Goal: Task Accomplishment & Management: Manage account settings

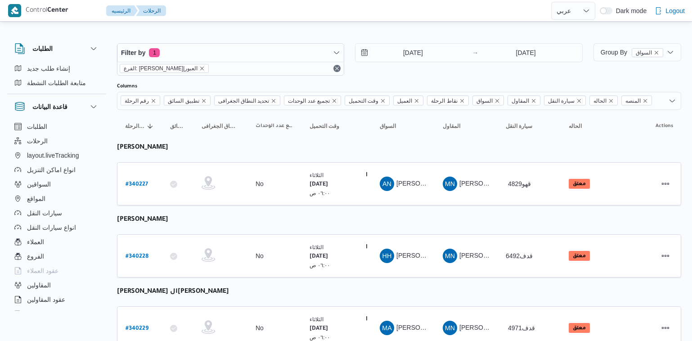
select select "ar"
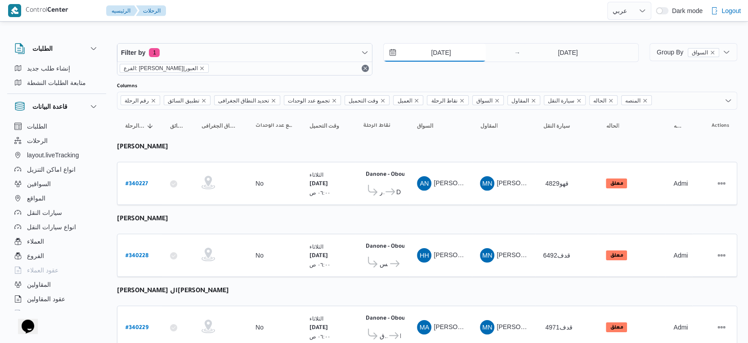
click at [437, 57] on input "[DATE]" at bounding box center [435, 53] width 102 height 18
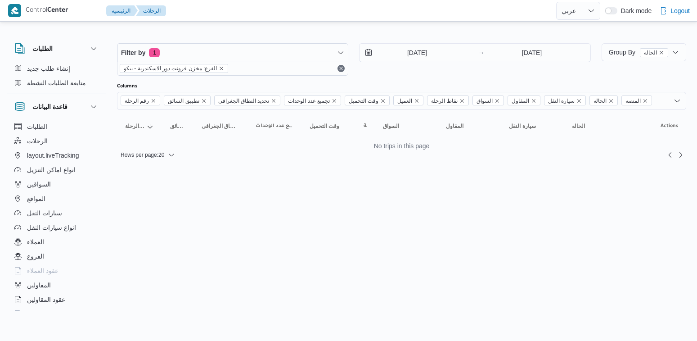
select select "ar"
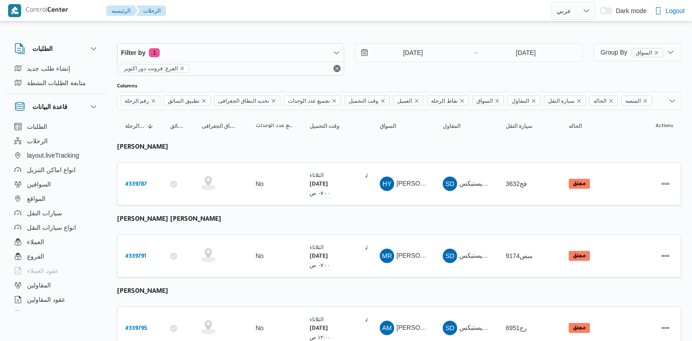
select select "ar"
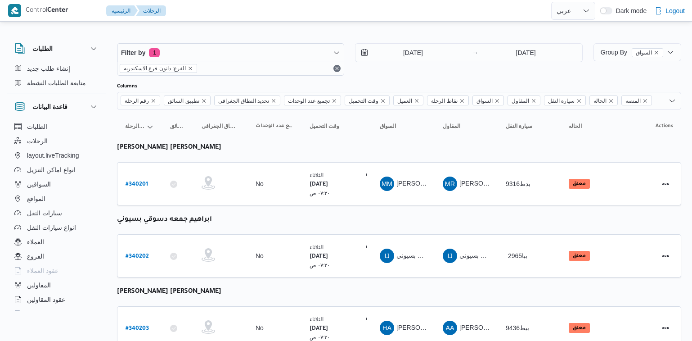
select select "ar"
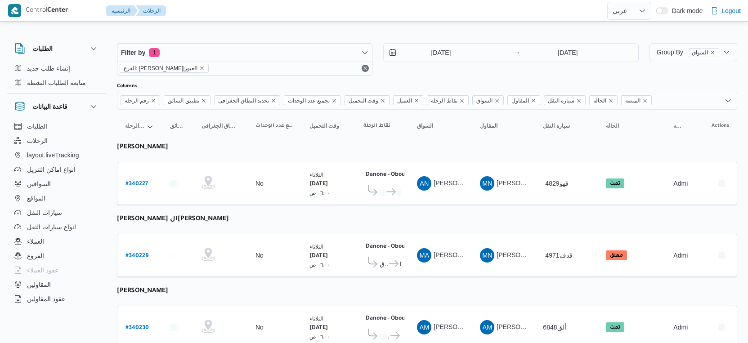
select select "ar"
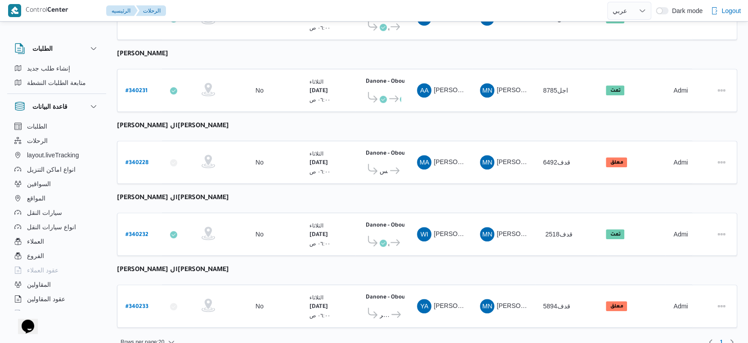
scroll to position [312, 0]
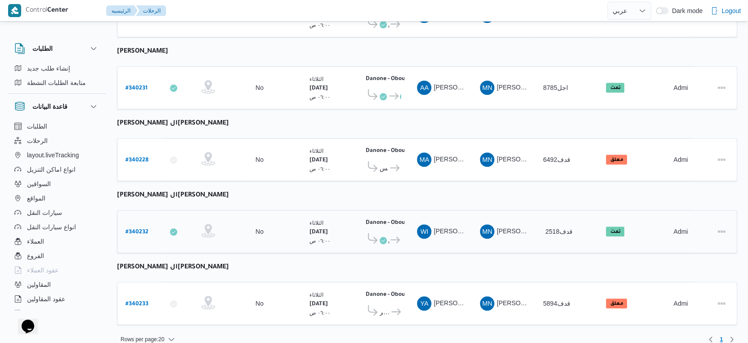
click at [144, 229] on b "# 340232" at bounding box center [136, 232] width 23 height 6
select select "ar"
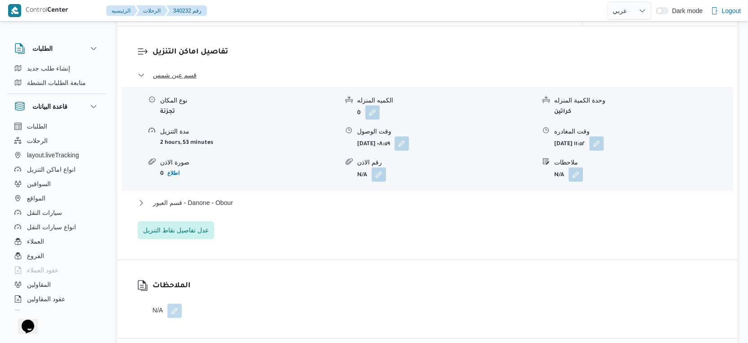
scroll to position [750, 0]
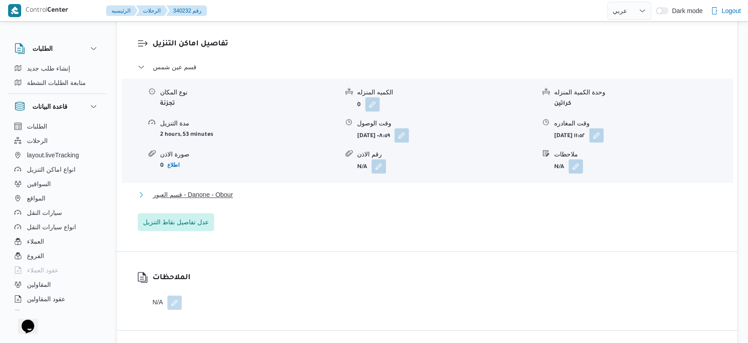
click at [242, 192] on button "قسم العبور - Danone - Obour" at bounding box center [427, 194] width 579 height 11
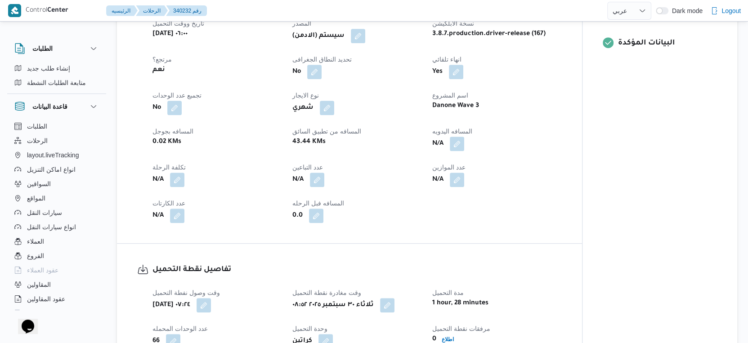
scroll to position [399, 0]
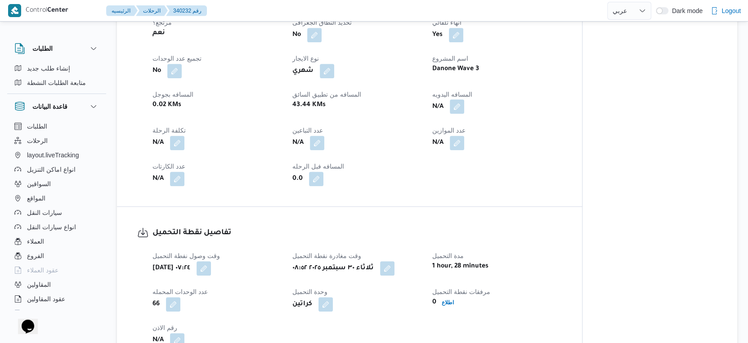
click at [457, 105] on button "button" at bounding box center [457, 106] width 14 height 14
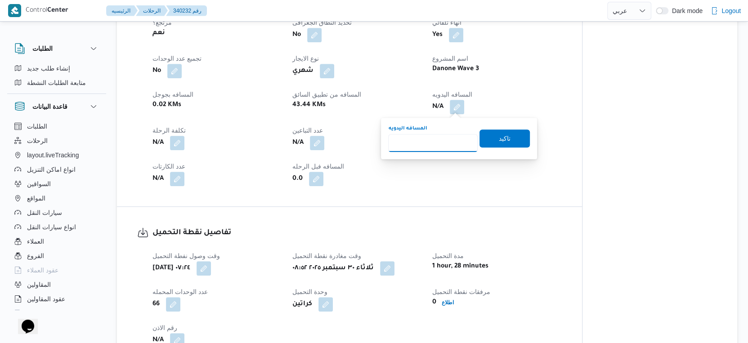
click at [436, 147] on input "المسافه اليدويه" at bounding box center [433, 143] width 90 height 18
type input "49"
click at [512, 140] on span "تاكيد" at bounding box center [505, 138] width 50 height 18
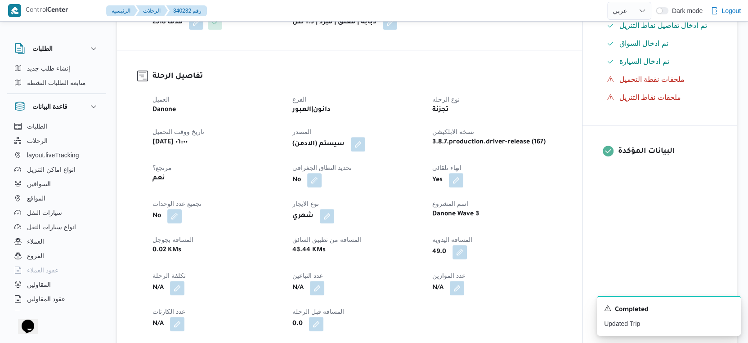
scroll to position [250, 0]
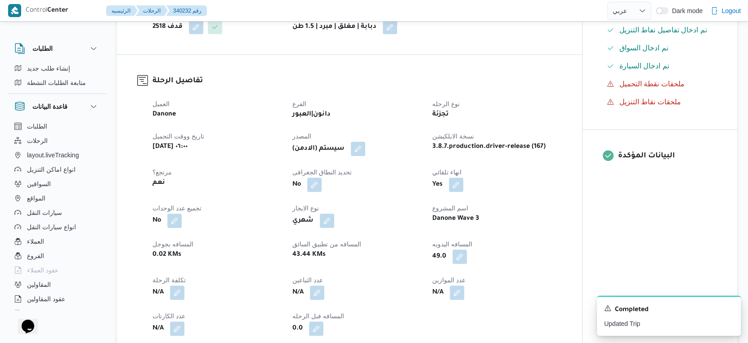
select select "ar"
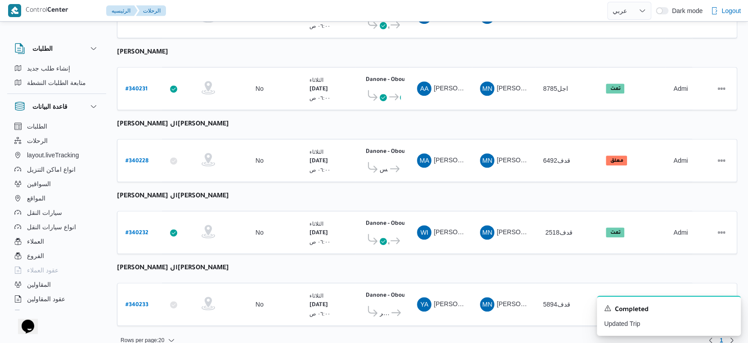
scroll to position [112, 0]
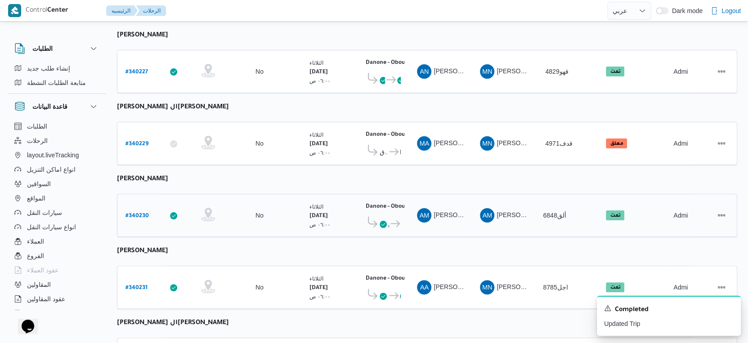
click at [143, 213] on b "# 340230" at bounding box center [136, 216] width 23 height 6
select select "ar"
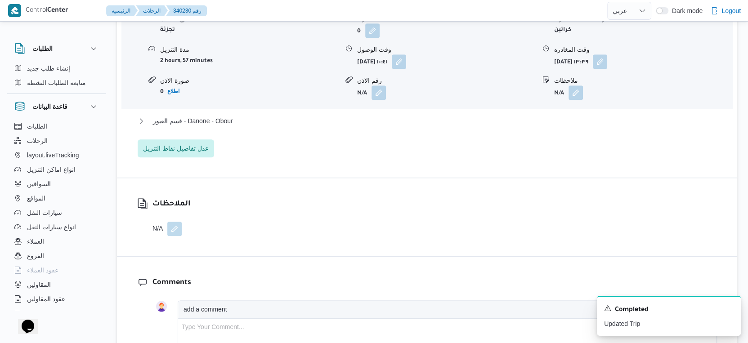
scroll to position [811, 0]
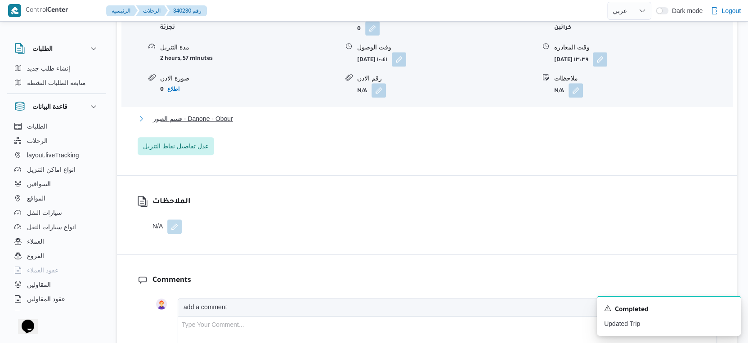
click at [248, 118] on button "قسم العبور - Danone - Obour" at bounding box center [427, 118] width 579 height 11
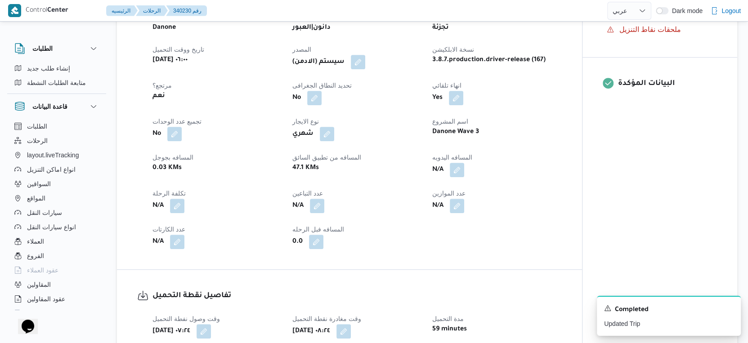
scroll to position [262, 0]
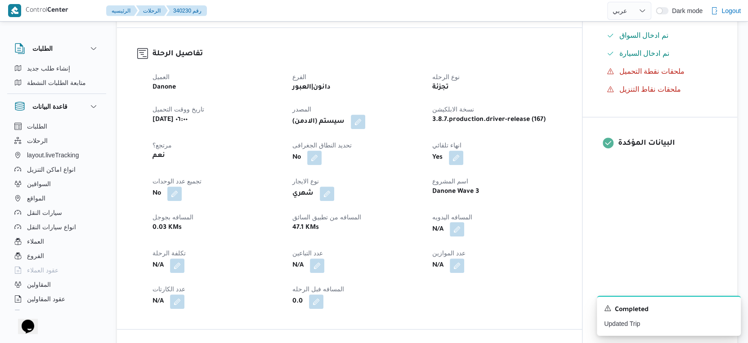
click at [458, 230] on button "button" at bounding box center [457, 229] width 14 height 14
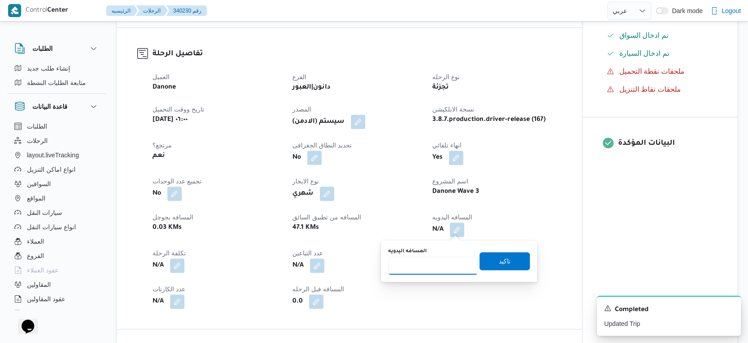
click at [433, 264] on input "المسافه اليدويه" at bounding box center [433, 266] width 90 height 18
type input "55"
click at [500, 260] on span "تاكيد" at bounding box center [505, 260] width 12 height 11
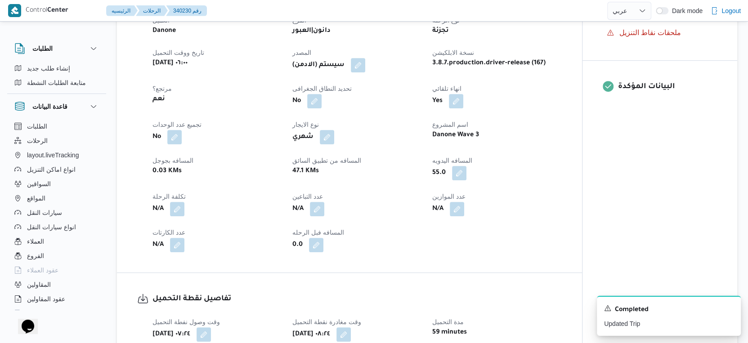
scroll to position [350, 0]
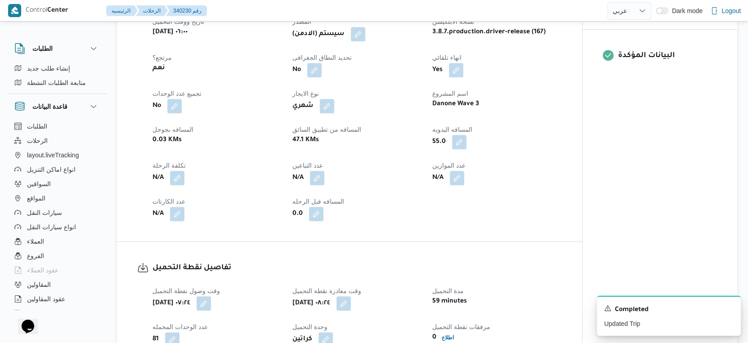
select select "ar"
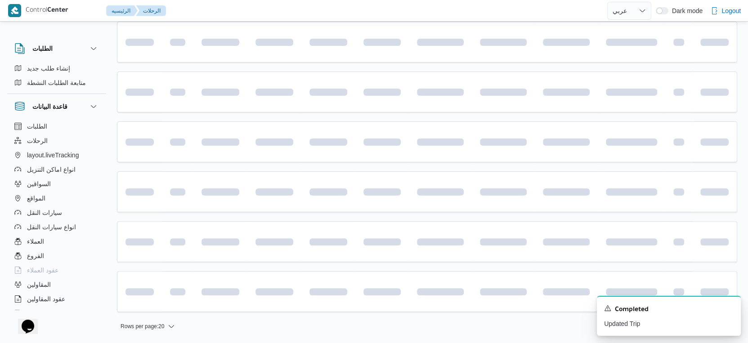
scroll to position [112, 0]
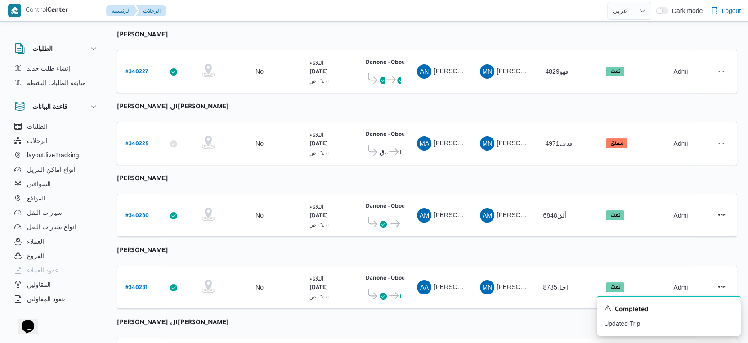
select select "ar"
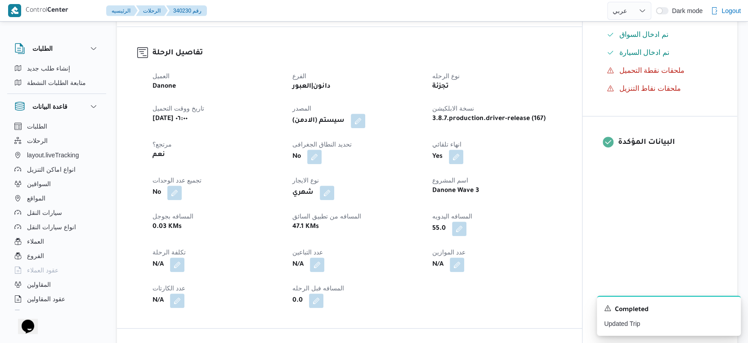
scroll to position [200, 0]
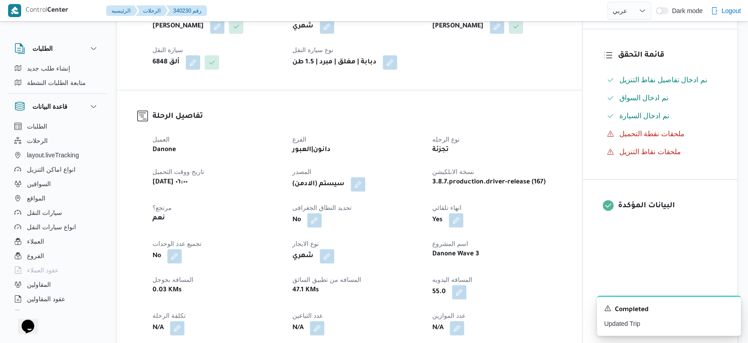
select select "ar"
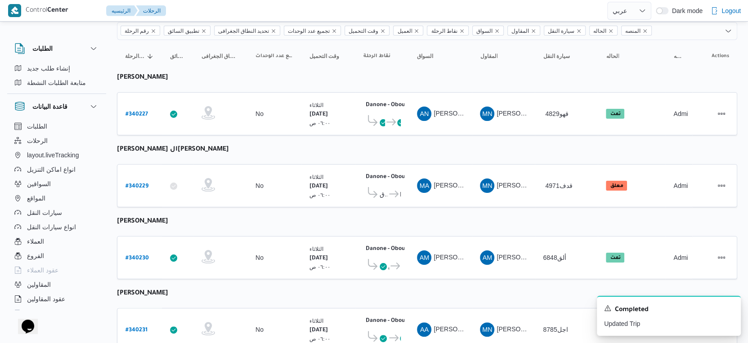
scroll to position [12, 0]
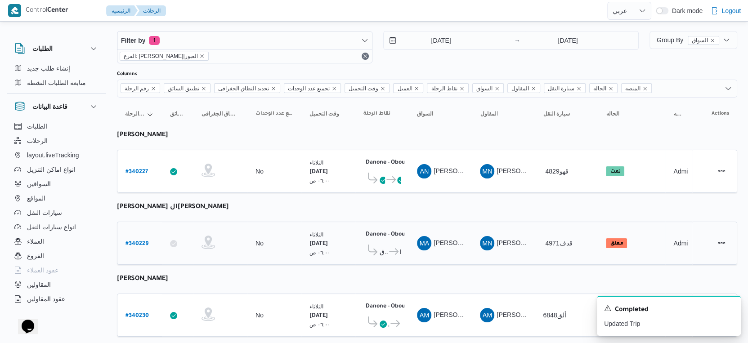
click at [140, 241] on b "# 340229" at bounding box center [136, 244] width 23 height 6
select select "ar"
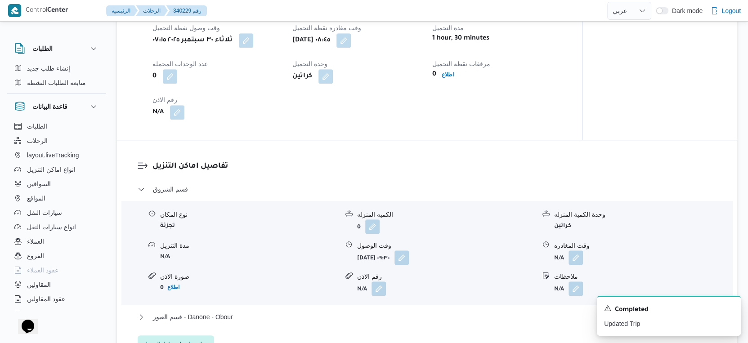
scroll to position [712, 0]
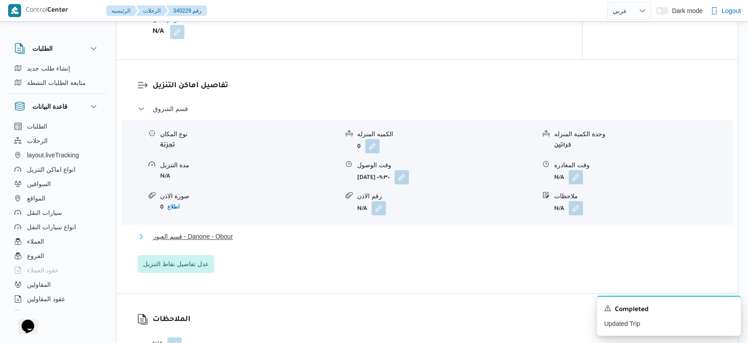
click at [249, 236] on button "قسم العبور - Danone - Obour" at bounding box center [427, 236] width 579 height 11
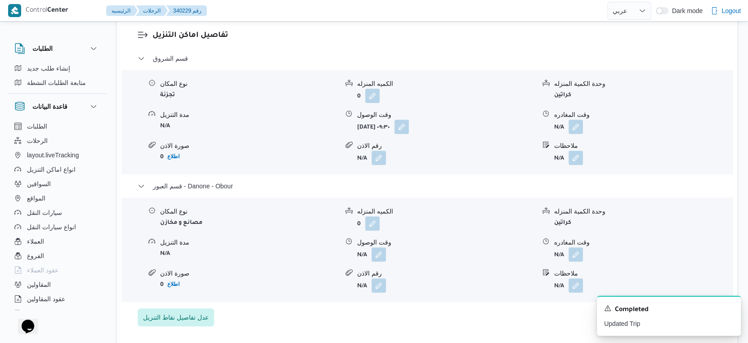
scroll to position [912, 0]
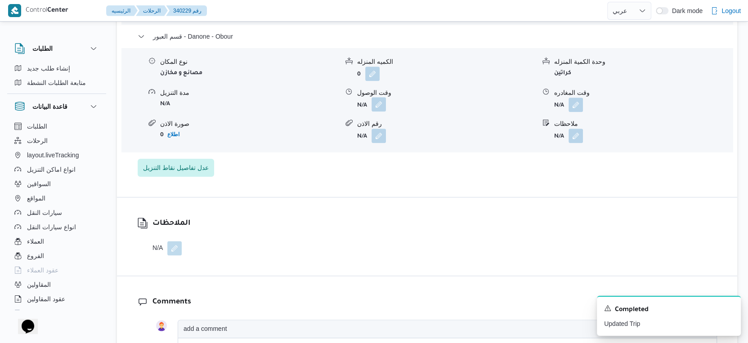
click at [376, 101] on button "button" at bounding box center [379, 104] width 14 height 14
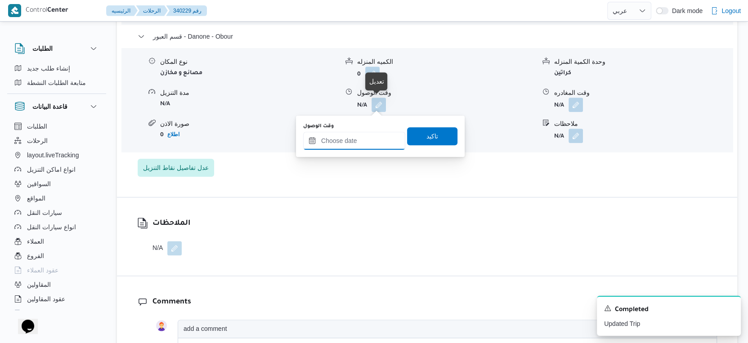
click at [363, 136] on input "وقت الوصول" at bounding box center [354, 141] width 102 height 18
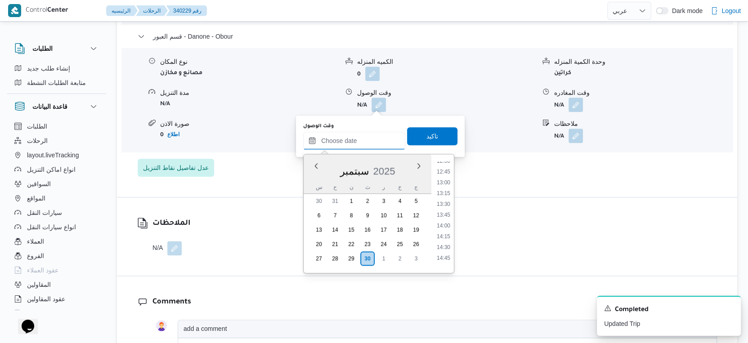
scroll to position [568, 0]
click at [445, 220] on li "14:30" at bounding box center [443, 224] width 21 height 9
type input "٣٠/٠٩/٢٠٢٥ ١٤:٣٠"
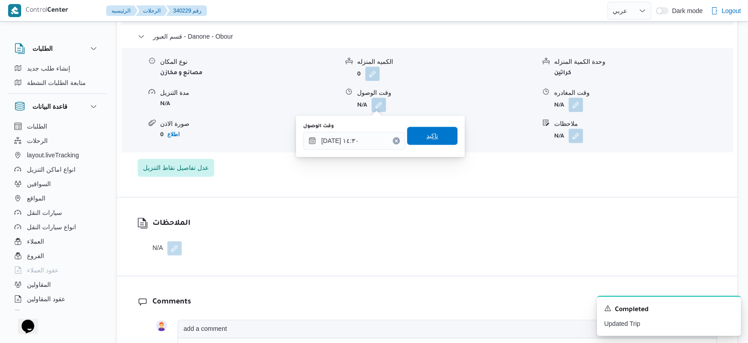
click at [432, 139] on span "تاكيد" at bounding box center [432, 136] width 50 height 18
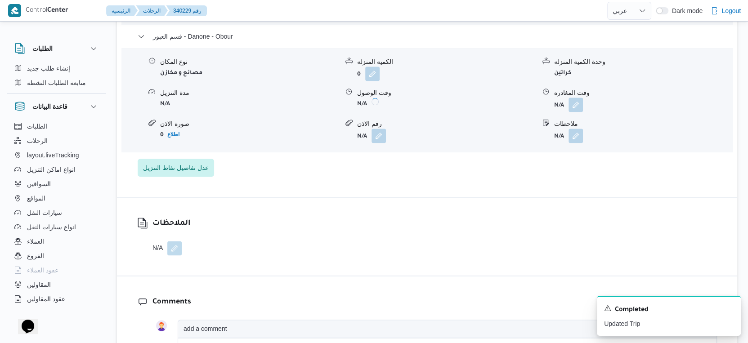
scroll to position [762, 0]
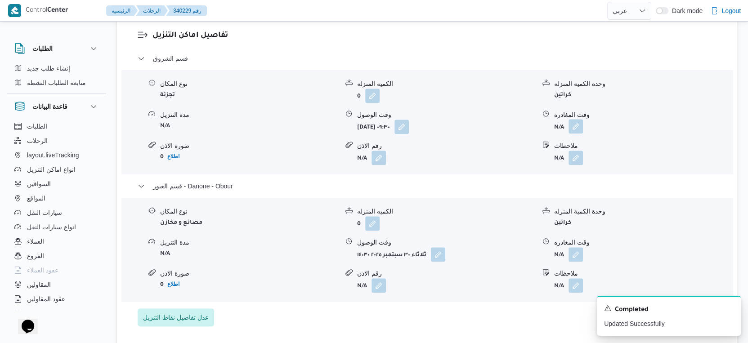
click at [573, 121] on button "button" at bounding box center [576, 126] width 14 height 14
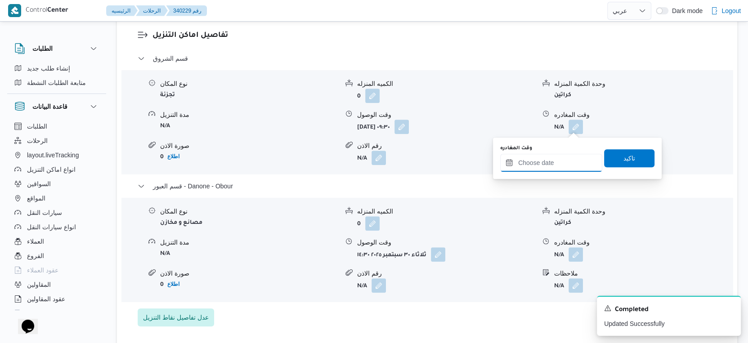
click at [555, 162] on input "وقت المغادره" at bounding box center [551, 163] width 102 height 18
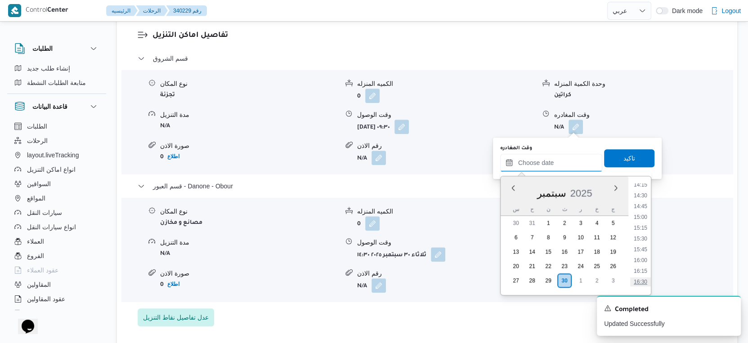
scroll to position [568, 0]
drag, startPoint x: 644, startPoint y: 223, endPoint x: 643, endPoint y: 208, distance: 14.5
click at [644, 223] on li "14:00" at bounding box center [640, 224] width 21 height 9
type input "٣٠/٠٩/٢٠٢٥ ١٤:٠٠"
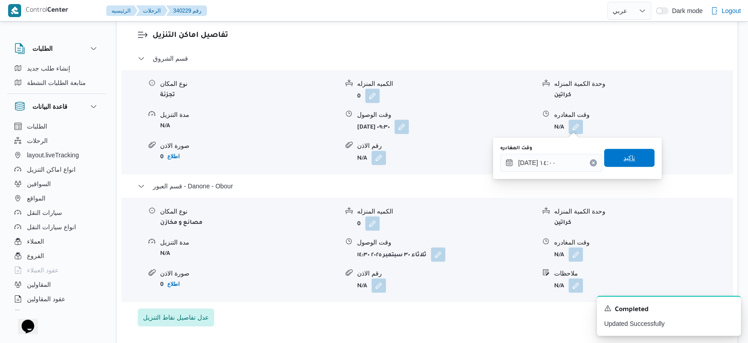
click at [631, 157] on span "تاكيد" at bounding box center [629, 158] width 50 height 18
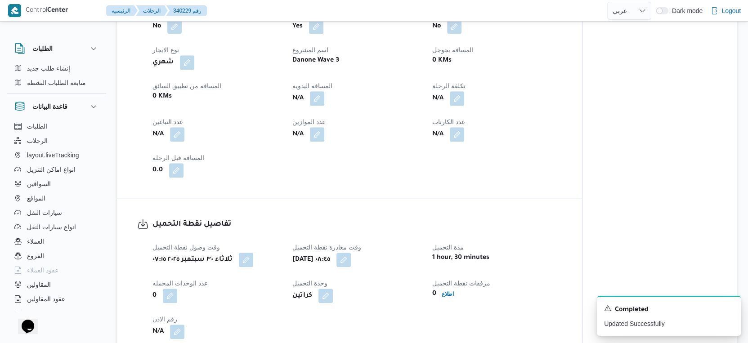
scroll to position [312, 0]
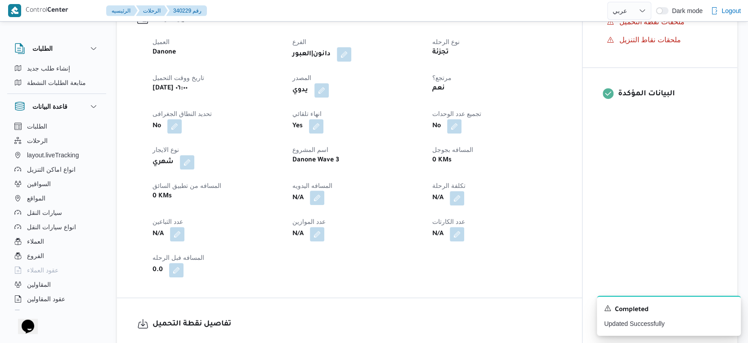
click at [320, 200] on button "button" at bounding box center [317, 198] width 14 height 14
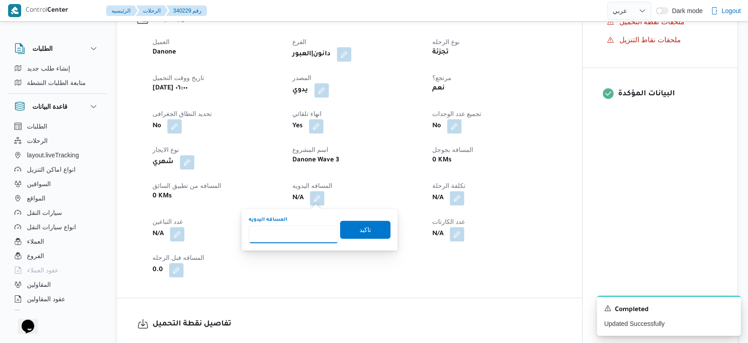
click at [292, 229] on input "المسافه اليدويه" at bounding box center [294, 234] width 90 height 18
type input "119"
click at [374, 234] on span "تاكيد" at bounding box center [365, 229] width 50 height 18
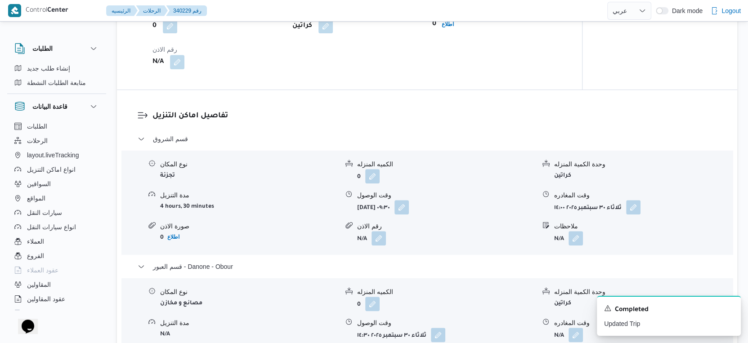
scroll to position [762, 0]
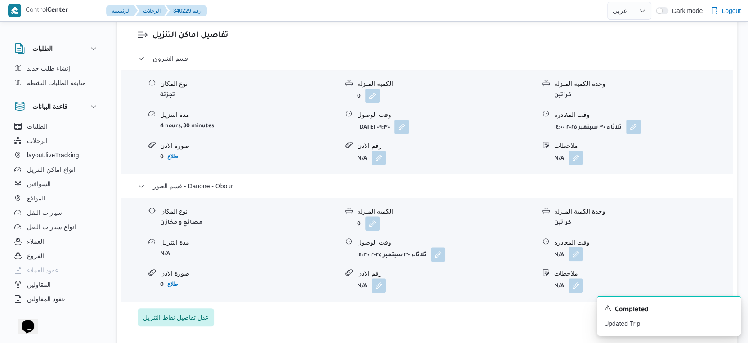
click at [576, 249] on button "button" at bounding box center [576, 254] width 14 height 14
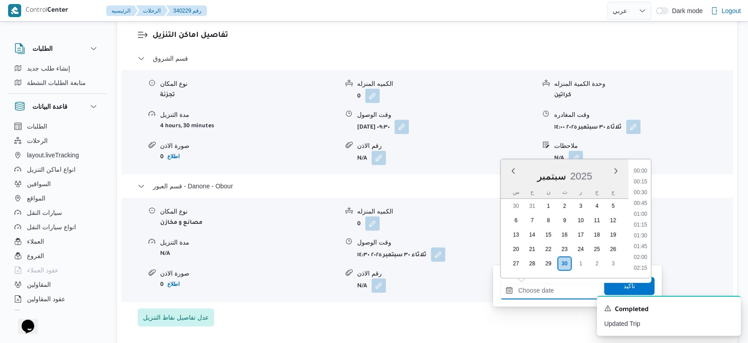
drag, startPoint x: 559, startPoint y: 287, endPoint x: 621, endPoint y: 235, distance: 80.7
click at [559, 287] on input "وقت المغادره" at bounding box center [551, 291] width 102 height 18
click at [643, 211] on li "15:15" at bounding box center [640, 210] width 21 height 9
type input "٣٠/٠٩/٢٠٢٥ ١٥:١٥"
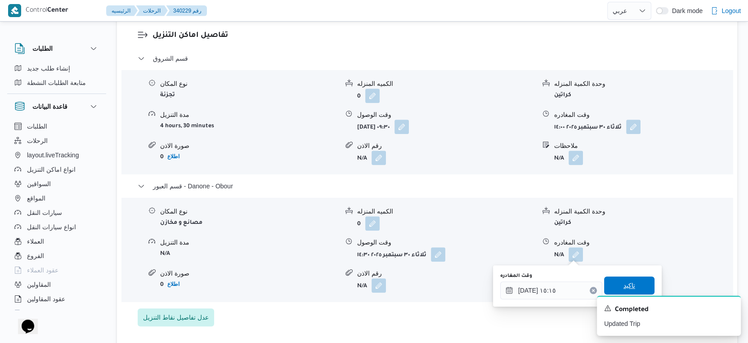
click at [628, 282] on span "تاكيد" at bounding box center [629, 286] width 50 height 18
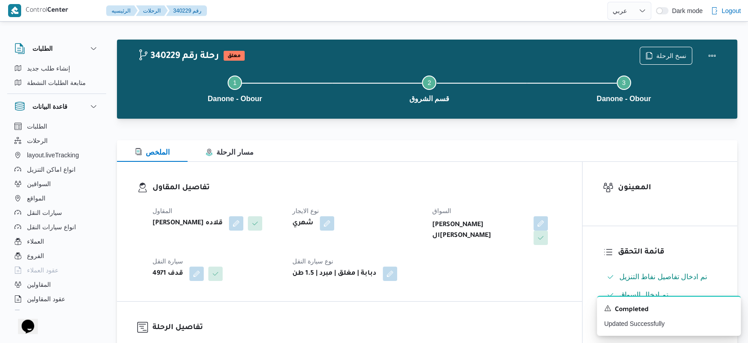
scroll to position [0, 0]
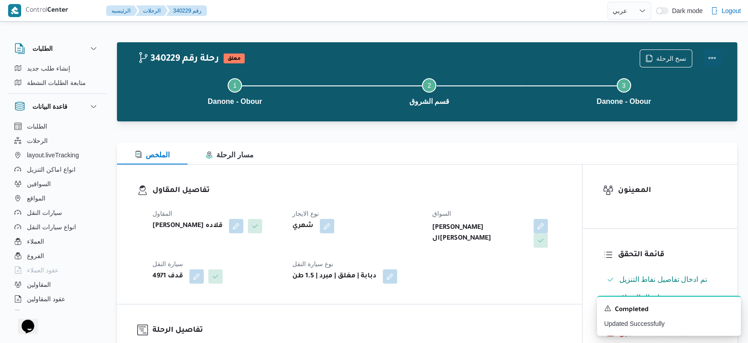
click at [713, 56] on button "Actions" at bounding box center [712, 58] width 18 height 18
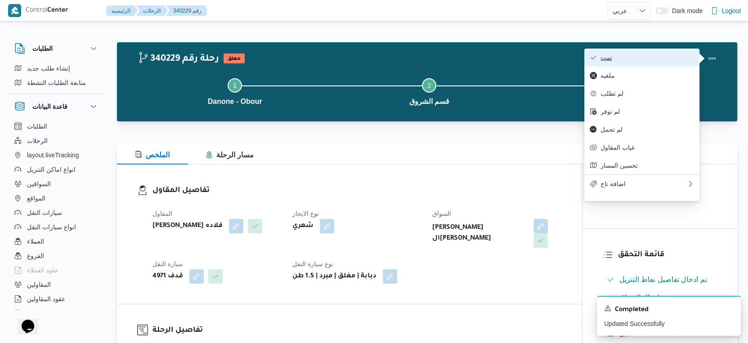
click at [671, 52] on button "تمت" at bounding box center [641, 58] width 115 height 18
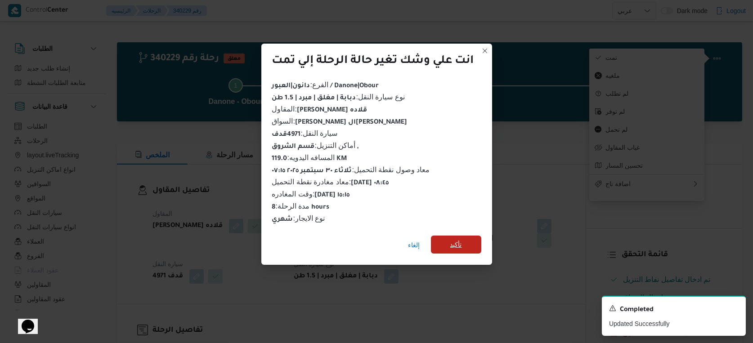
click at [473, 240] on span "تأكيد" at bounding box center [456, 245] width 50 height 18
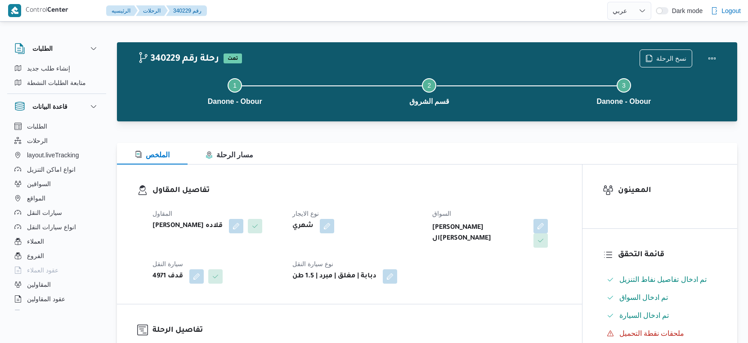
select select "ar"
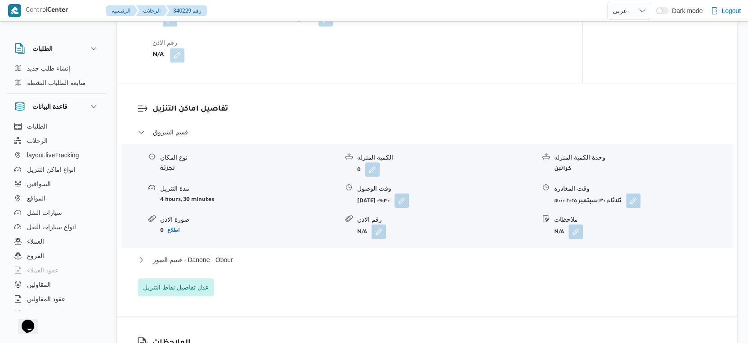
scroll to position [699, 0]
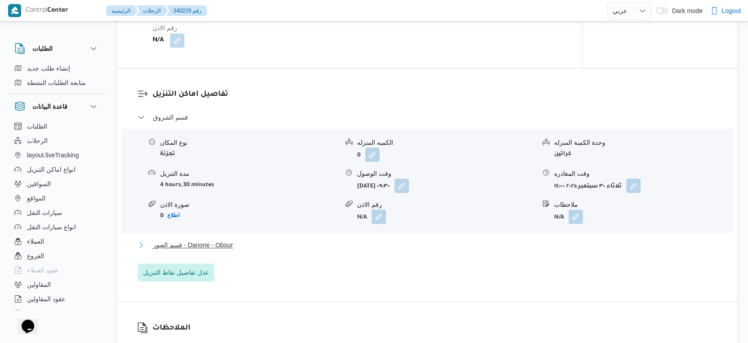
click at [231, 242] on span "قسم العبور - Danone - Obour" at bounding box center [193, 245] width 80 height 11
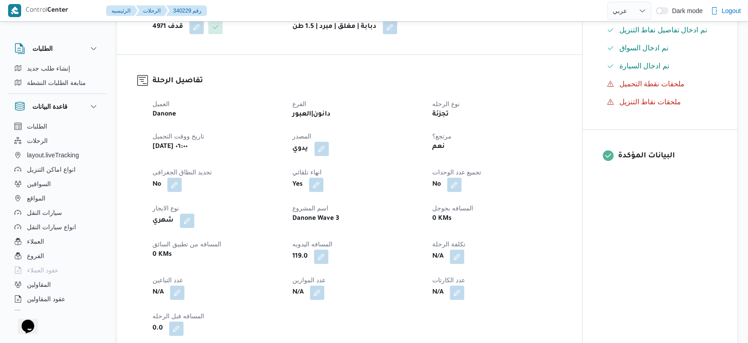
scroll to position [250, 0]
select select "ar"
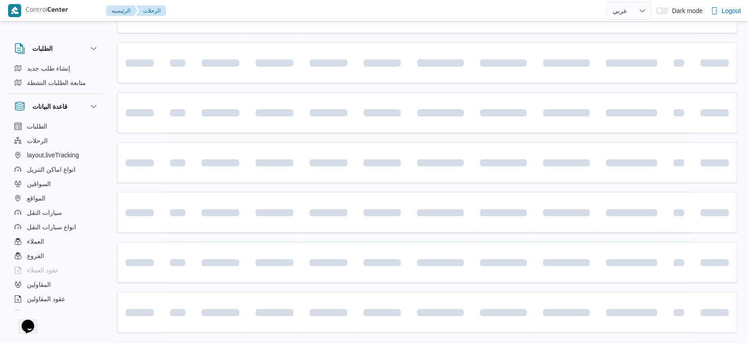
scroll to position [12, 0]
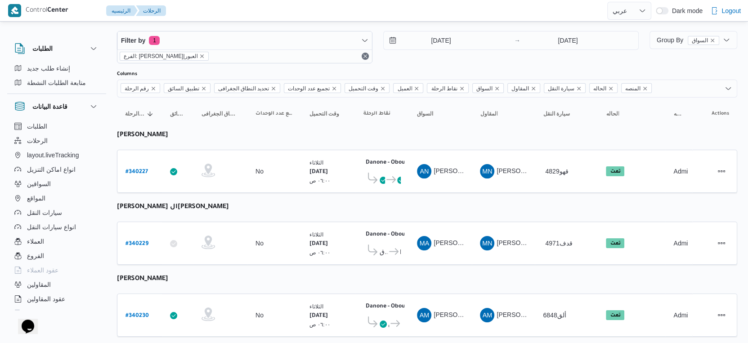
select select "ar"
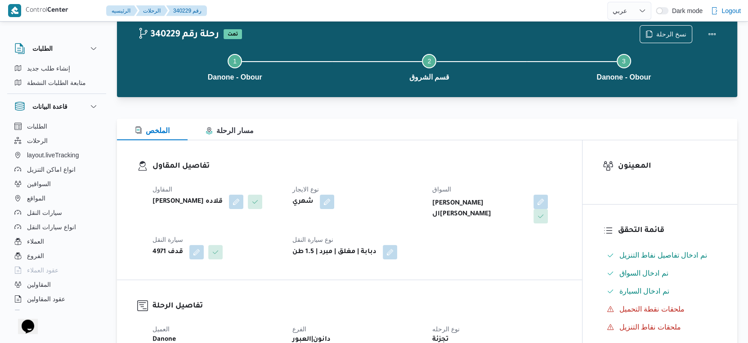
scroll to position [274, 0]
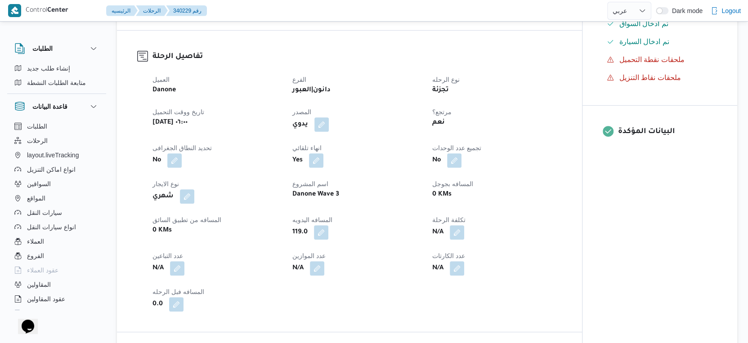
select select "ar"
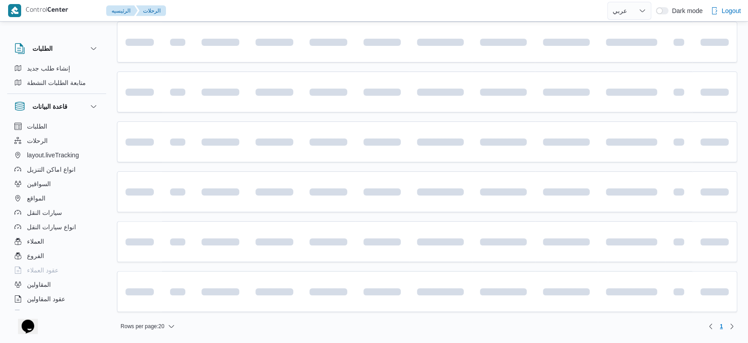
scroll to position [12, 0]
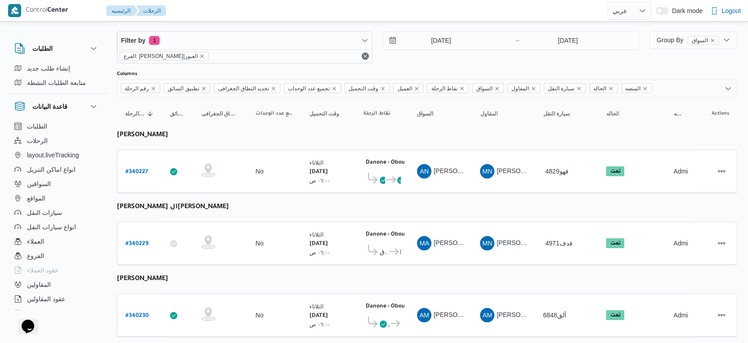
select select "ar"
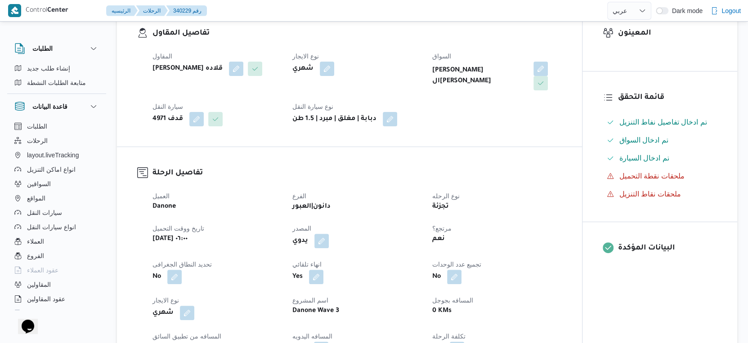
scroll to position [324, 0]
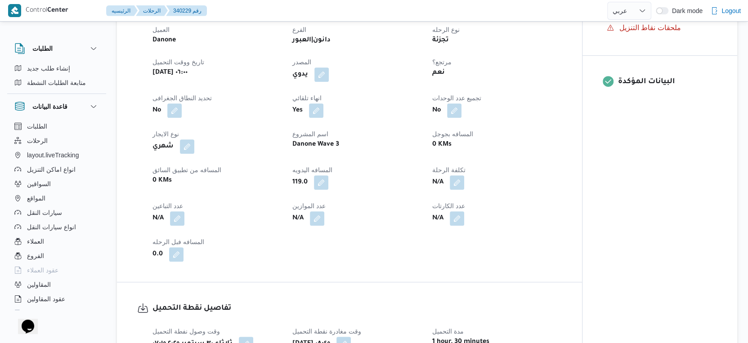
select select "ar"
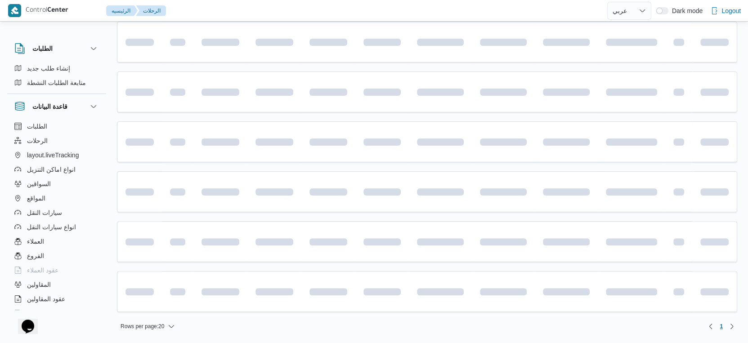
scroll to position [12, 0]
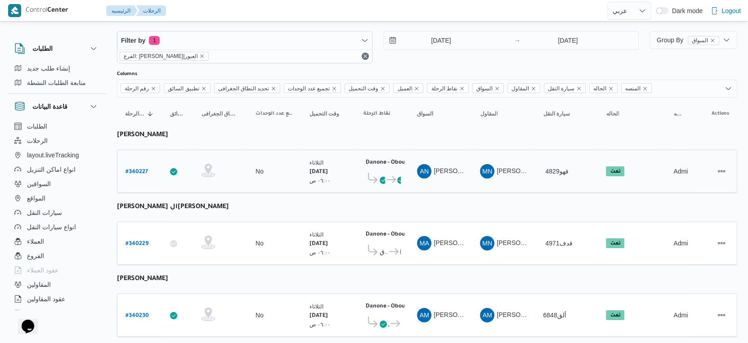
click at [142, 169] on b "# 340227" at bounding box center [136, 172] width 22 height 6
select select "ar"
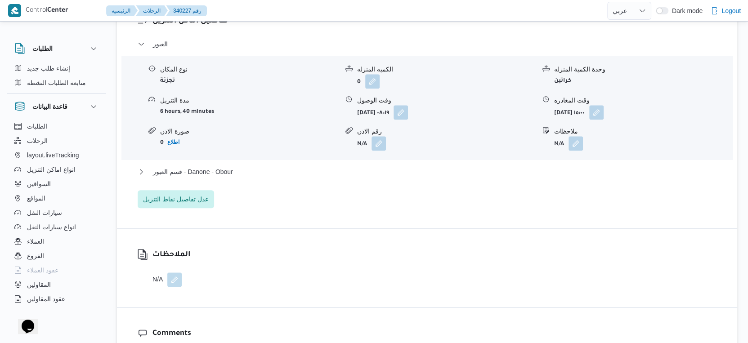
scroll to position [762, 0]
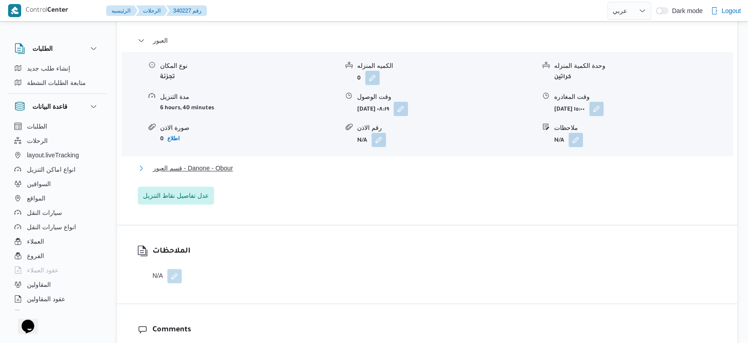
click at [226, 174] on span "قسم العبور - Danone - Obour" at bounding box center [193, 168] width 80 height 11
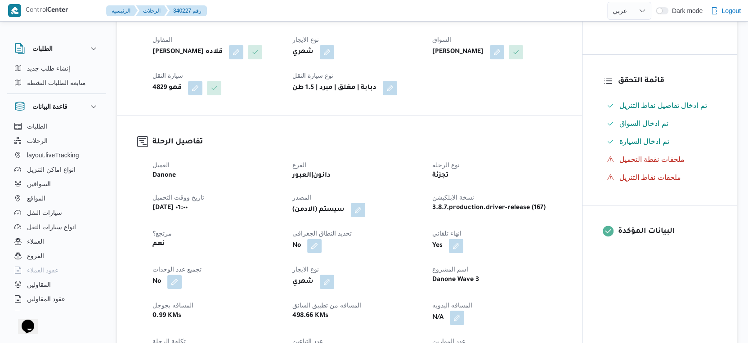
scroll to position [300, 0]
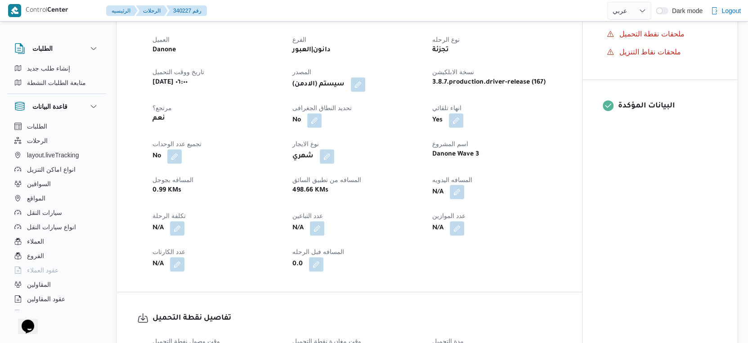
click at [457, 199] on button "button" at bounding box center [457, 192] width 14 height 14
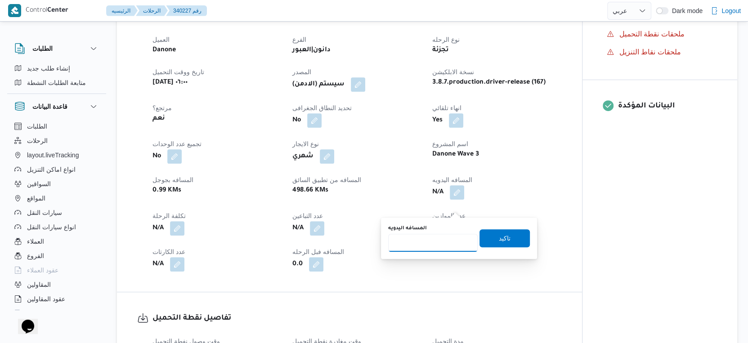
click at [429, 248] on input "المسافه اليدويه" at bounding box center [433, 243] width 90 height 18
type input "50"
click at [512, 229] on div "تاكيد" at bounding box center [505, 238] width 50 height 18
click at [511, 230] on span "تاكيد" at bounding box center [505, 238] width 50 height 18
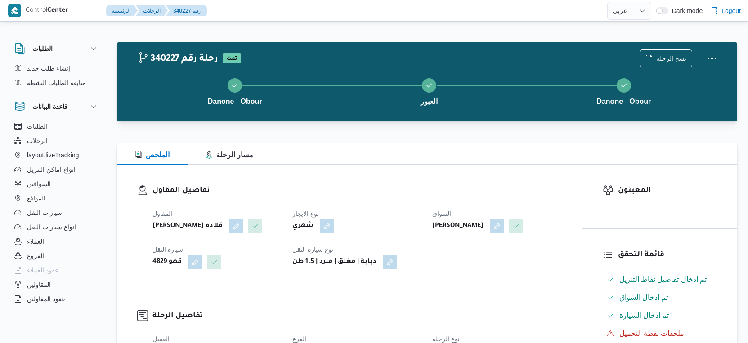
select select "ar"
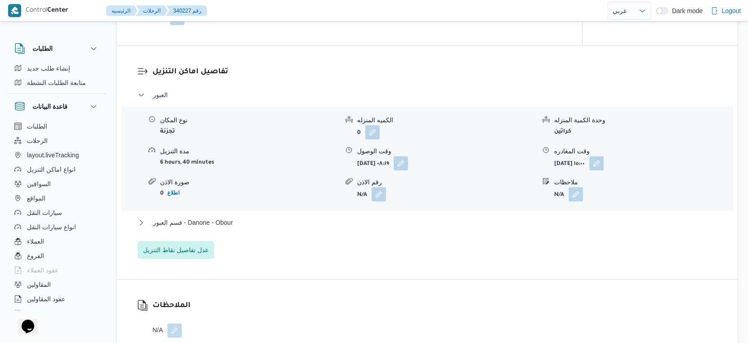
scroll to position [724, 0]
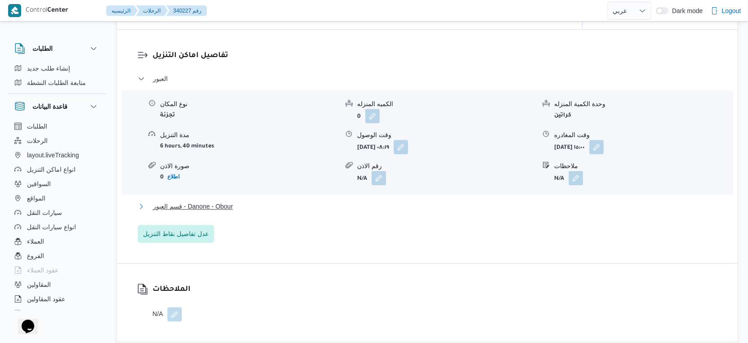
click at [236, 212] on button "قسم العبور - Danone - Obour" at bounding box center [427, 206] width 579 height 11
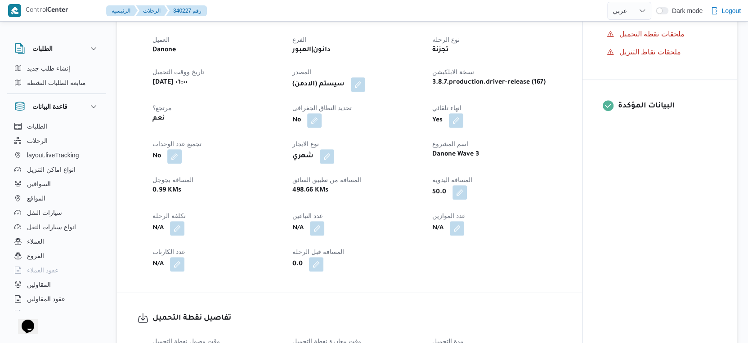
scroll to position [200, 0]
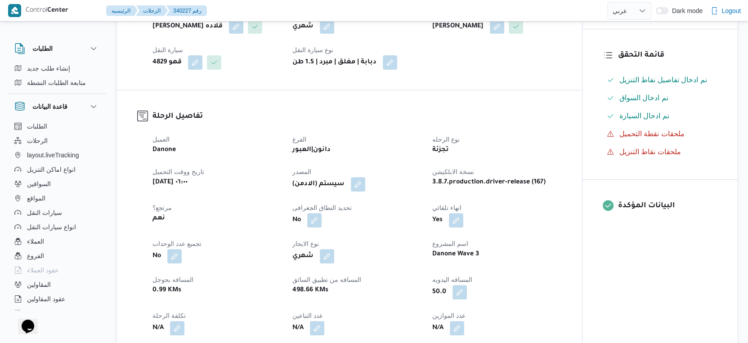
select select "ar"
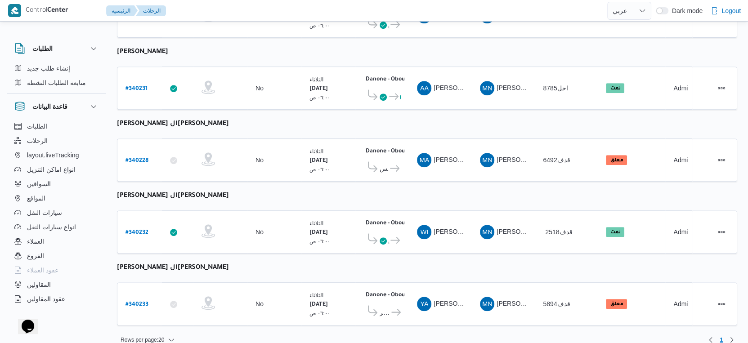
scroll to position [312, 0]
click at [136, 85] on b "# 340231" at bounding box center [136, 88] width 22 height 6
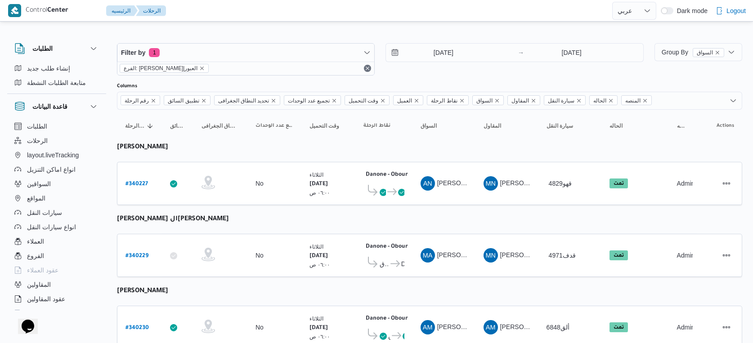
select select "ar"
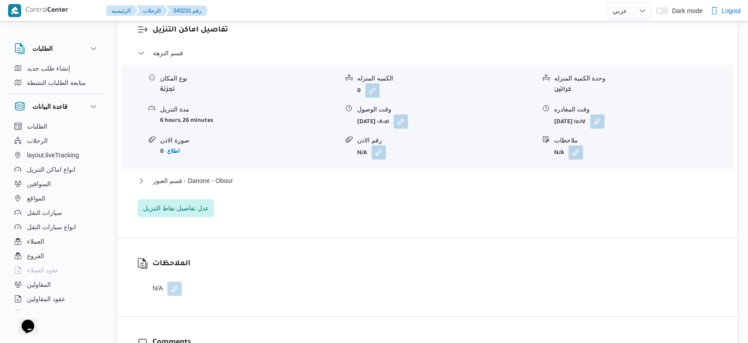
scroll to position [750, 0]
click at [257, 178] on button "قسم العبور - Danone - Obour" at bounding box center [427, 180] width 579 height 11
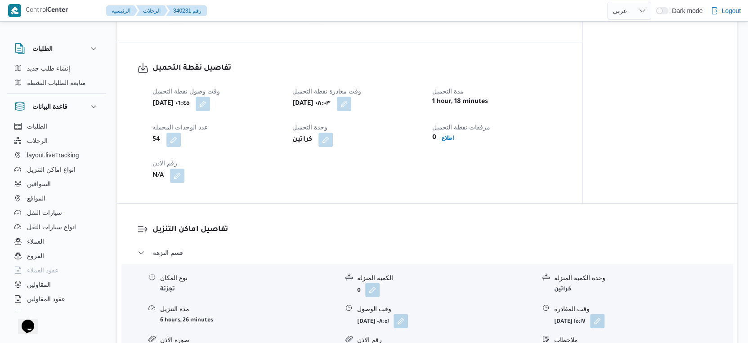
scroll to position [399, 0]
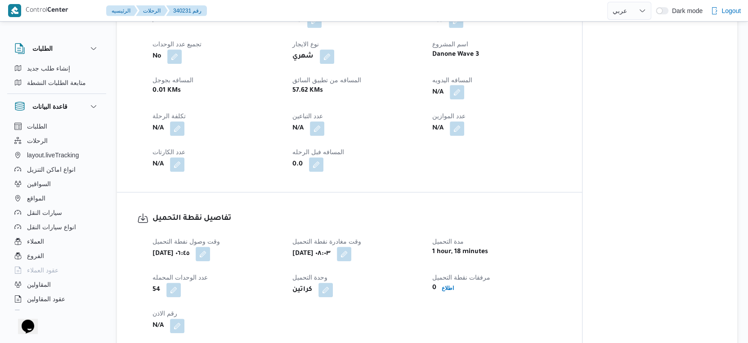
click at [457, 90] on button "button" at bounding box center [457, 92] width 14 height 14
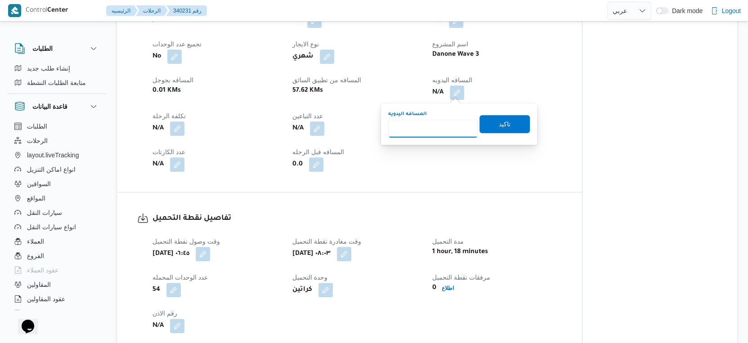
click at [430, 123] on input "المسافه اليدويه" at bounding box center [433, 129] width 90 height 18
type input "61"
click at [505, 121] on span "تاكيد" at bounding box center [505, 124] width 50 height 18
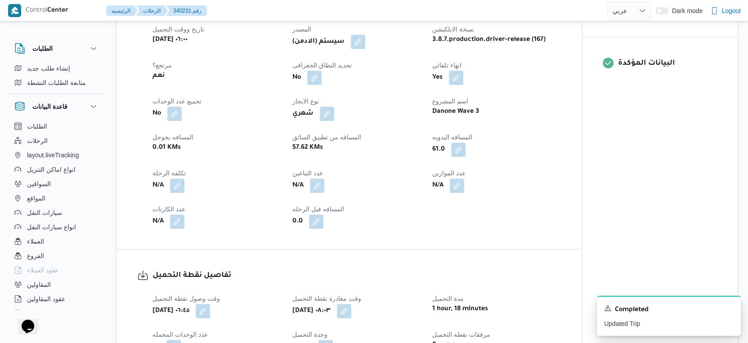
scroll to position [350, 0]
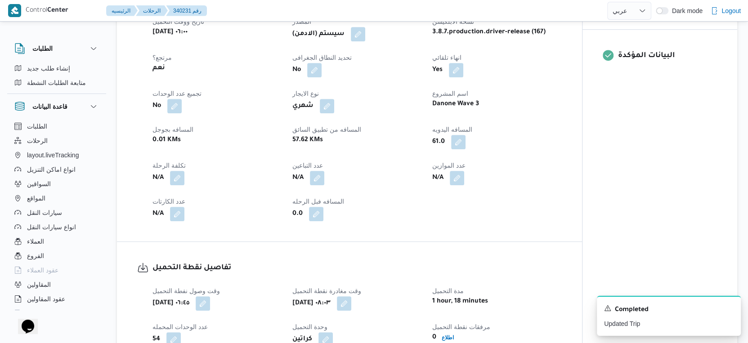
select select "ar"
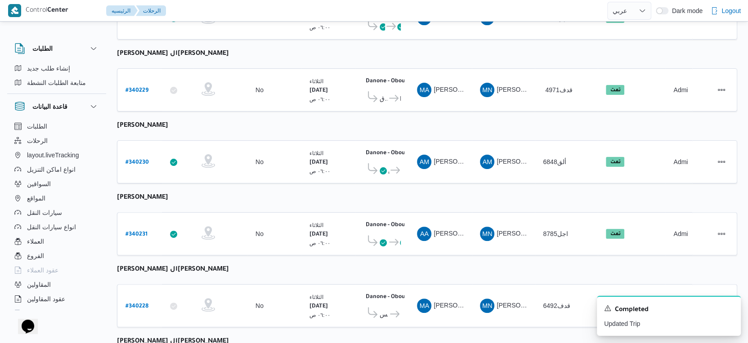
scroll to position [312, 0]
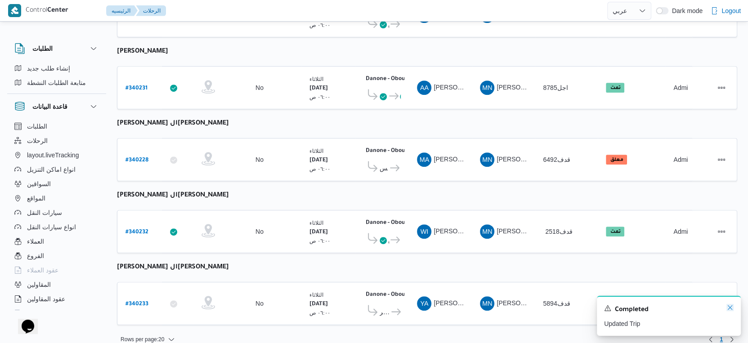
click at [730, 307] on icon "Dismiss toast" at bounding box center [729, 307] width 7 height 7
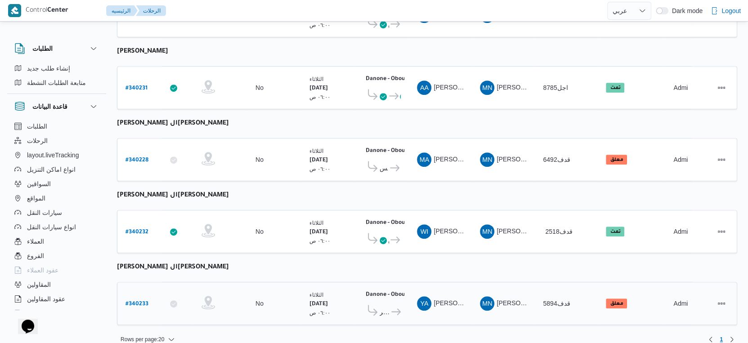
click at [146, 301] on b "# 340233" at bounding box center [136, 304] width 23 height 6
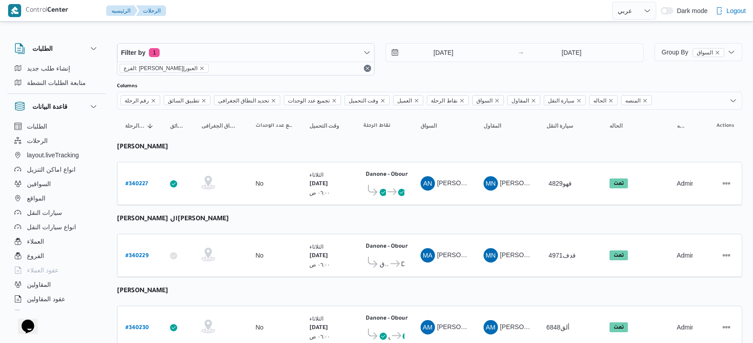
select select "ar"
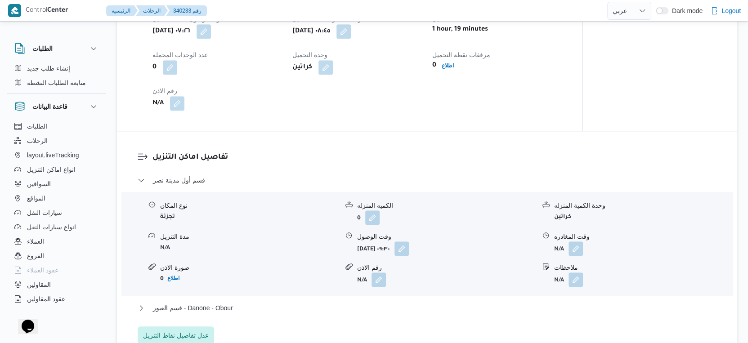
scroll to position [699, 0]
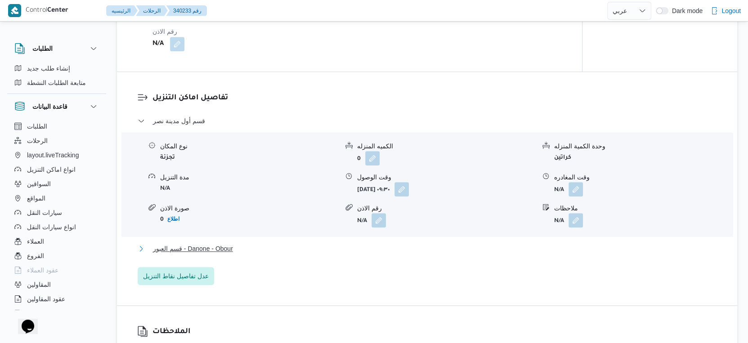
click at [202, 247] on span "قسم العبور - Danone - Obour" at bounding box center [193, 248] width 80 height 11
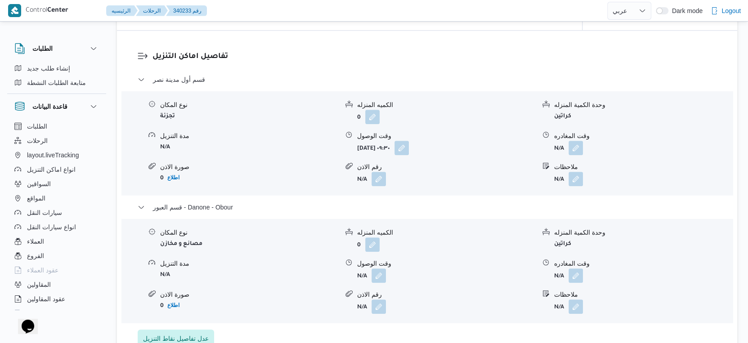
scroll to position [799, 0]
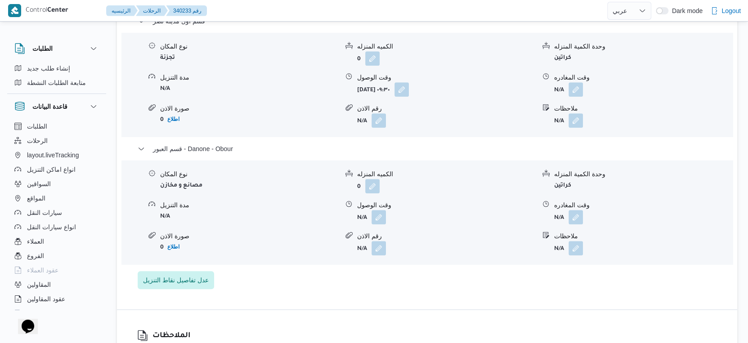
click at [386, 216] on form "N/A" at bounding box center [446, 217] width 178 height 14
click at [370, 224] on div "نوع المكان مصانع و مخازن الكميه المنزله 0 وحدة الكمية المنزله كراتين مدة التنزي…" at bounding box center [427, 212] width 618 height 102
click at [376, 222] on button "button" at bounding box center [379, 217] width 14 height 14
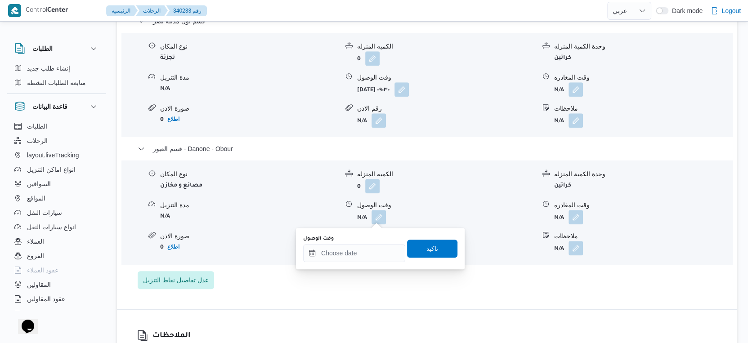
click at [350, 270] on div "قسم أول مدينة نصر نوع المكان تجزئة الكميه المنزله 0 وحدة الكمية المنزله كراتين …" at bounding box center [427, 152] width 579 height 273
click at [374, 244] on input "وقت الوصول" at bounding box center [354, 253] width 102 height 18
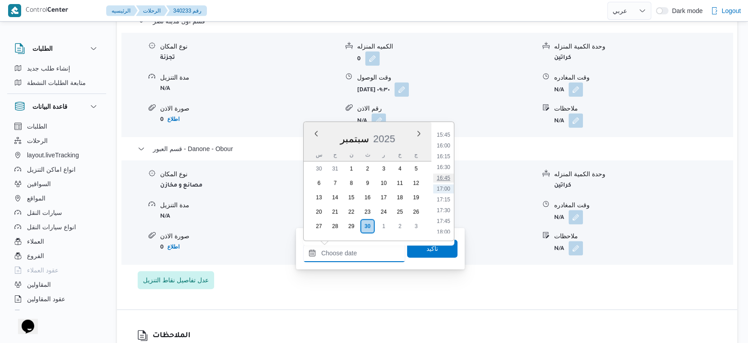
scroll to position [579, 0]
click at [445, 201] on li "15:00" at bounding box center [443, 202] width 21 height 9
type input "٣٠/٠٩/٢٠٢٥ ١٥:٠٠"
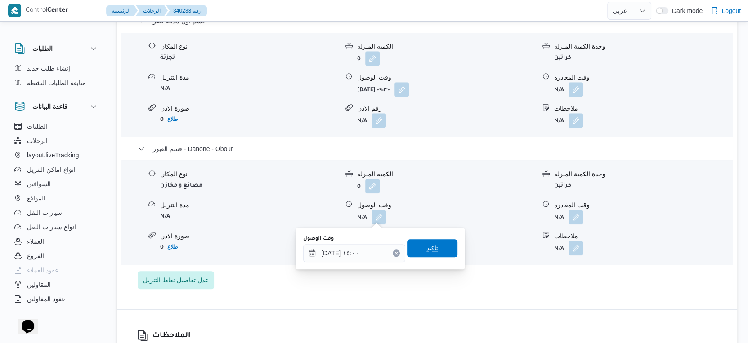
click at [438, 251] on span "تاكيد" at bounding box center [432, 248] width 50 height 18
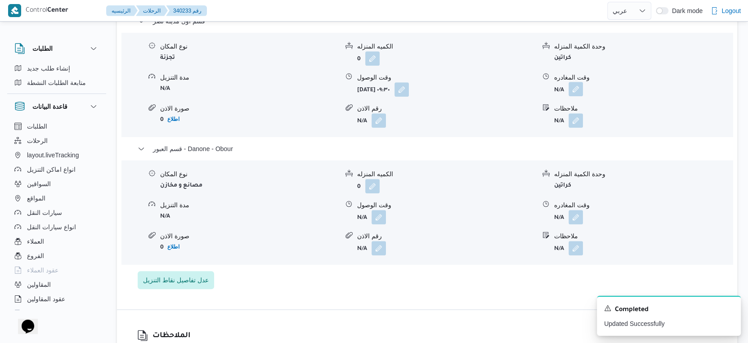
click at [574, 90] on button "button" at bounding box center [576, 89] width 14 height 14
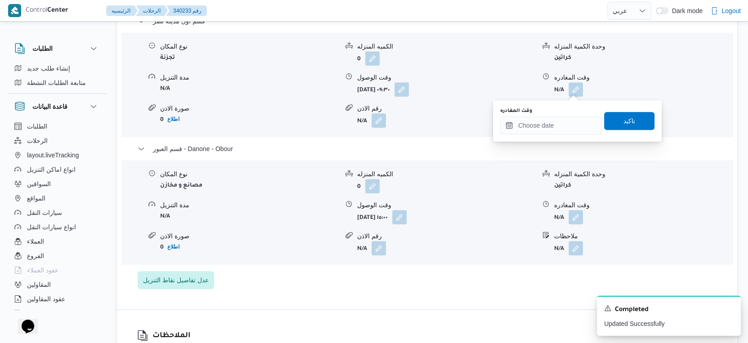
click at [563, 115] on div "وقت المغادره" at bounding box center [551, 121] width 102 height 27
click at [564, 123] on input "وقت المغادره" at bounding box center [551, 126] width 102 height 18
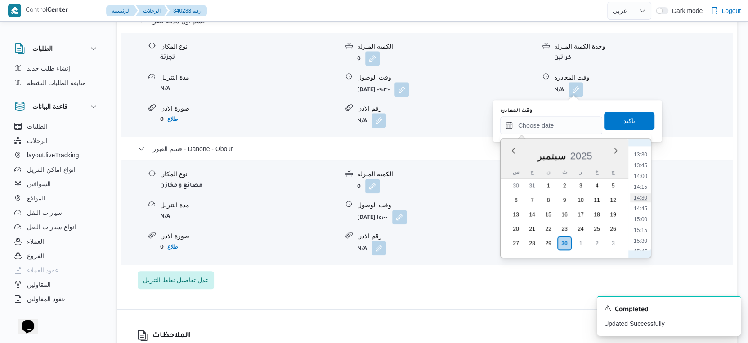
click at [642, 198] on li "14:30" at bounding box center [640, 197] width 21 height 9
type input "٣٠/٠٩/٢٠٢٥ ١٤:٣٠"
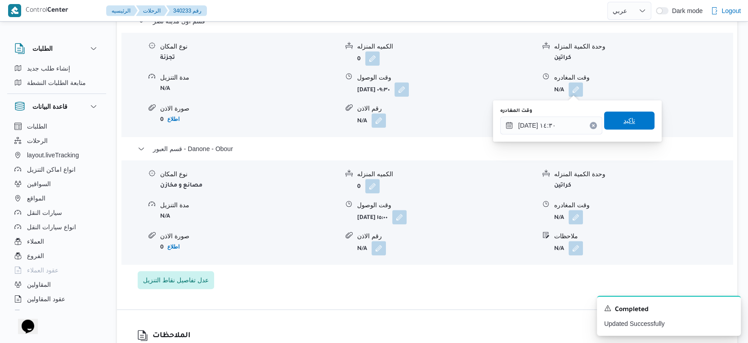
click at [632, 118] on span "تاكيد" at bounding box center [629, 121] width 50 height 18
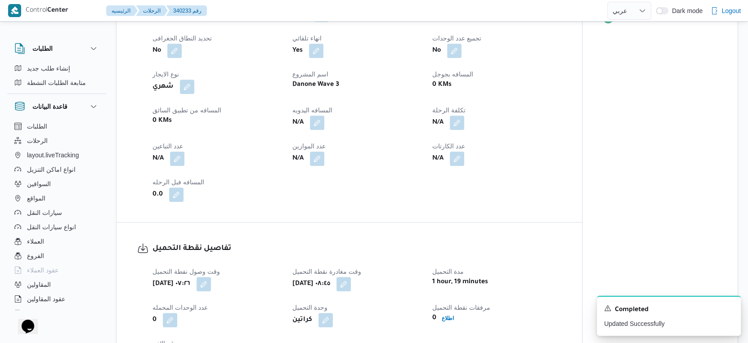
scroll to position [350, 0]
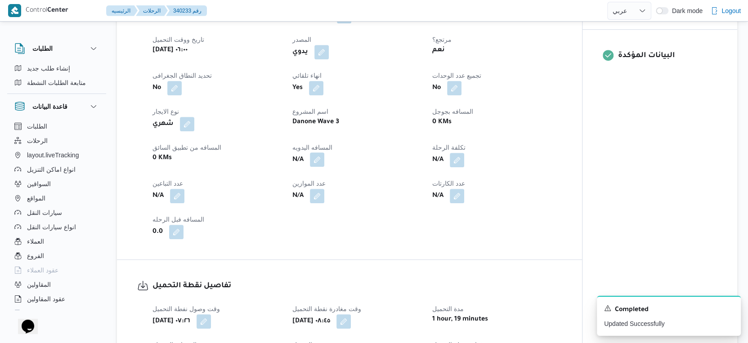
click at [315, 159] on button "button" at bounding box center [317, 159] width 14 height 14
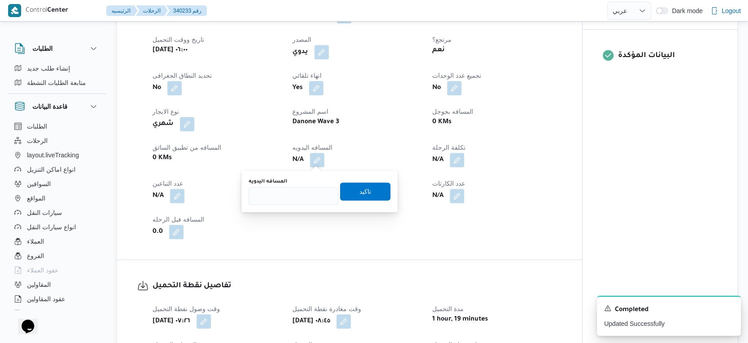
click at [293, 186] on div "المسافه اليدويه" at bounding box center [294, 191] width 90 height 27
click at [296, 193] on input "المسافه اليدويه" at bounding box center [294, 196] width 90 height 18
type input "75"
click at [363, 193] on span "تاكيد" at bounding box center [365, 191] width 50 height 18
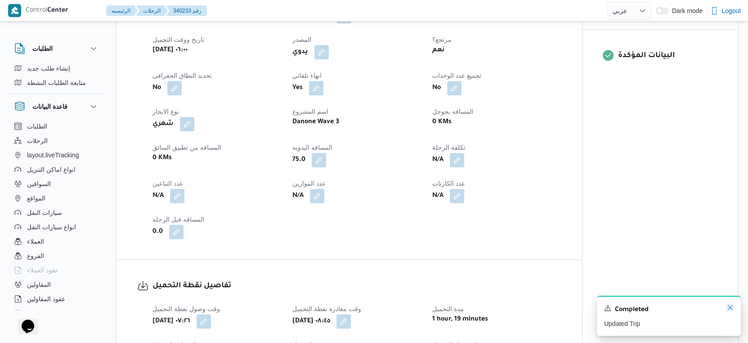
click at [729, 307] on icon "Dismiss toast" at bounding box center [729, 307] width 7 height 7
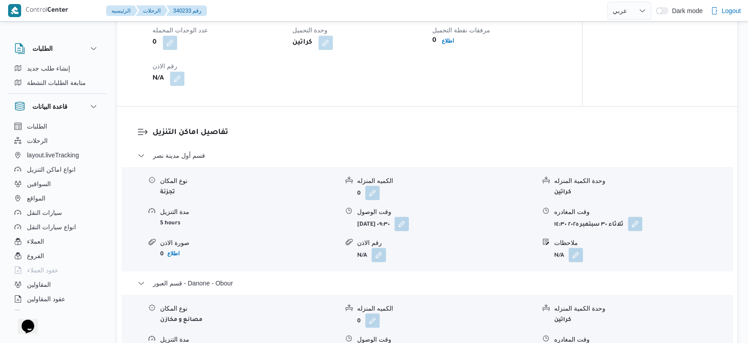
scroll to position [799, 0]
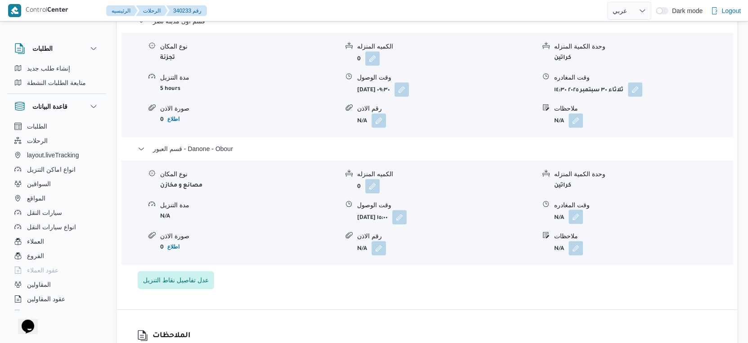
click at [576, 220] on button "button" at bounding box center [576, 217] width 14 height 14
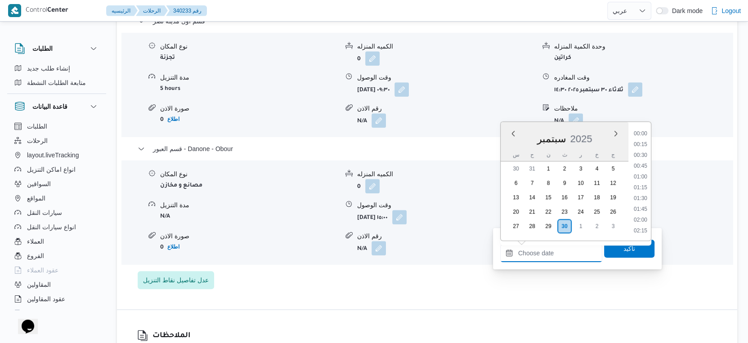
drag, startPoint x: 564, startPoint y: 253, endPoint x: 580, endPoint y: 244, distance: 18.1
click at [564, 253] on input "وقت المغادره" at bounding box center [551, 253] width 102 height 18
click at [644, 177] on li "16:45" at bounding box center [640, 178] width 21 height 9
type input "٣٠/٠٩/٢٠٢٥ ١٦:٤٥"
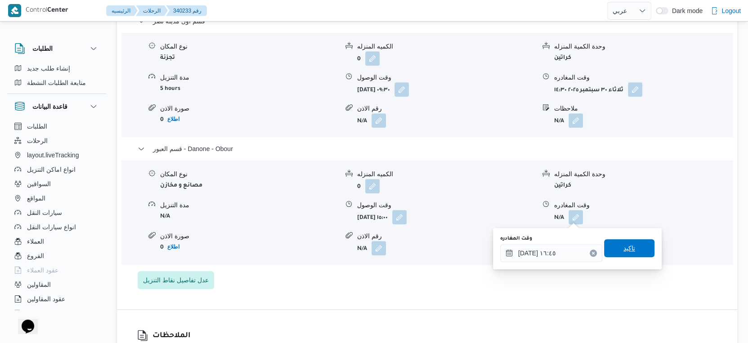
click at [631, 251] on span "تاكيد" at bounding box center [629, 248] width 50 height 18
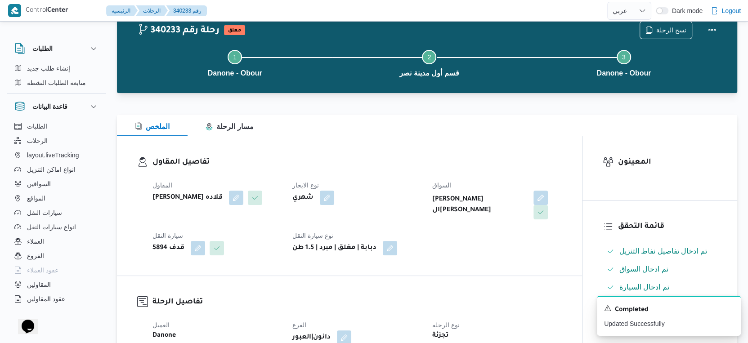
scroll to position [0, 0]
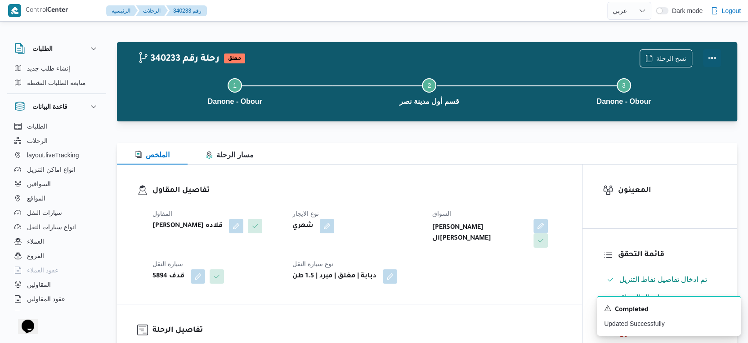
click at [711, 56] on button "Actions" at bounding box center [712, 58] width 18 height 18
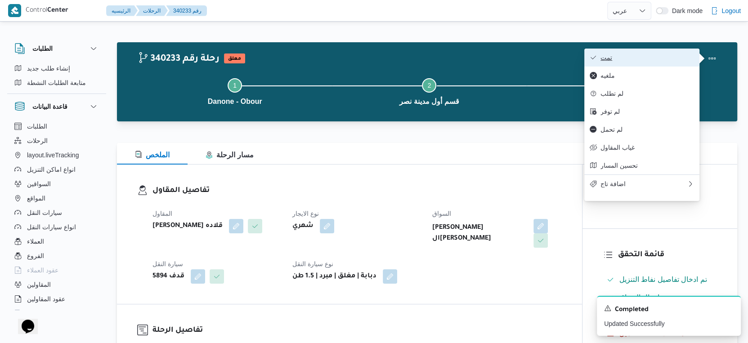
click at [640, 49] on button "تمت" at bounding box center [641, 58] width 115 height 18
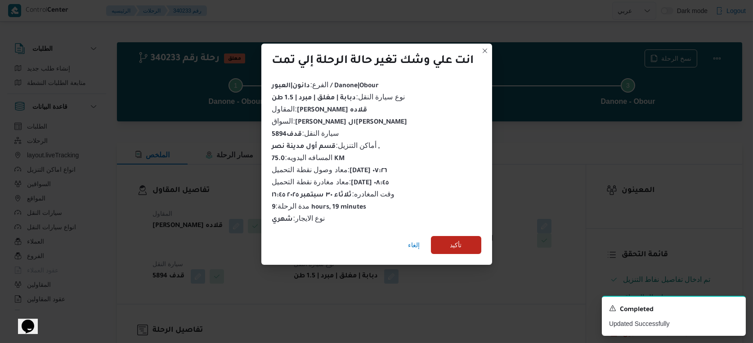
click at [463, 254] on div "إلغاء تأكيد" at bounding box center [376, 247] width 231 height 36
click at [465, 244] on span "تأكيد" at bounding box center [456, 245] width 50 height 18
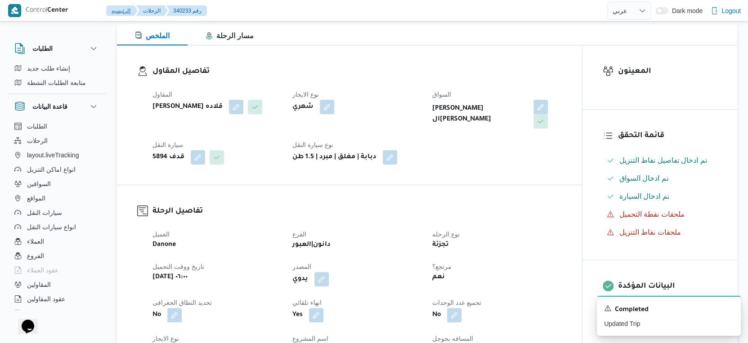
scroll to position [250, 0]
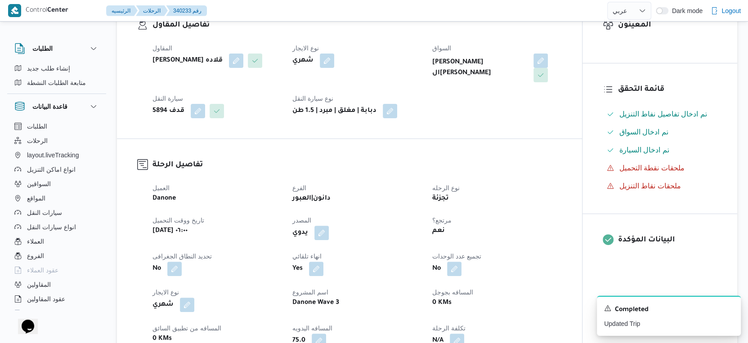
select select "ar"
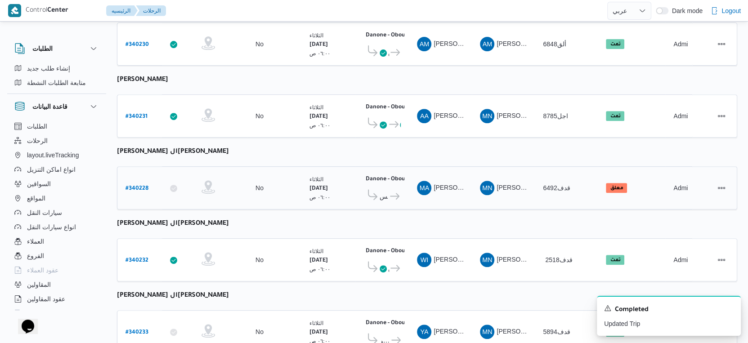
scroll to position [312, 0]
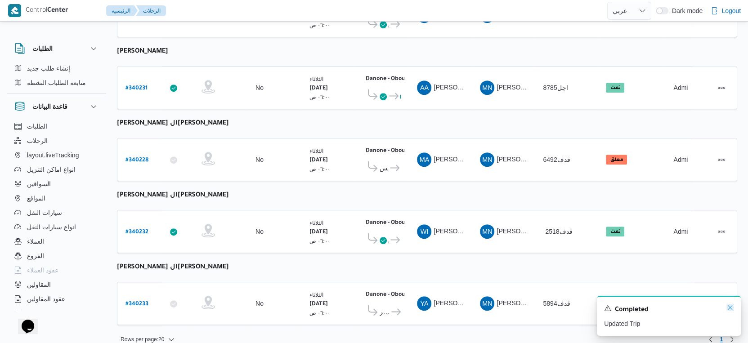
click at [731, 309] on icon "Dismiss toast" at bounding box center [729, 307] width 7 height 7
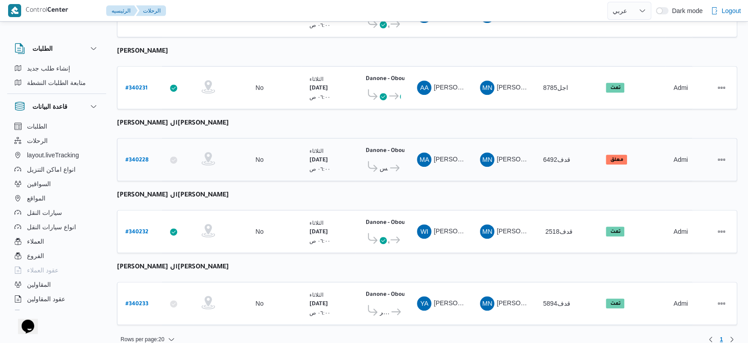
click at [132, 157] on b "# 340228" at bounding box center [136, 160] width 23 height 6
select select "ar"
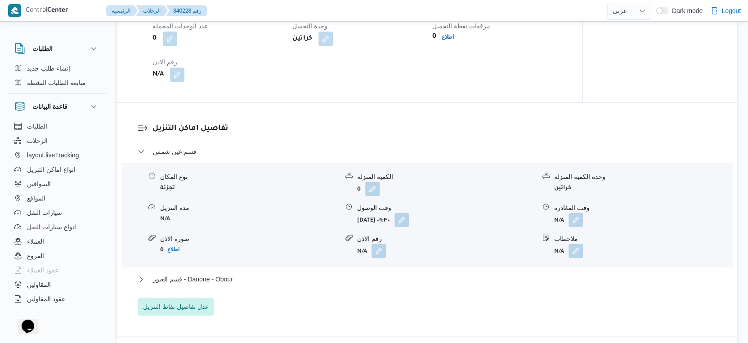
scroll to position [750, 0]
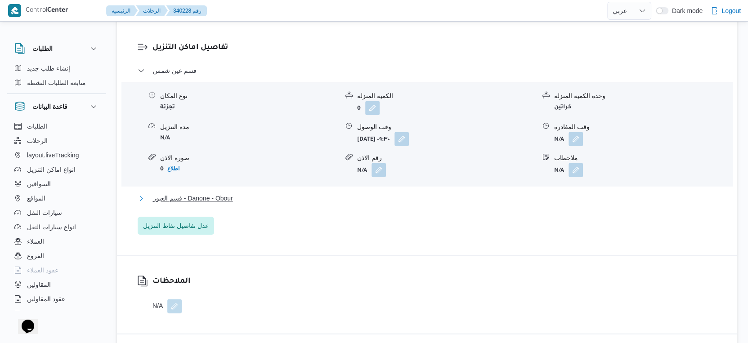
click at [242, 193] on button "قسم العبور - Danone - Obour" at bounding box center [427, 198] width 579 height 11
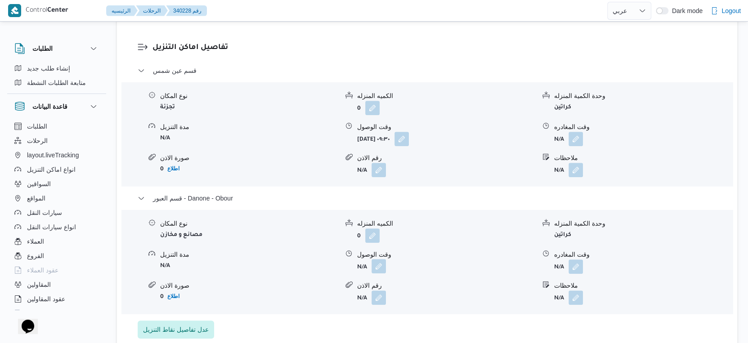
click at [378, 259] on button "button" at bounding box center [379, 266] width 14 height 14
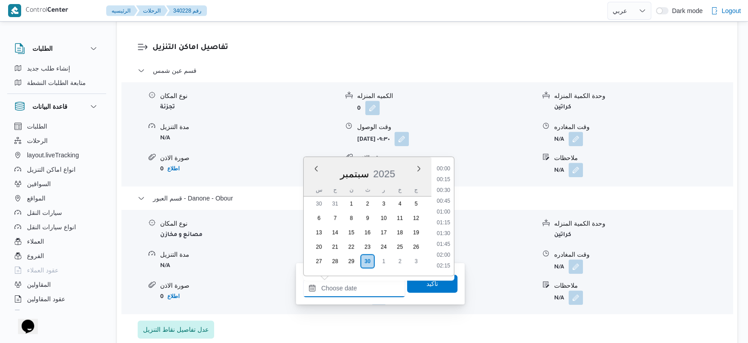
click at [372, 286] on input "وقت الوصول" at bounding box center [354, 288] width 102 height 18
drag, startPoint x: 446, startPoint y: 246, endPoint x: 444, endPoint y: 255, distance: 9.1
click at [446, 246] on li "15:15" at bounding box center [443, 248] width 21 height 9
type input "٣٠/٠٩/٢٠٢٥ ١٥:١٥"
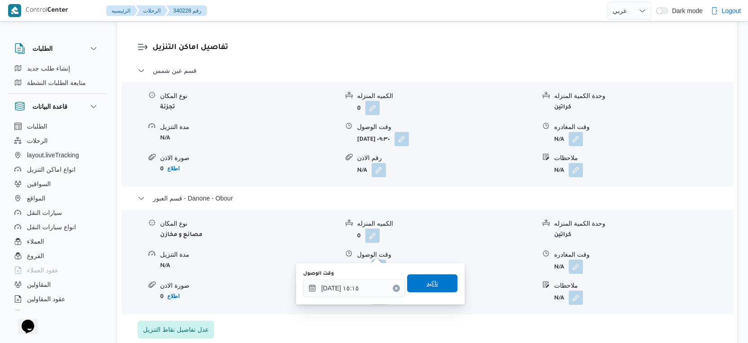
click at [442, 288] on span "تاكيد" at bounding box center [432, 283] width 50 height 18
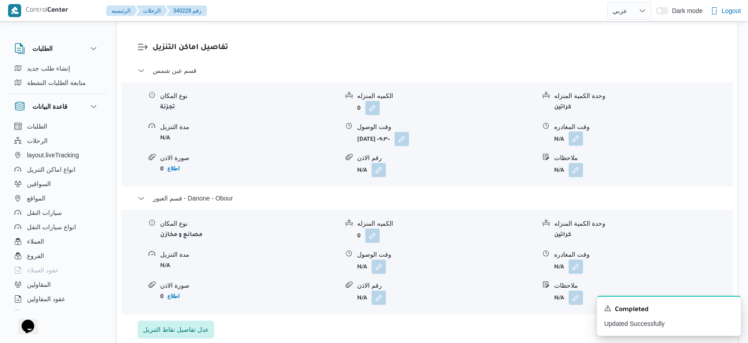
click at [575, 131] on button "button" at bounding box center [576, 138] width 14 height 14
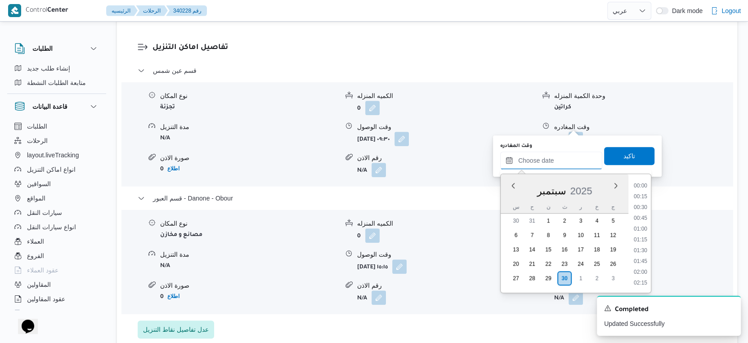
drag, startPoint x: 561, startPoint y: 156, endPoint x: 571, endPoint y: 164, distance: 12.2
click at [561, 156] on input "وقت المغادره" at bounding box center [551, 161] width 102 height 18
click at [641, 195] on li "14:45" at bounding box center [640, 193] width 21 height 9
type input "٣٠/٠٩/٢٠٢٥ ١٤:٤٥"
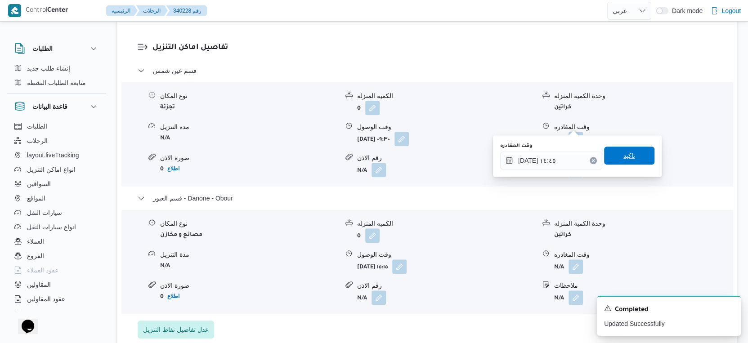
click at [634, 152] on span "تاكيد" at bounding box center [629, 156] width 50 height 18
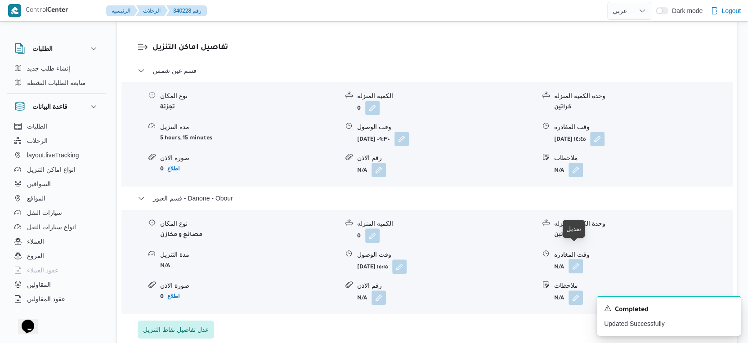
click at [577, 259] on button "button" at bounding box center [576, 266] width 14 height 14
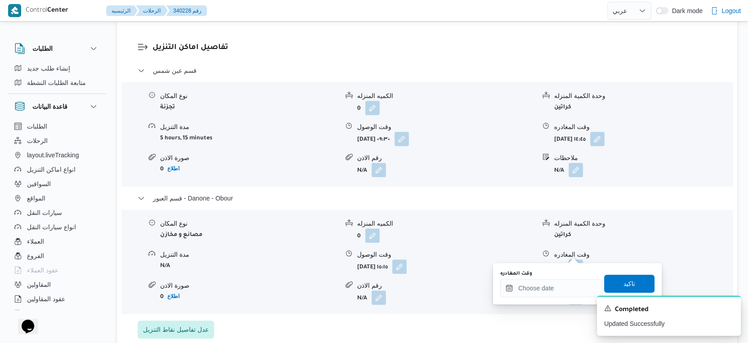
click at [562, 277] on div "وقت المغادره" at bounding box center [551, 283] width 102 height 27
click at [563, 296] on input "وقت المغادره" at bounding box center [551, 288] width 102 height 18
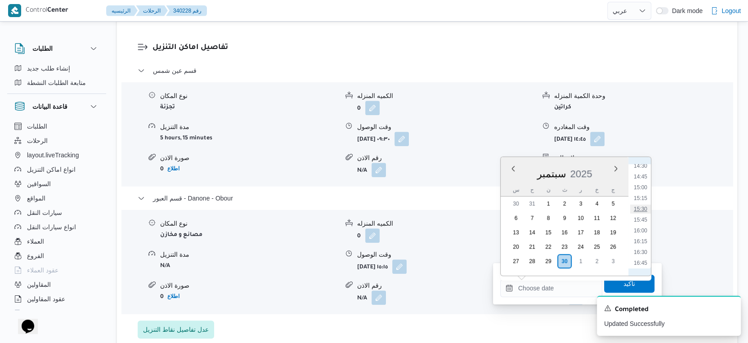
click at [645, 208] on li "15:30" at bounding box center [640, 209] width 21 height 9
type input "٣٠/٠٩/٢٠٢٥ ١٥:٣٠"
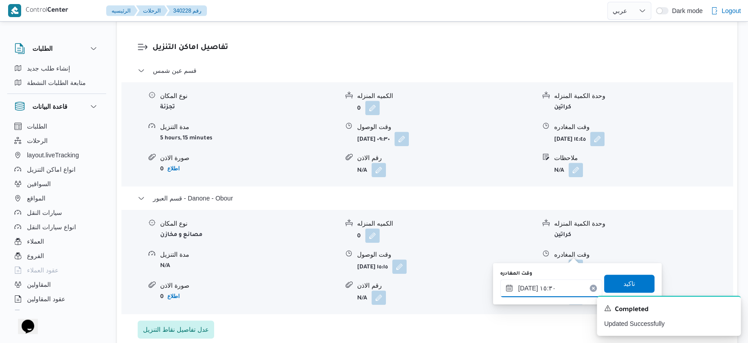
scroll to position [799, 0]
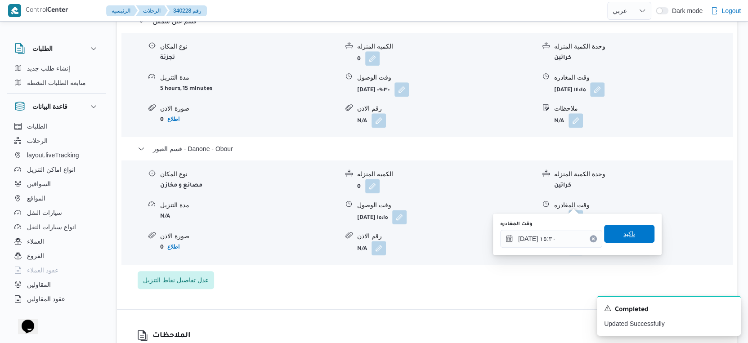
click at [634, 230] on span "تاكيد" at bounding box center [629, 234] width 50 height 18
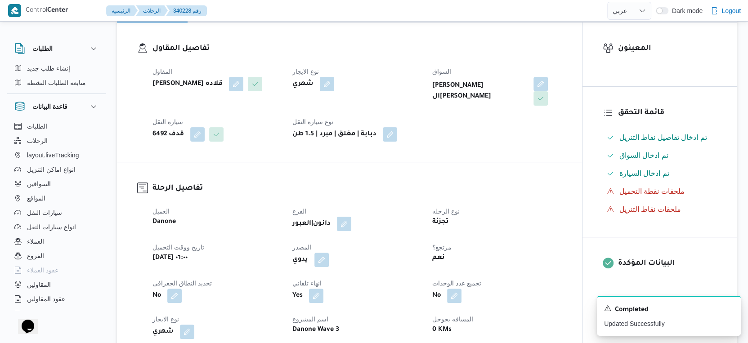
scroll to position [300, 0]
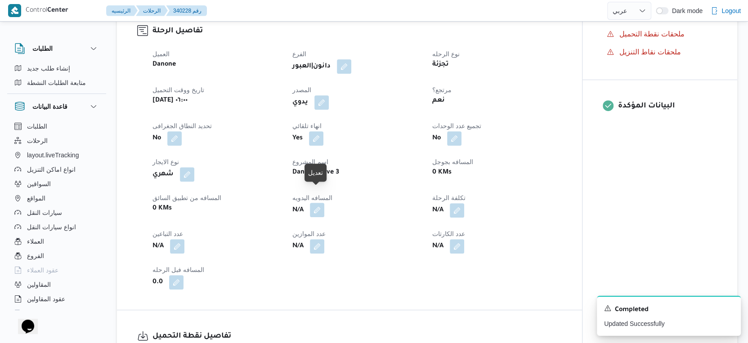
click at [322, 203] on button "button" at bounding box center [317, 210] width 14 height 14
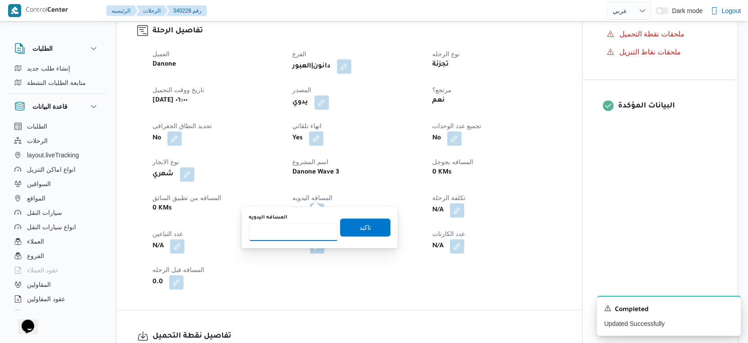
click at [296, 225] on input "المسافه اليدويه" at bounding box center [294, 232] width 90 height 18
type input "53"
click at [359, 229] on span "تاكيد" at bounding box center [365, 227] width 12 height 11
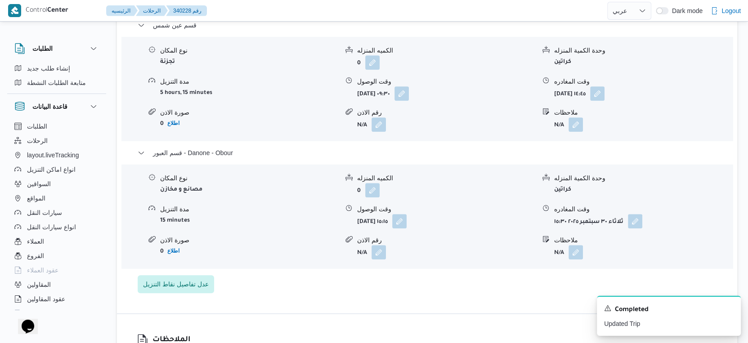
scroll to position [799, 0]
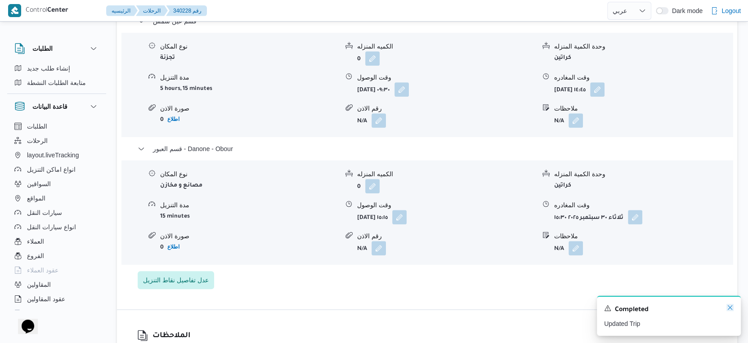
click at [729, 310] on icon "Dismiss toast" at bounding box center [729, 307] width 7 height 7
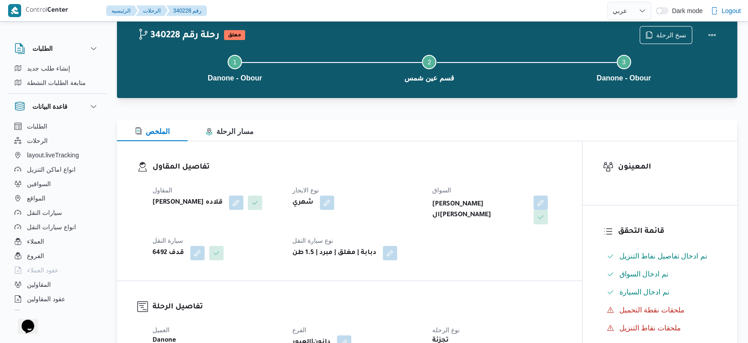
scroll to position [0, 0]
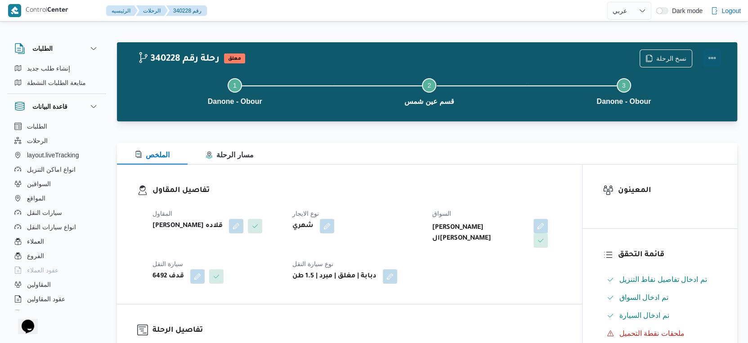
click at [709, 57] on button "Actions" at bounding box center [712, 58] width 18 height 18
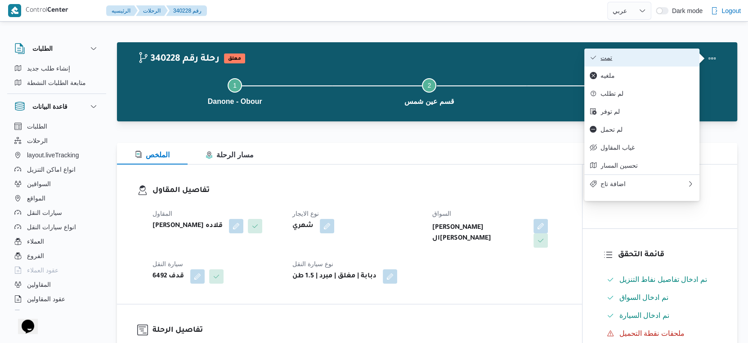
click at [629, 51] on button "تمت" at bounding box center [641, 58] width 115 height 18
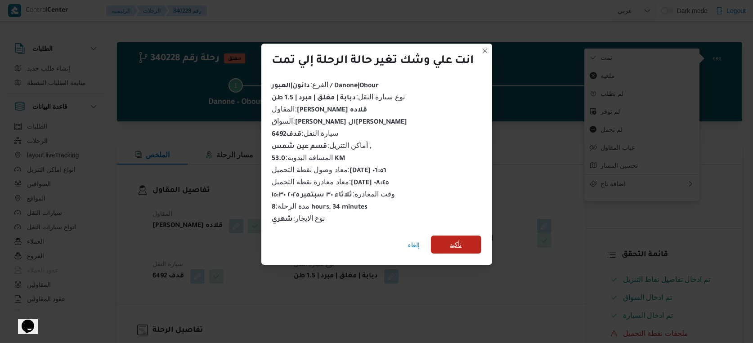
click at [439, 236] on span "تأكيد" at bounding box center [456, 245] width 50 height 18
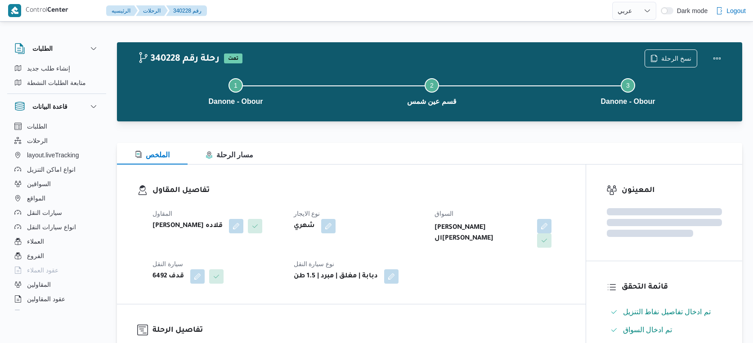
select select "ar"
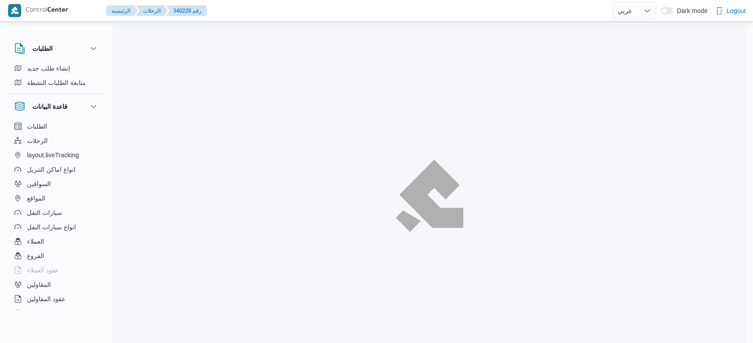
select select "ar"
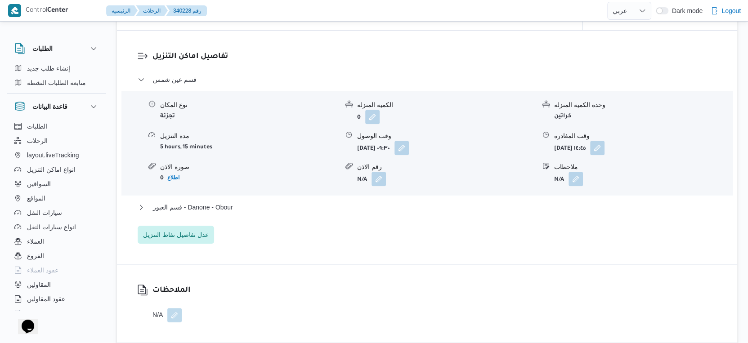
scroll to position [750, 0]
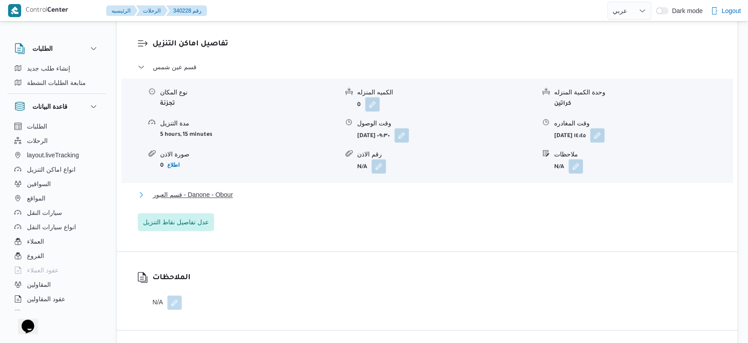
click at [228, 189] on span "قسم العبور - Danone - Obour" at bounding box center [193, 194] width 80 height 11
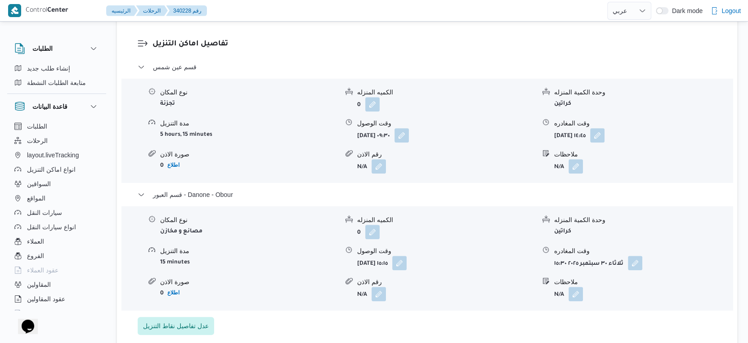
click at [249, 225] on form "مصانع و مخازن" at bounding box center [249, 231] width 178 height 12
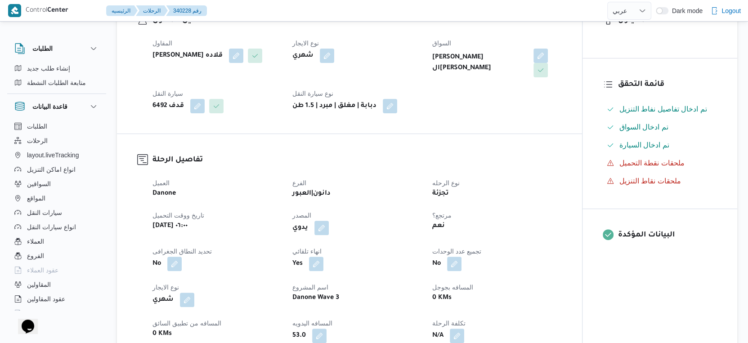
scroll to position [300, 0]
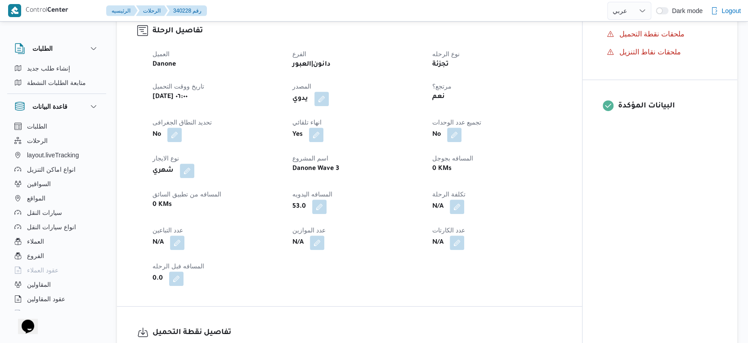
select select "ar"
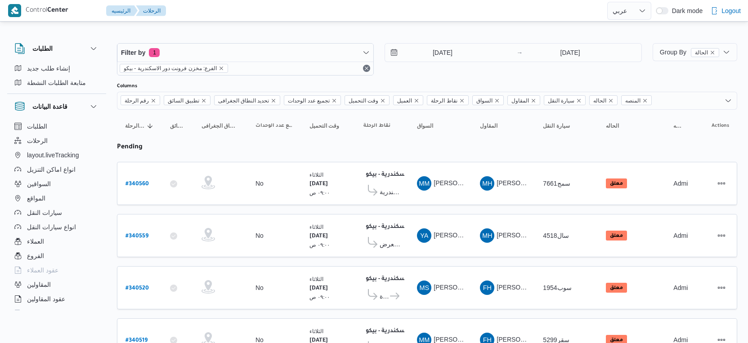
select select "ar"
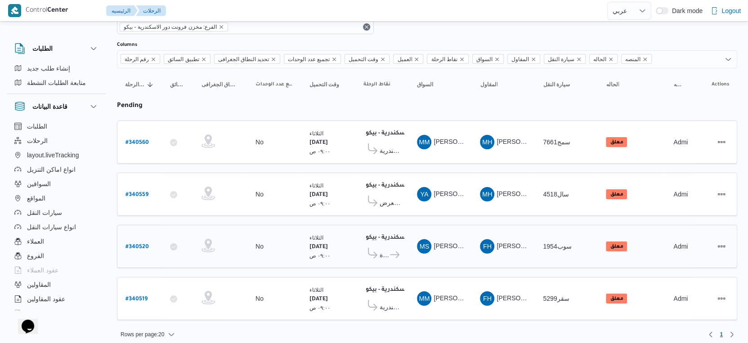
scroll to position [42, 0]
click at [389, 198] on span "معرض [PERSON_NAME] - [PERSON_NAME]" at bounding box center [390, 202] width 21 height 11
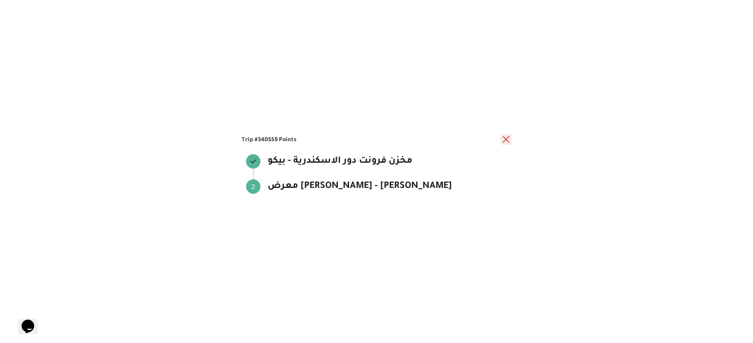
click at [506, 143] on button "close" at bounding box center [506, 139] width 11 height 11
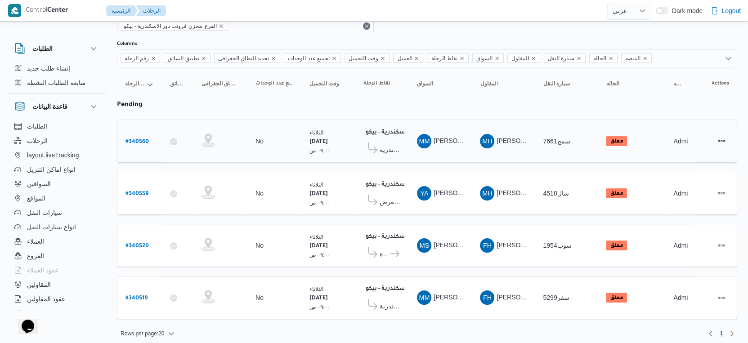
click at [375, 147] on icon at bounding box center [372, 148] width 9 height 11
click at [386, 147] on span "معرض ايهاب سنتر - سموحة اسكندرية" at bounding box center [390, 149] width 21 height 11
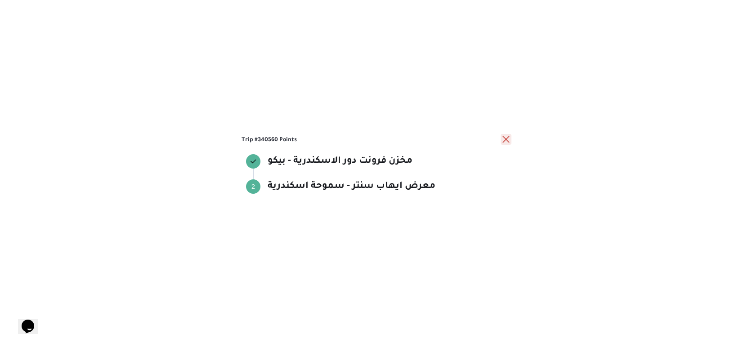
click at [507, 140] on button "close" at bounding box center [506, 139] width 11 height 11
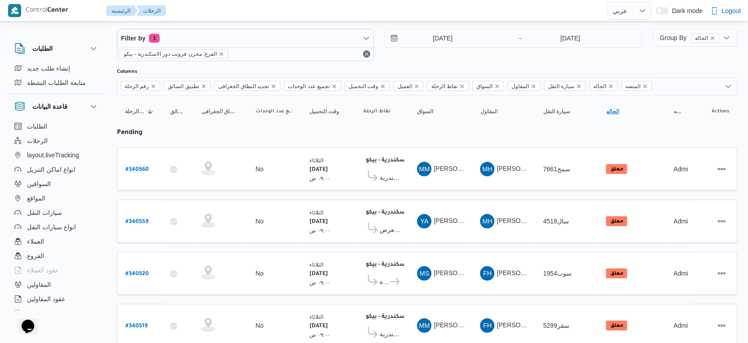
scroll to position [0, 0]
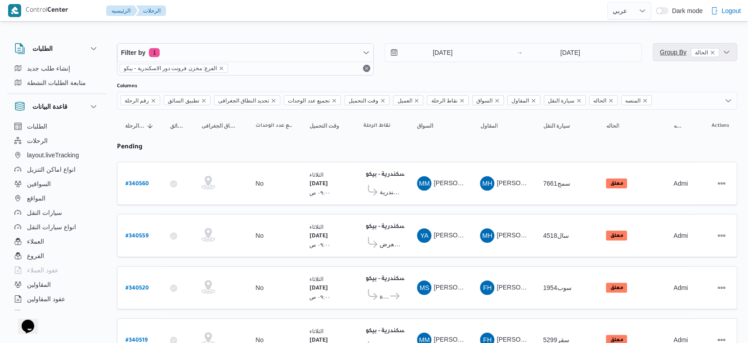
click at [662, 52] on span "Group By الحالة" at bounding box center [689, 52] width 59 height 7
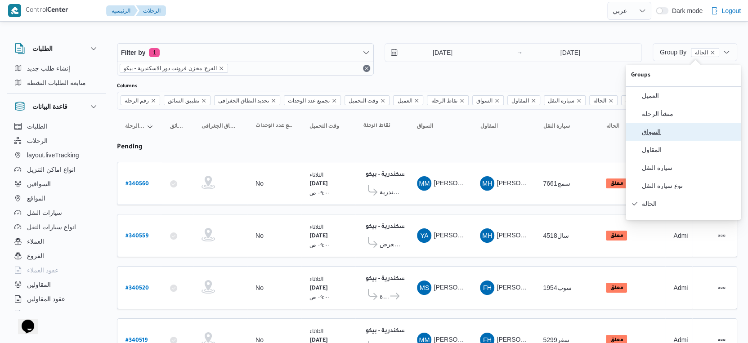
click at [659, 132] on span "السواق" at bounding box center [689, 131] width 94 height 7
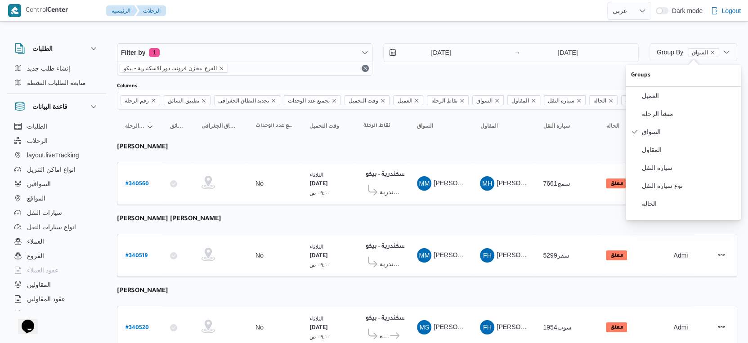
click at [400, 217] on table "رقم الرحلة Click to sort in ascending order تطبيق السائق Click to sort in ascen…" at bounding box center [427, 270] width 620 height 320
click at [403, 189] on div "مخزن فرونت دور الاسكندرية - بيكو ١١:٥٨ م معرض ايهاب سنتر - سموحة اسكندرية" at bounding box center [382, 184] width 45 height 38
click at [401, 190] on div "مخزن فرونت دور الاسكندرية - بيكو ١١:٥٨ م معرض ايهاب سنتر - سموحة اسكندرية" at bounding box center [382, 184] width 45 height 38
click at [396, 190] on span "معرض ايهاب سنتر - سموحة اسكندرية" at bounding box center [390, 192] width 21 height 11
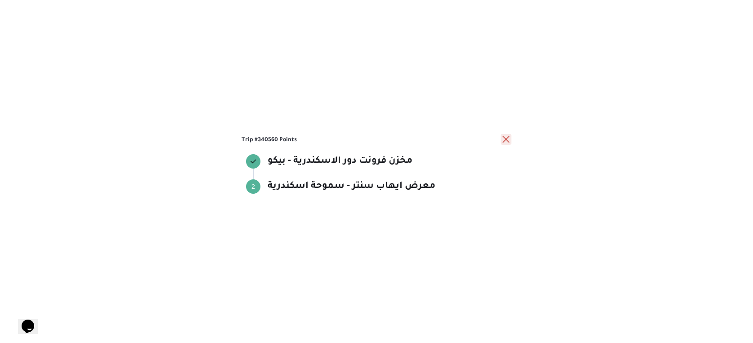
click at [505, 139] on button "close" at bounding box center [506, 139] width 11 height 11
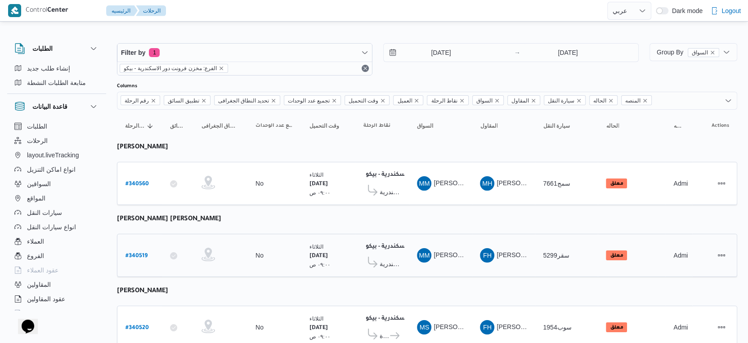
click at [398, 259] on span "معرض ايهاب سنتر - سموحة اسكندرية" at bounding box center [390, 264] width 21 height 11
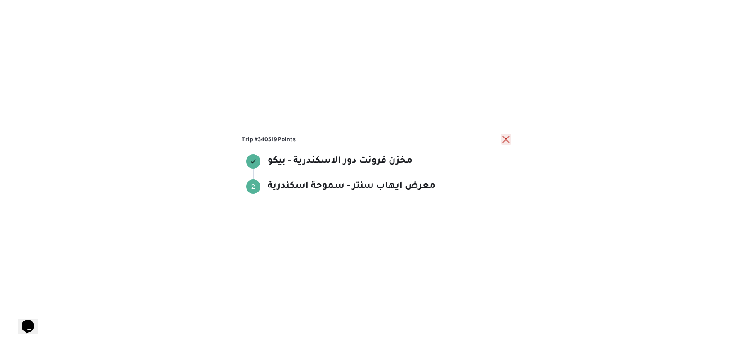
click at [505, 134] on button "close" at bounding box center [506, 139] width 11 height 11
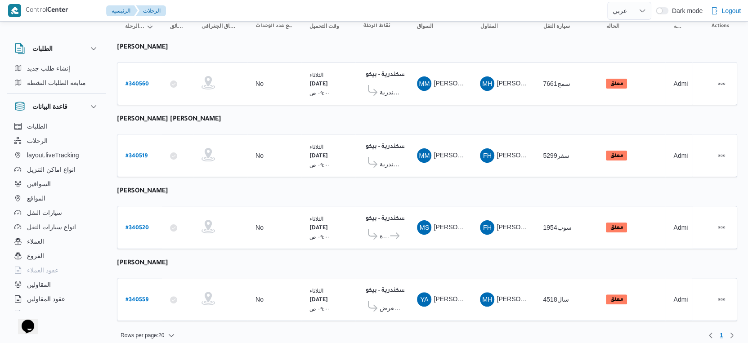
scroll to position [101, 0]
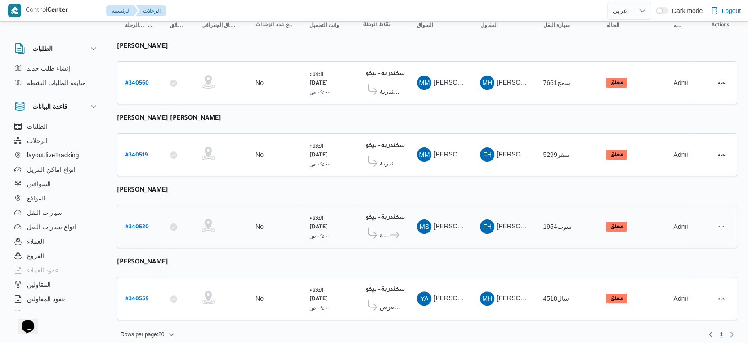
click at [391, 232] on icon at bounding box center [394, 235] width 9 height 7
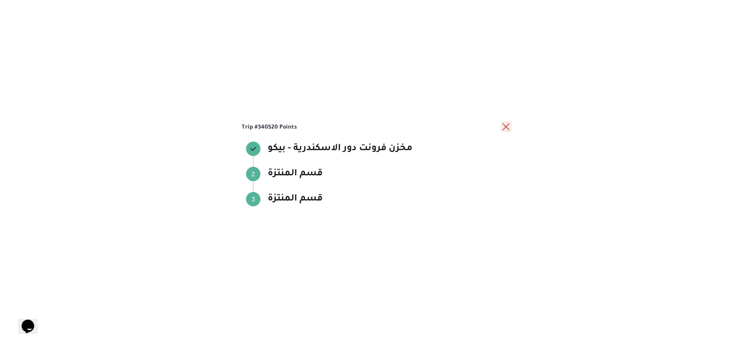
click at [505, 128] on button "close" at bounding box center [506, 126] width 11 height 11
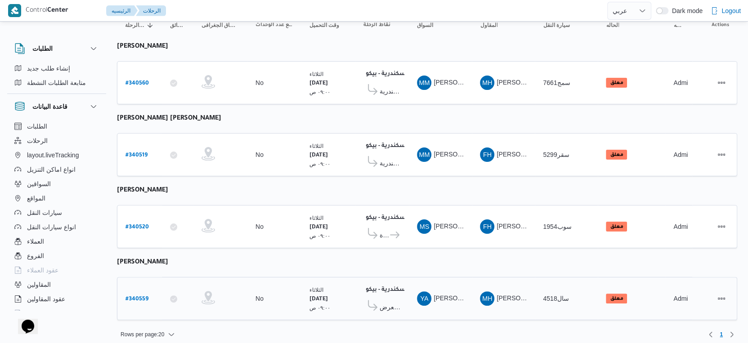
click at [382, 302] on span "معرض عمرو قريطم - حوش عيسى" at bounding box center [390, 307] width 21 height 11
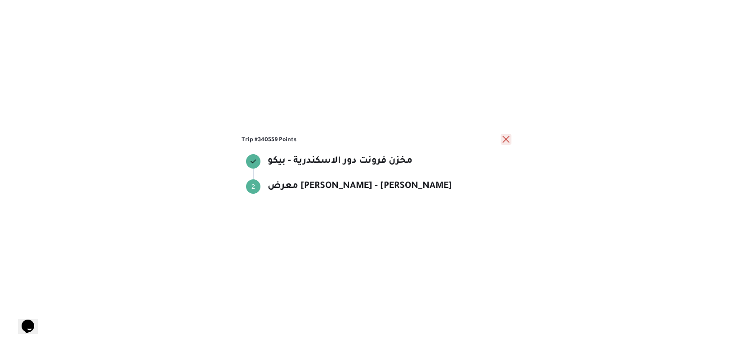
click at [507, 142] on button "close" at bounding box center [506, 139] width 11 height 11
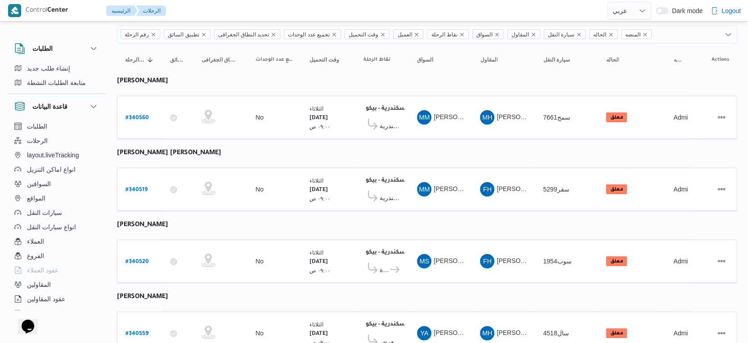
scroll to position [1, 0]
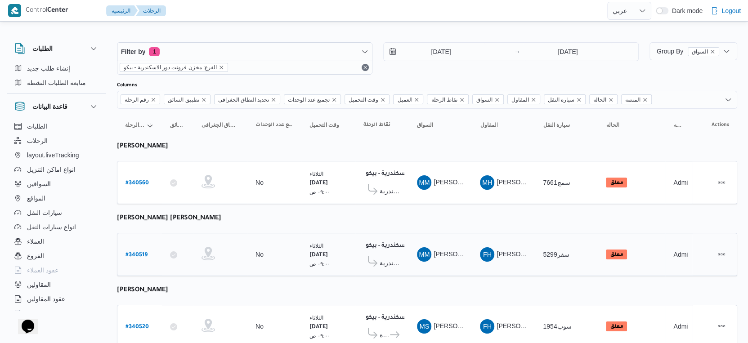
click at [138, 253] on b "# 340519" at bounding box center [136, 255] width 22 height 6
select select "ar"
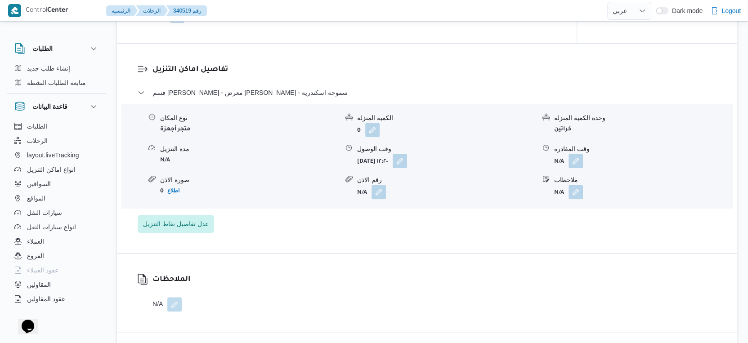
scroll to position [699, 0]
click at [573, 158] on button "button" at bounding box center [576, 160] width 14 height 14
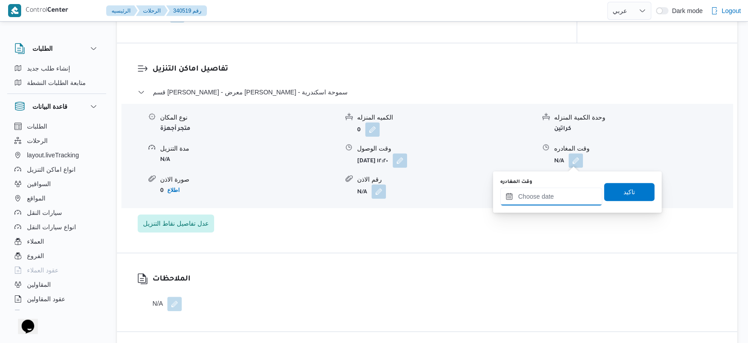
click at [559, 195] on input "وقت المغادره" at bounding box center [551, 197] width 102 height 18
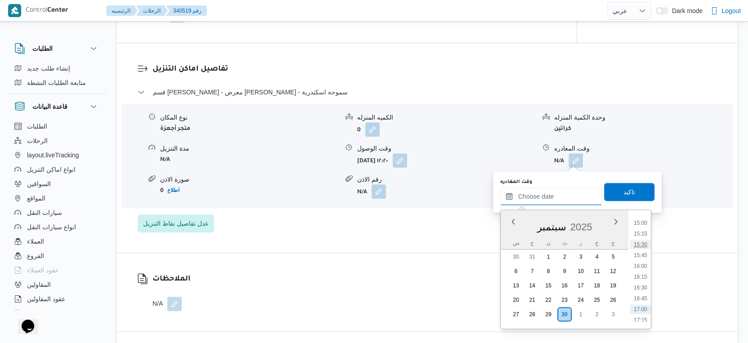
scroll to position [679, 0]
drag, startPoint x: 645, startPoint y: 233, endPoint x: 640, endPoint y: 219, distance: 15.0
click at [645, 233] on li "16:00" at bounding box center [640, 233] width 21 height 9
type input "٣٠/٠٩/٢٠٢٥ ١٦:٠٠"
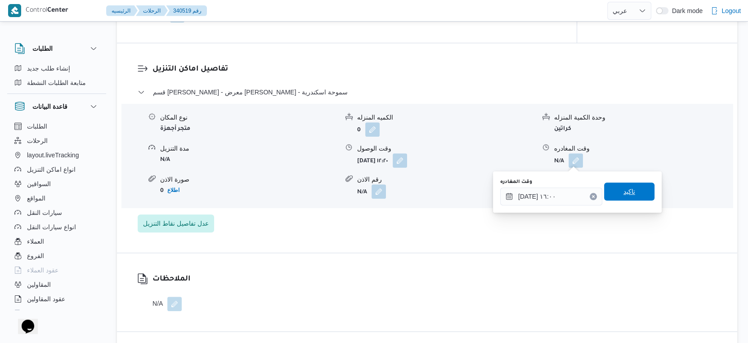
click at [633, 194] on span "تاكيد" at bounding box center [629, 192] width 50 height 18
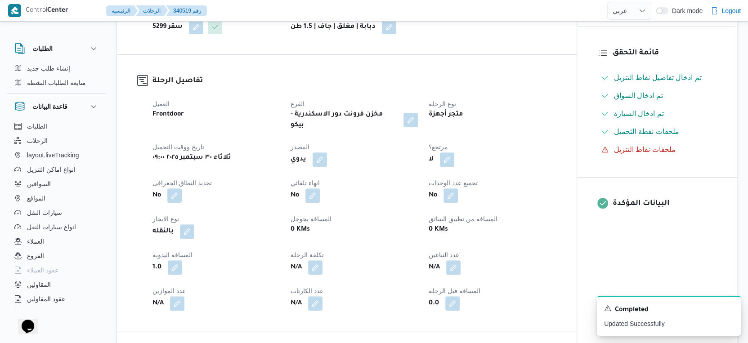
scroll to position [0, 0]
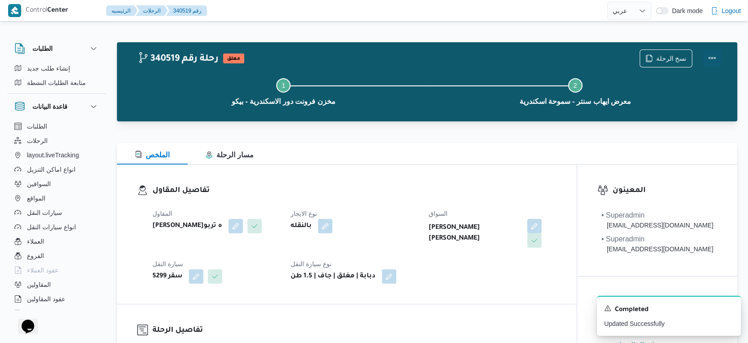
click at [710, 57] on button "Actions" at bounding box center [712, 58] width 18 height 18
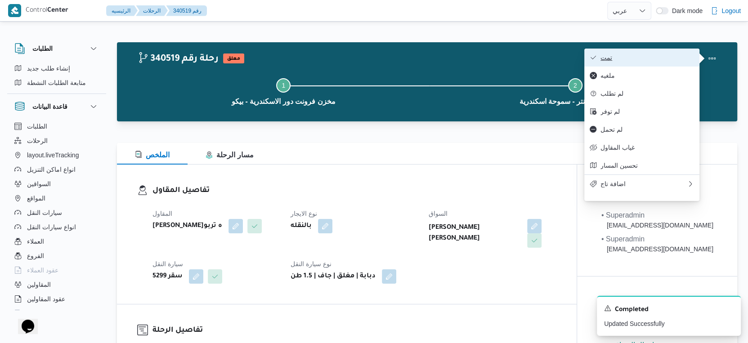
click at [659, 59] on span "تمت" at bounding box center [648, 57] width 94 height 7
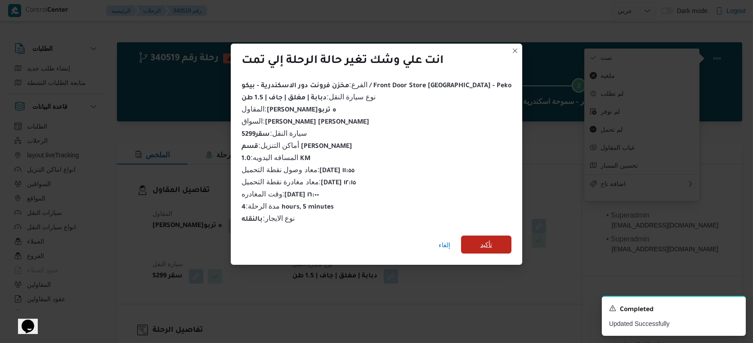
click at [466, 236] on span "تأكيد" at bounding box center [486, 245] width 50 height 18
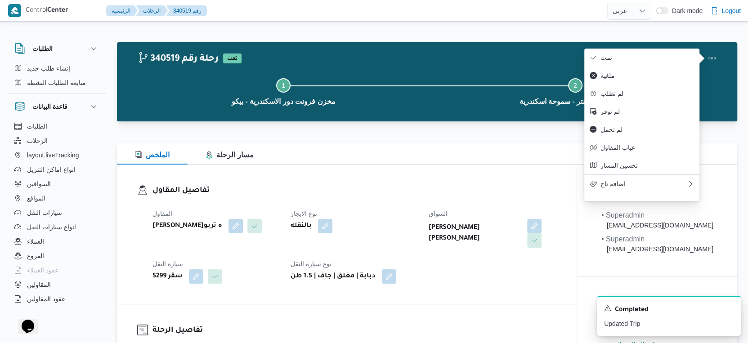
select select "ar"
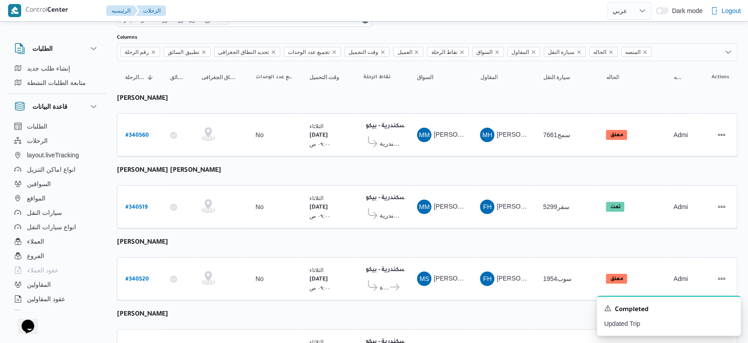
scroll to position [101, 0]
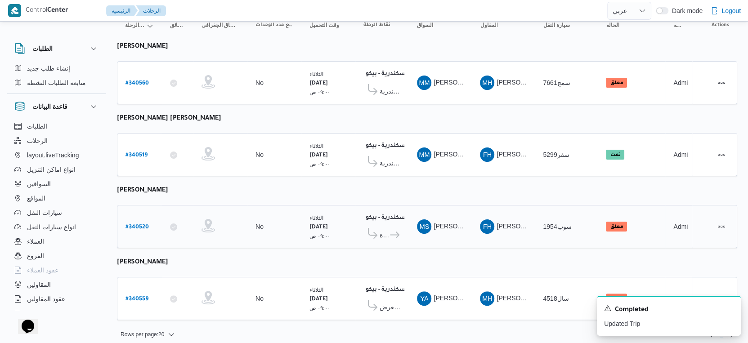
click at [395, 232] on icon at bounding box center [394, 235] width 9 height 7
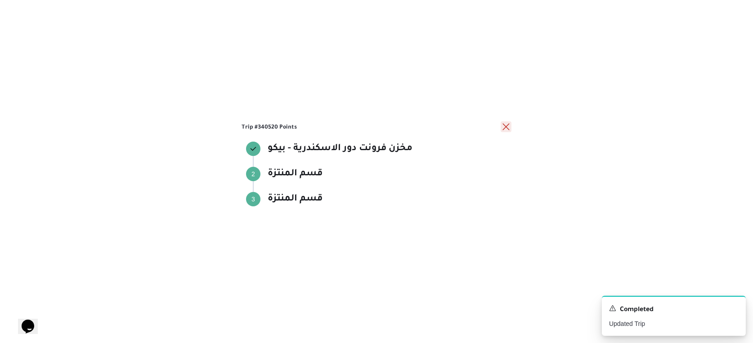
click at [504, 127] on button "close" at bounding box center [506, 126] width 11 height 11
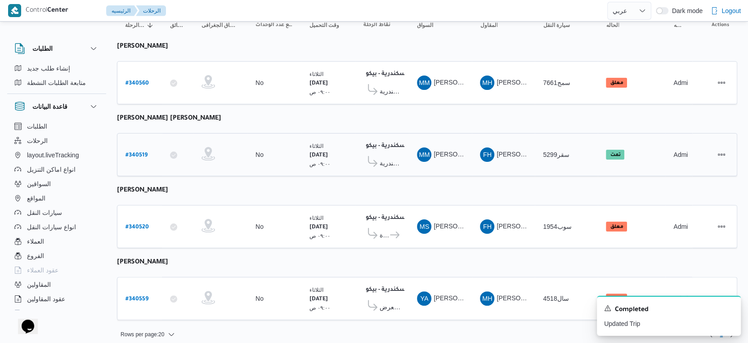
click at [143, 152] on b "# 340519" at bounding box center [136, 155] width 22 height 6
select select "ar"
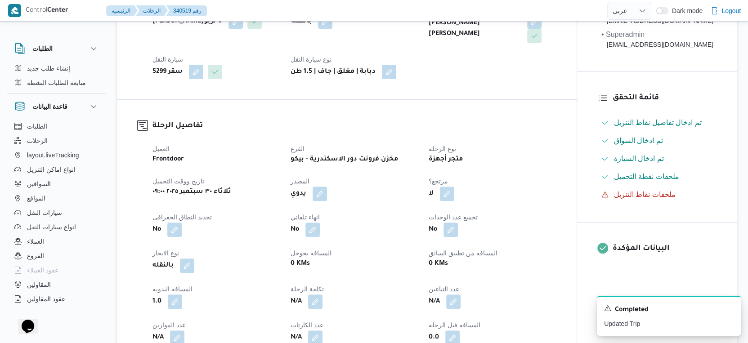
scroll to position [250, 0]
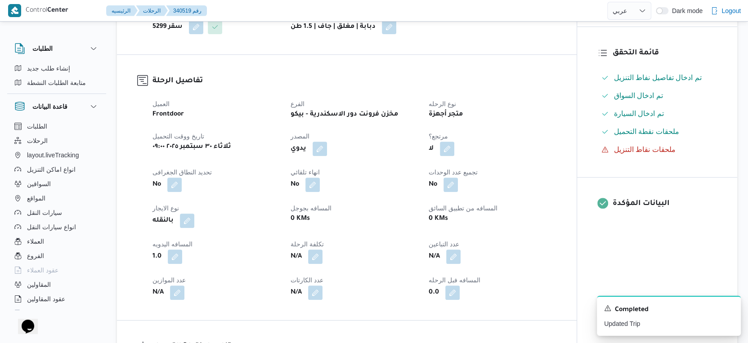
select select "ar"
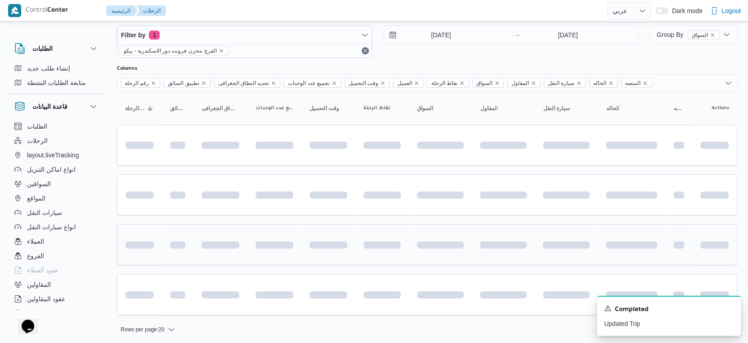
scroll to position [101, 0]
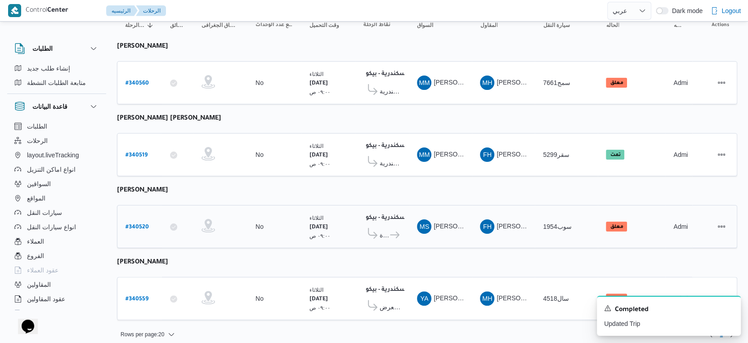
click at [144, 224] on b "# 340520" at bounding box center [136, 227] width 23 height 6
select select "ar"
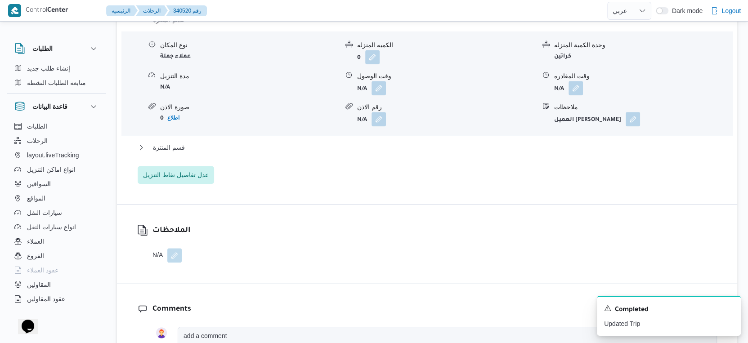
scroll to position [799, 0]
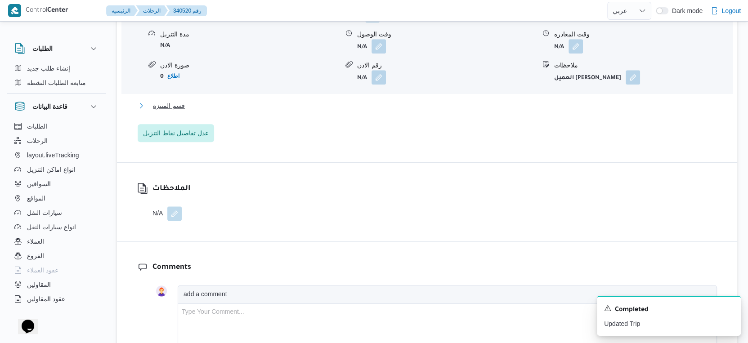
click at [196, 111] on button "قسم المنتزة" at bounding box center [427, 105] width 579 height 11
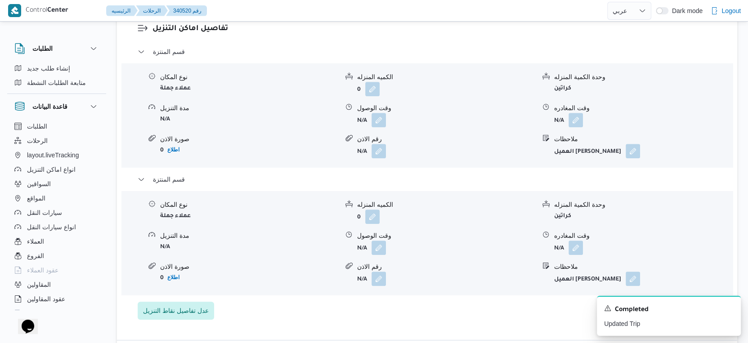
scroll to position [750, 0]
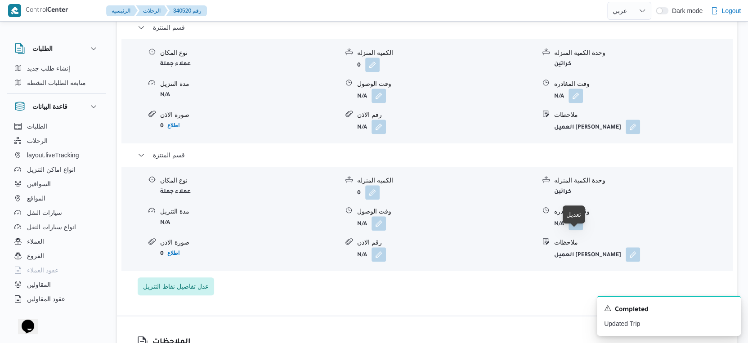
click at [580, 230] on button "button" at bounding box center [576, 223] width 14 height 14
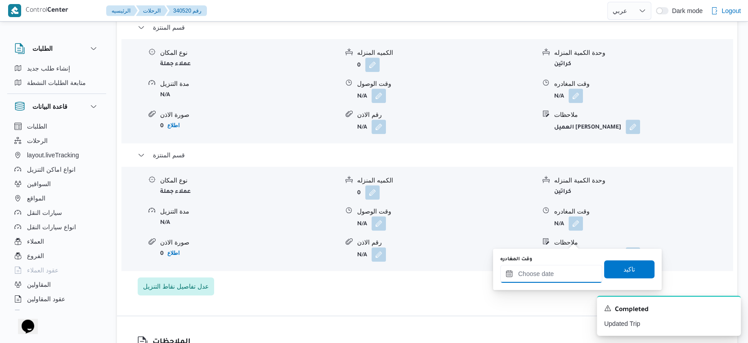
click at [572, 274] on input "وقت المغادره" at bounding box center [551, 274] width 102 height 18
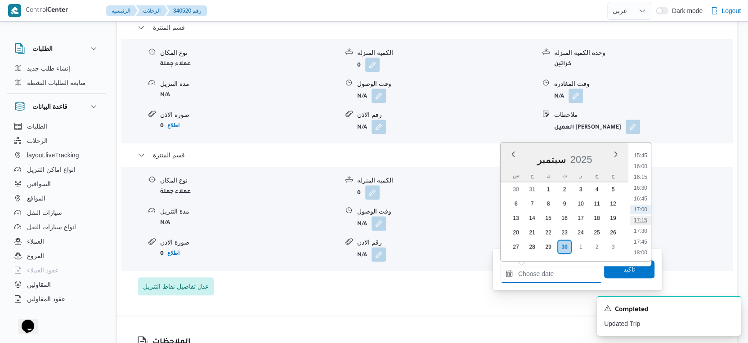
scroll to position [579, 0]
click at [644, 179] on li "14:00" at bounding box center [640, 179] width 21 height 9
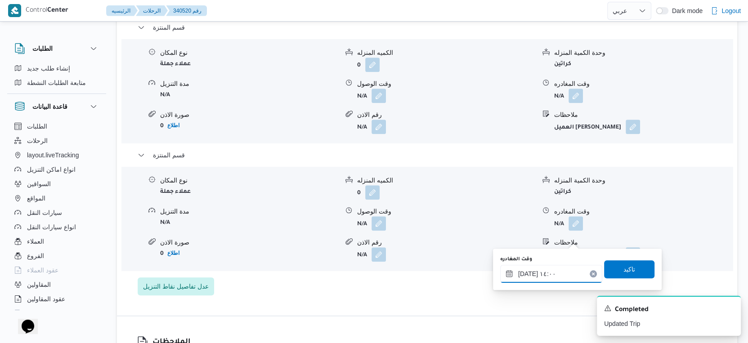
type input "[DATE] ١٤:٠٠"
click at [637, 271] on span "تاكيد" at bounding box center [629, 269] width 50 height 18
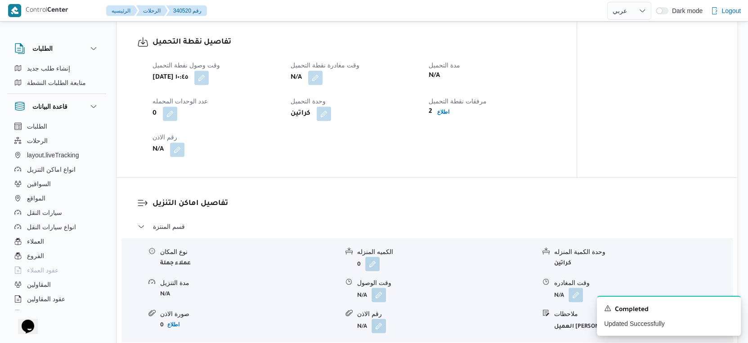
scroll to position [550, 0]
click at [312, 85] on button "button" at bounding box center [315, 78] width 14 height 14
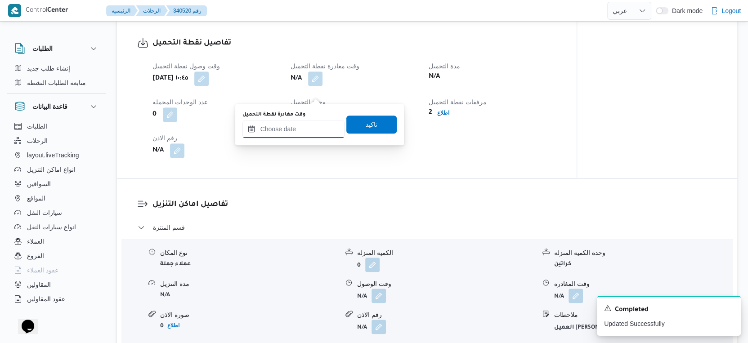
click at [305, 124] on input "وقت مغادرة نقطة التحميل" at bounding box center [293, 129] width 102 height 18
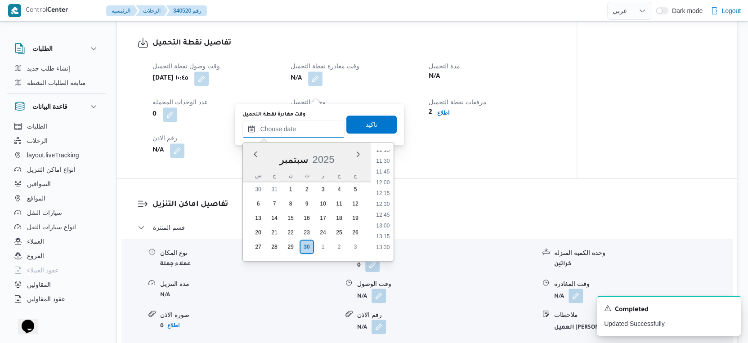
scroll to position [440, 0]
click at [390, 208] on li "11:30" at bounding box center [382, 210] width 21 height 9
type input "٣٠/٠٩/٢٠٢٥ ١١:٣٠"
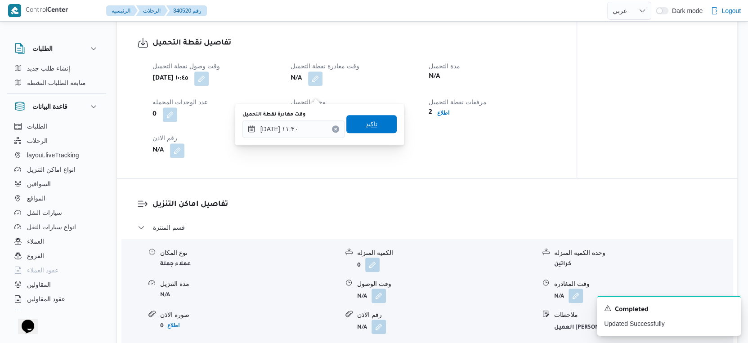
click at [373, 126] on span "تاكيد" at bounding box center [371, 124] width 50 height 18
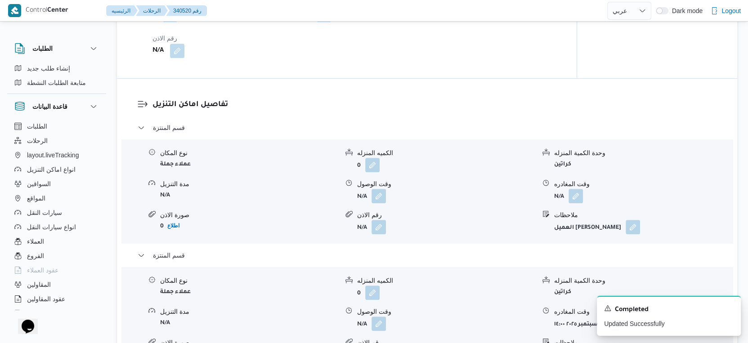
scroll to position [650, 0]
click at [381, 203] on button "button" at bounding box center [379, 195] width 14 height 14
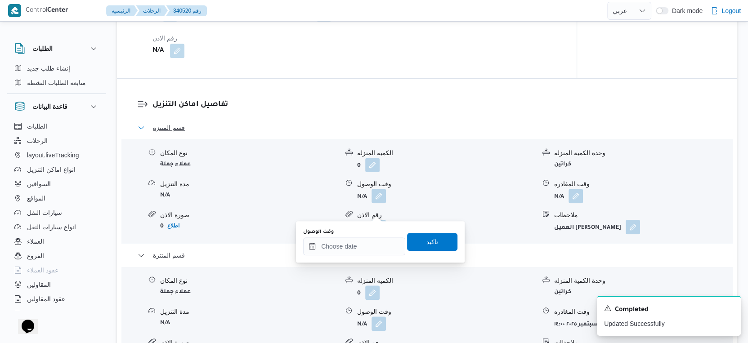
click at [406, 133] on button "قسم المنتزة" at bounding box center [427, 127] width 579 height 11
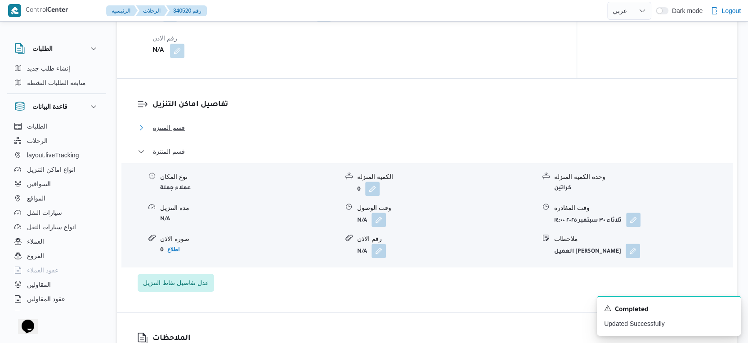
click at [406, 133] on button "قسم المنتزة" at bounding box center [427, 127] width 579 height 11
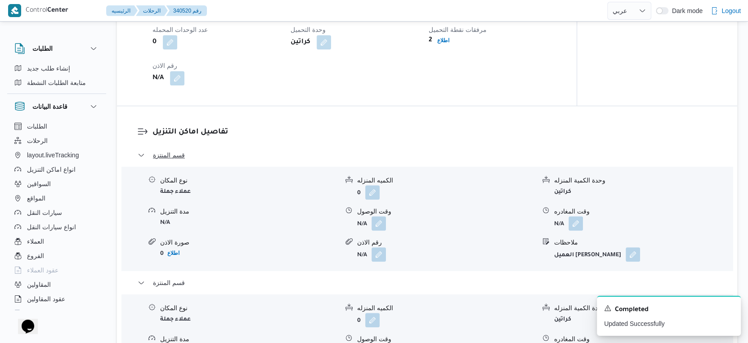
scroll to position [600, 0]
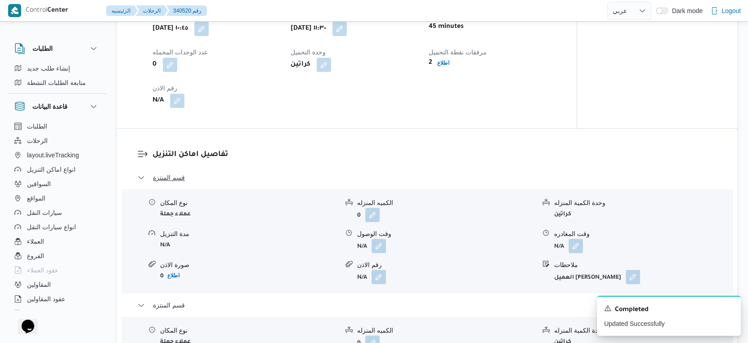
click at [406, 128] on div "تفاصيل نقطة التحميل وقت وصول نفطة التحميل ثلاثاء ٣٠ سبتمبر ٢٠٢٥ ١٠:٤٥ وقت مغادر…" at bounding box center [347, 47] width 460 height 161
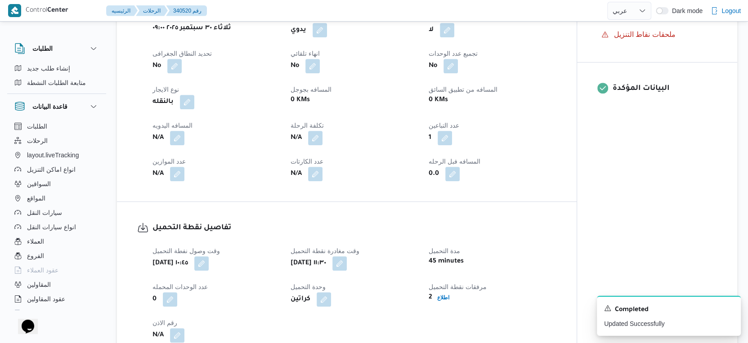
scroll to position [300, 0]
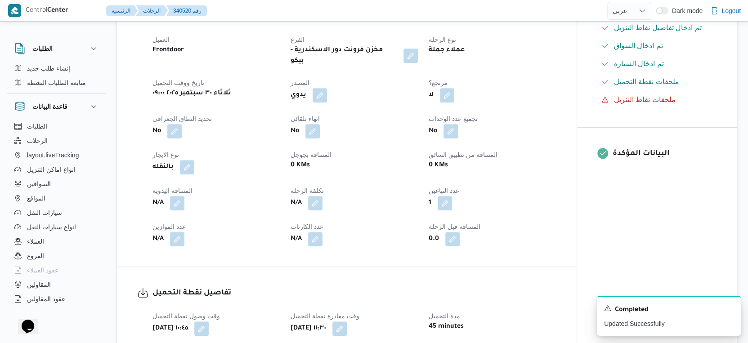
select select "ar"
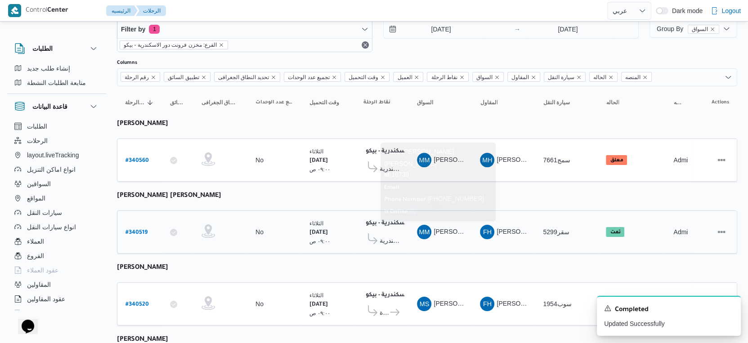
scroll to position [1, 0]
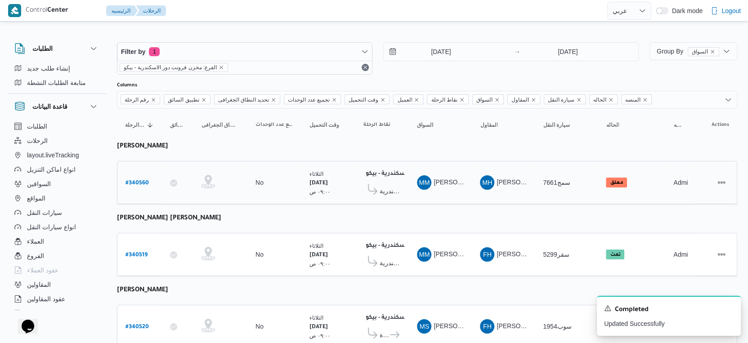
click at [389, 188] on span "معرض ايهاب سنتر - سموحة اسكندرية" at bounding box center [390, 191] width 21 height 11
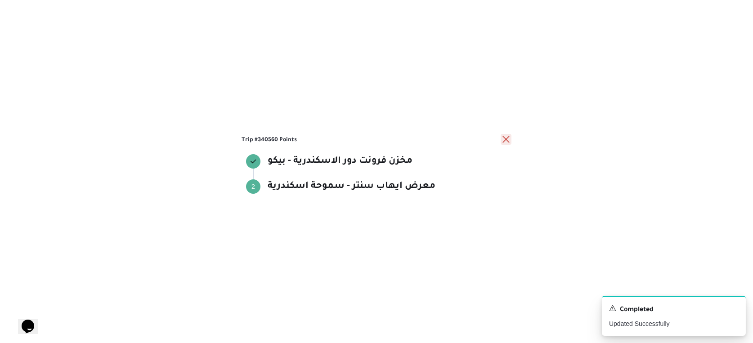
click at [508, 140] on button "close" at bounding box center [506, 139] width 11 height 11
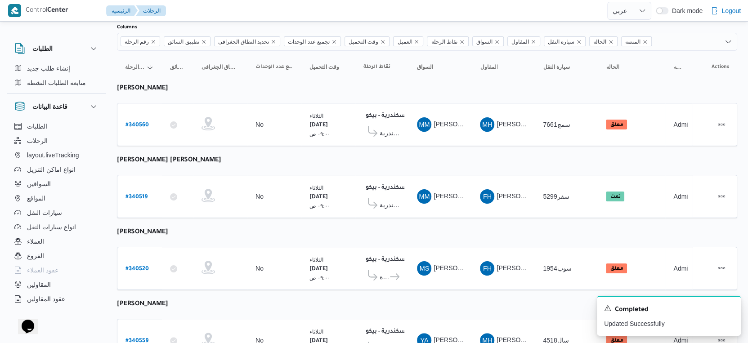
scroll to position [101, 0]
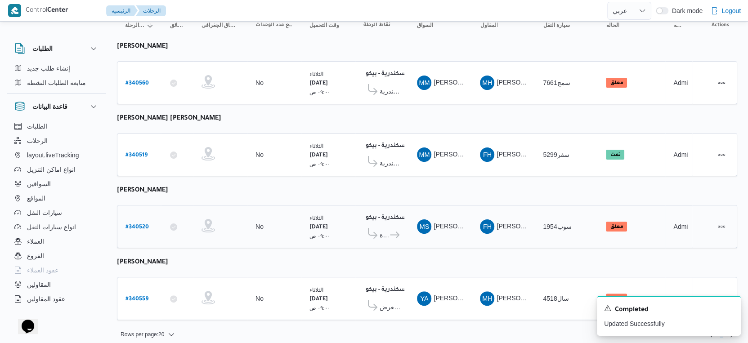
click at [143, 224] on b "# 340520" at bounding box center [136, 227] width 23 height 6
select select "ar"
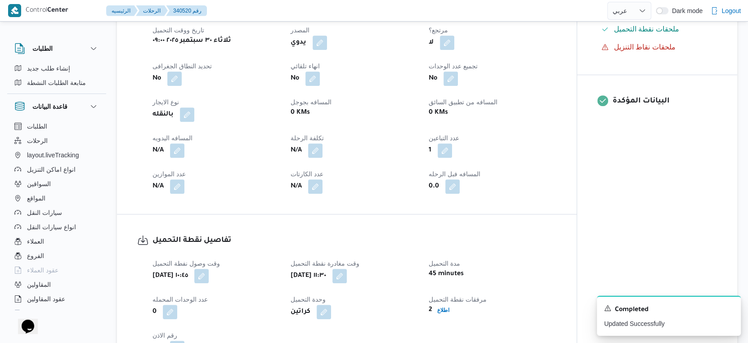
scroll to position [350, 0]
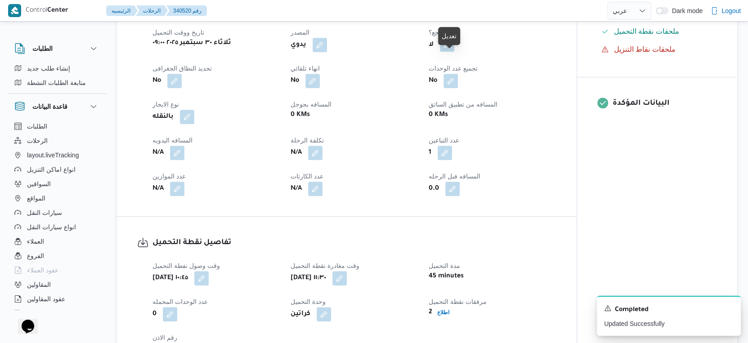
click at [453, 52] on button "button" at bounding box center [447, 44] width 14 height 14
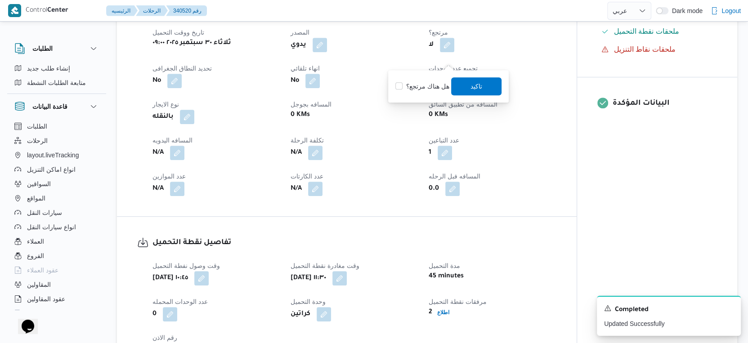
click at [431, 83] on label "هل هناك مرتجع؟" at bounding box center [422, 86] width 54 height 11
checkbox input "true"
click at [471, 83] on span "تاكيد" at bounding box center [477, 86] width 12 height 11
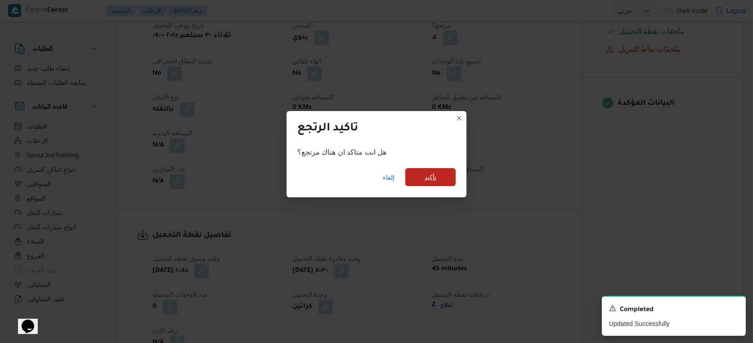
click at [434, 175] on span "تأكيد" at bounding box center [431, 177] width 12 height 11
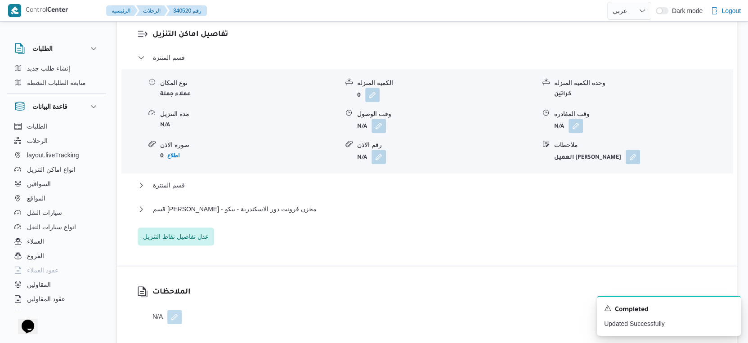
scroll to position [799, 0]
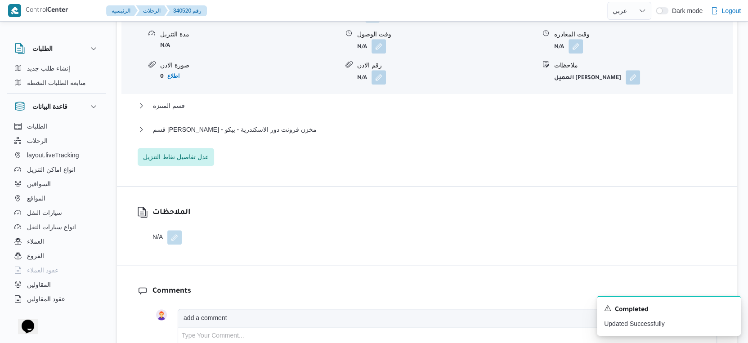
click at [254, 136] on div "قسم المنتزة نوع المكان عملاء جملة الكميه المنزله 0 وحدة الكمية المنزله كراتين م…" at bounding box center [427, 69] width 579 height 193
click at [243, 135] on span "قسم [PERSON_NAME] - مخزن فرونت دور الاسكندرية - بيكو" at bounding box center [235, 129] width 164 height 11
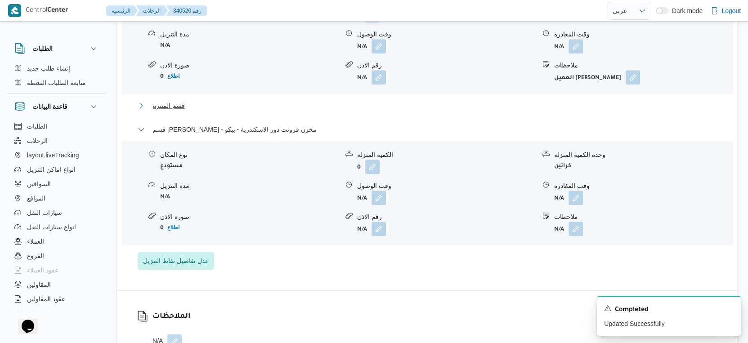
click at [208, 111] on button "قسم المنتزة" at bounding box center [427, 105] width 579 height 11
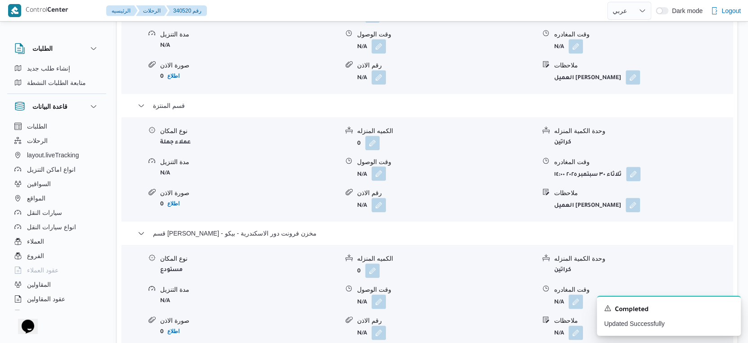
scroll to position [900, 0]
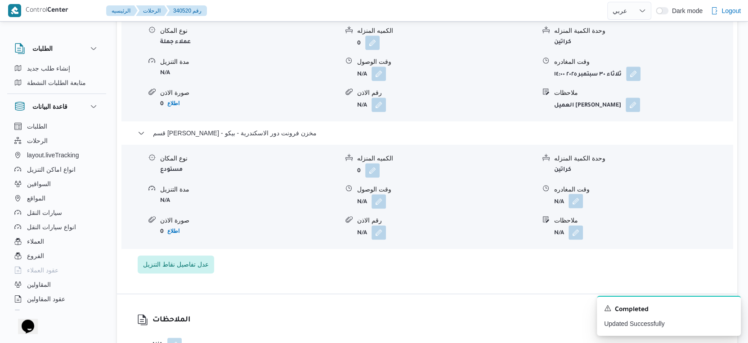
click at [569, 208] on button "button" at bounding box center [576, 201] width 14 height 14
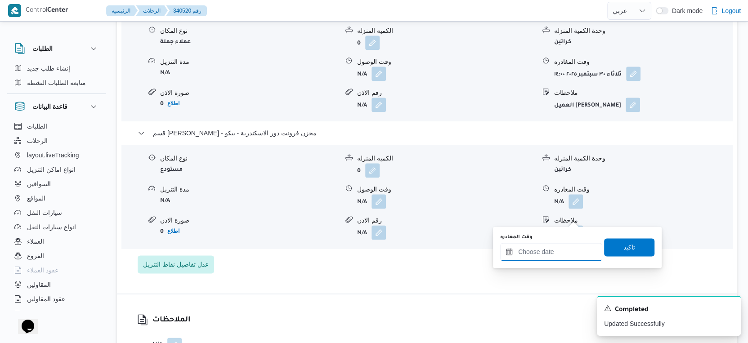
click at [558, 254] on input "وقت المغادره" at bounding box center [551, 252] width 102 height 18
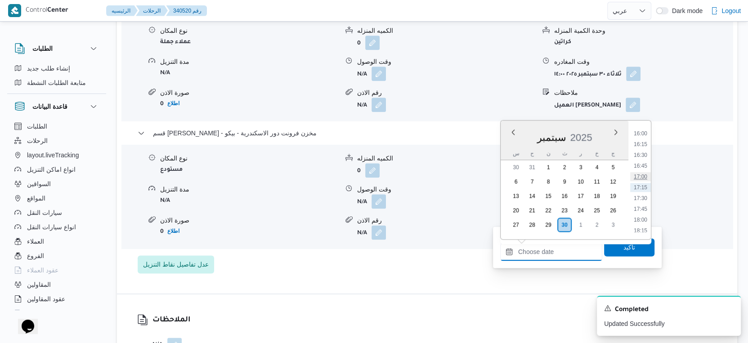
scroll to position [590, 0]
click at [640, 146] on li "14:00" at bounding box center [640, 147] width 21 height 9
type input "٣٠/٠٩/٢٠٢٥ ١٤:٠٠"
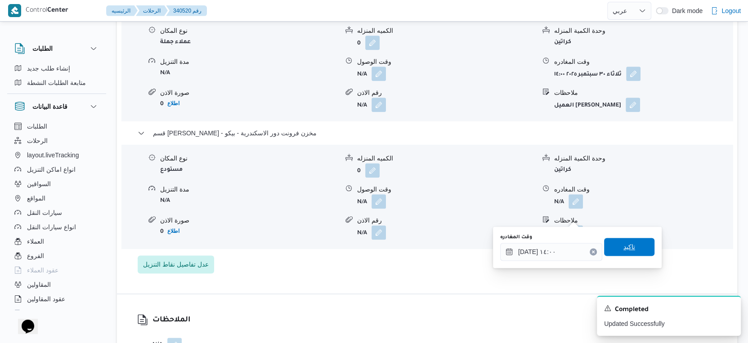
click at [631, 246] on span "تاكيد" at bounding box center [629, 247] width 50 height 18
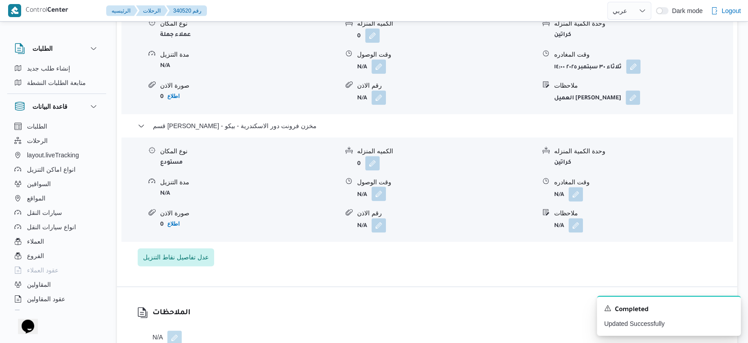
click at [381, 201] on button "button" at bounding box center [379, 194] width 14 height 14
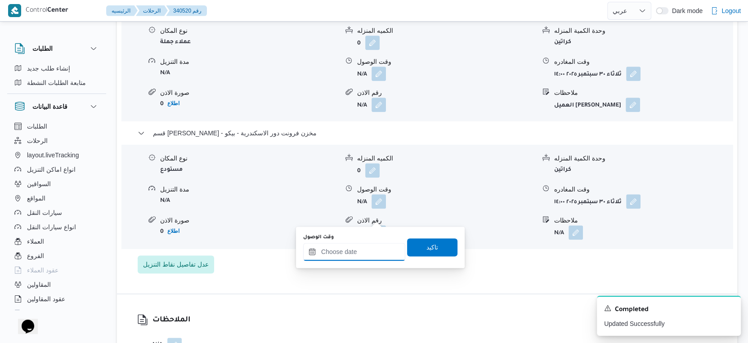
click at [366, 251] on input "وقت الوصول" at bounding box center [354, 252] width 102 height 18
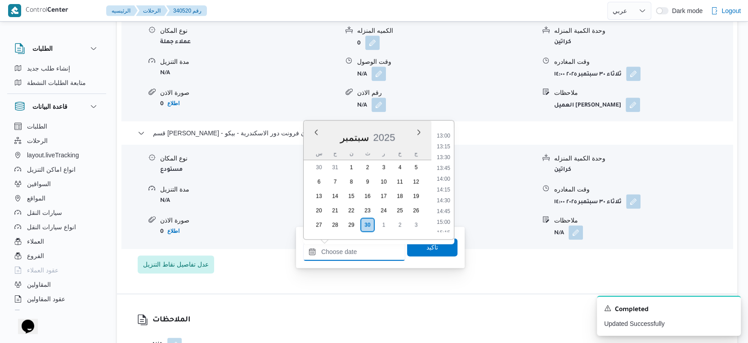
scroll to position [540, 0]
click at [448, 177] on li "13:30" at bounding box center [443, 175] width 21 height 9
type input "٣٠/٠٩/٢٠٢٥ ١٣:٣٠"
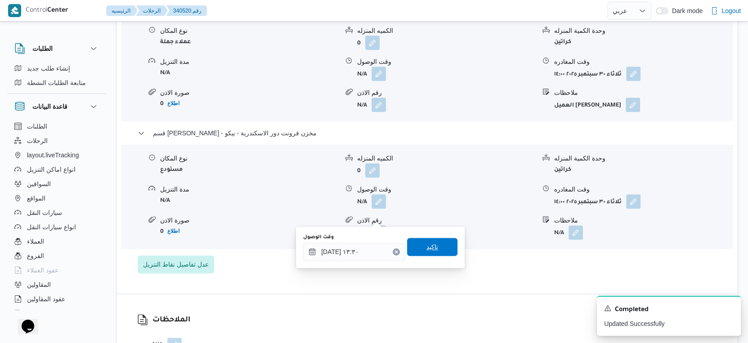
click at [444, 250] on span "تاكيد" at bounding box center [432, 247] width 50 height 18
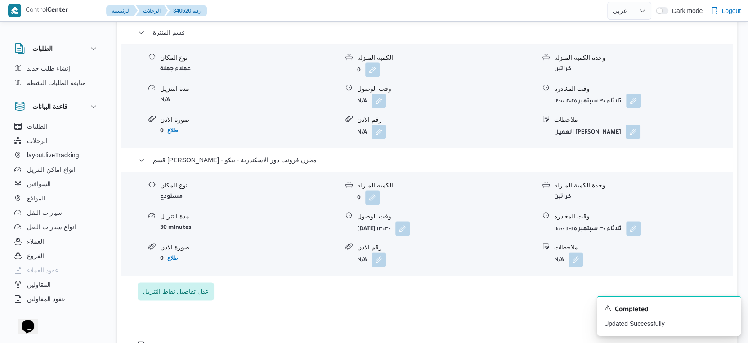
scroll to position [850, 0]
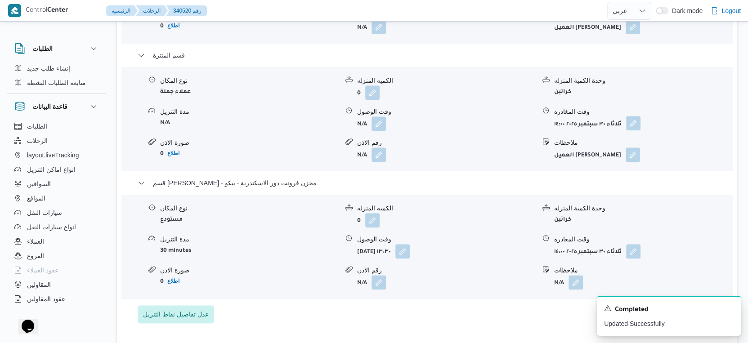
click at [637, 130] on button "button" at bounding box center [633, 123] width 14 height 14
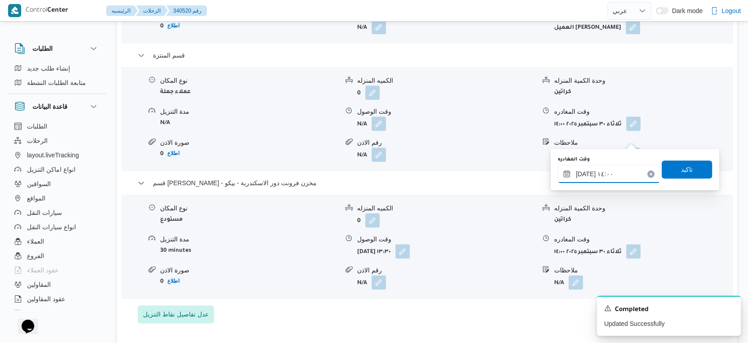
click at [620, 167] on input "٣٠/٠٩/٢٠٢٥ ١٤:٠٠" at bounding box center [609, 174] width 102 height 18
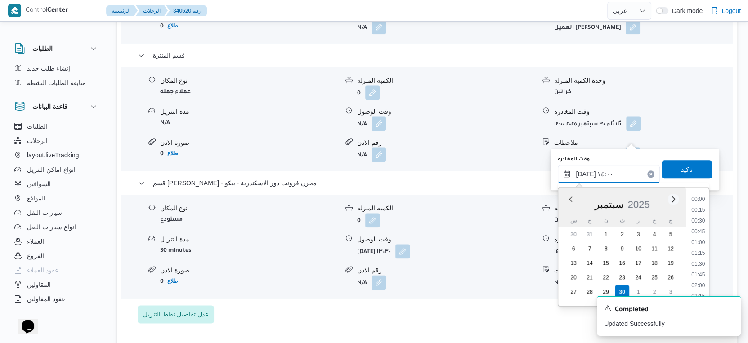
scroll to position [549, 0]
click at [702, 211] on li "13:00" at bounding box center [698, 211] width 21 height 9
type input "٣٠/٠٩/٢٠٢٥ ١٣:٠٠"
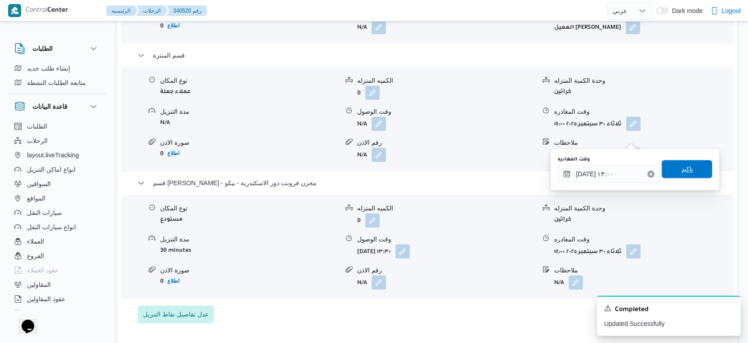
click at [693, 166] on span "تاكيد" at bounding box center [687, 169] width 50 height 18
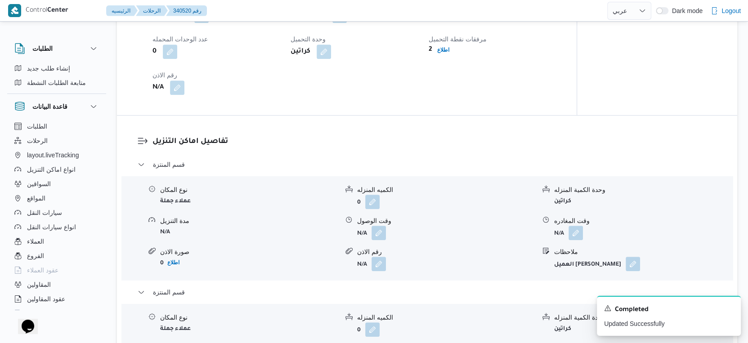
scroll to position [600, 0]
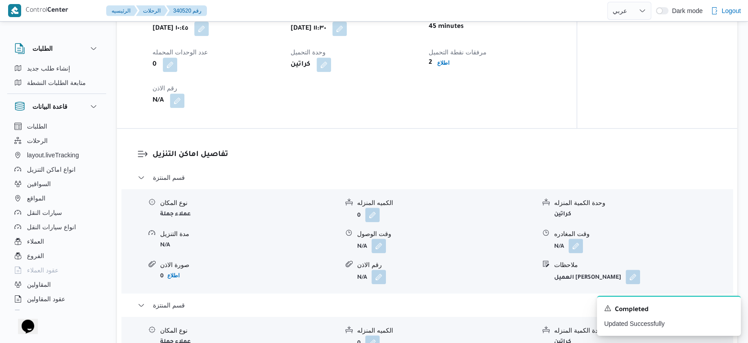
click at [379, 268] on div "نوع المكان عملاء جملة الكميه المنزله 0 وحدة الكمية المنزله كراتين مدة التنزيل N…" at bounding box center [427, 241] width 618 height 102
click at [381, 253] on button "button" at bounding box center [379, 245] width 14 height 14
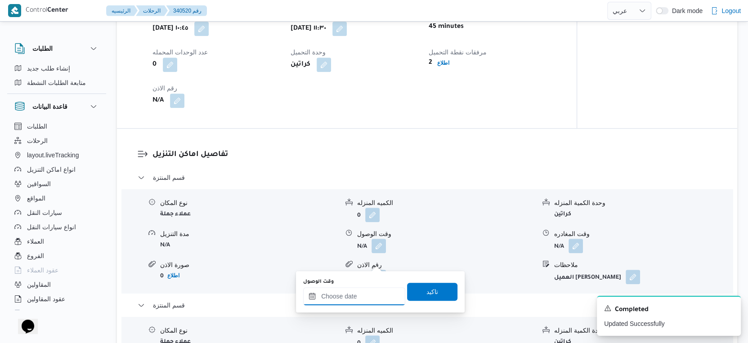
click at [371, 296] on input "وقت الوصول" at bounding box center [354, 296] width 102 height 18
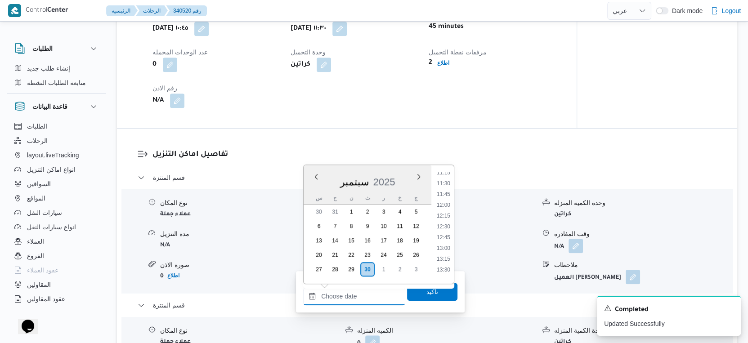
scroll to position [440, 0]
drag, startPoint x: 443, startPoint y: 211, endPoint x: 440, endPoint y: 220, distance: 9.8
click at [443, 211] on li "11:00" at bounding box center [443, 211] width 21 height 9
type input "٣٠/٠٩/٢٠٢٥ ١١:٠٠"
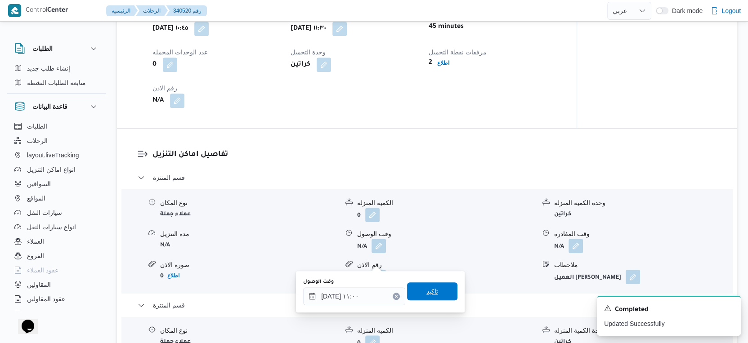
click at [436, 282] on span "تاكيد" at bounding box center [432, 291] width 50 height 18
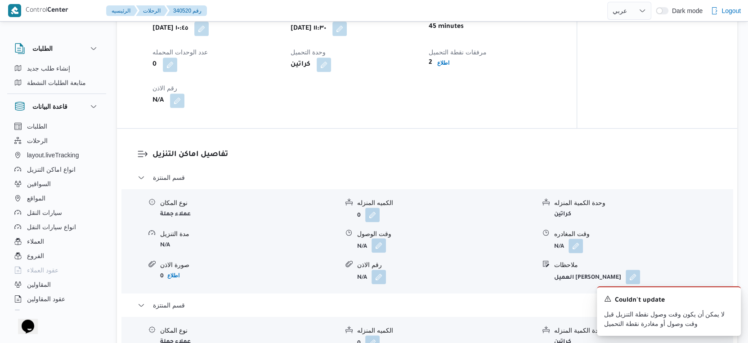
click at [376, 253] on button "button" at bounding box center [379, 245] width 14 height 14
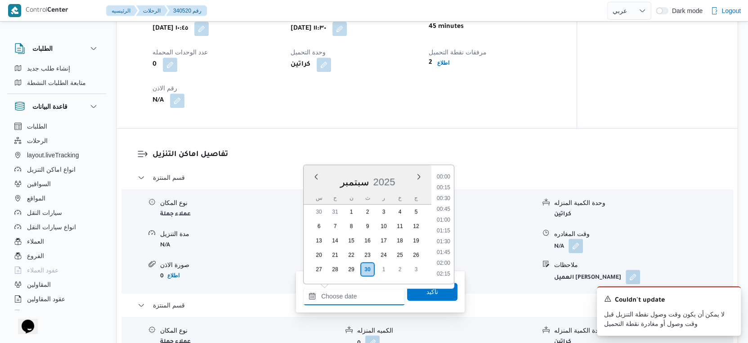
click at [368, 296] on input "وقت الوصول" at bounding box center [354, 296] width 102 height 18
click at [443, 203] on li "12:00" at bounding box center [443, 205] width 21 height 9
type input "٣٠/٠٩/٢٠٢٥ ١٢:٠٠"
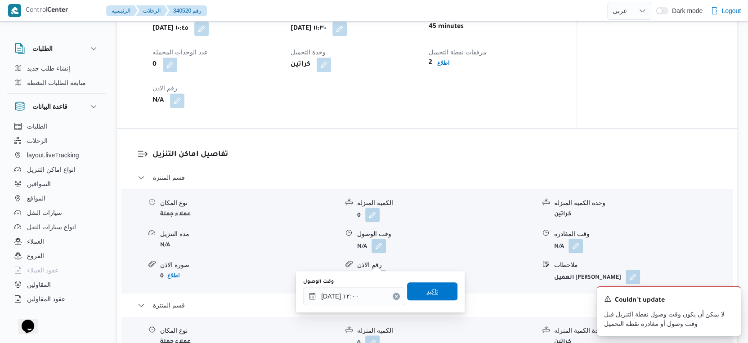
click at [433, 291] on span "تاكيد" at bounding box center [432, 291] width 50 height 18
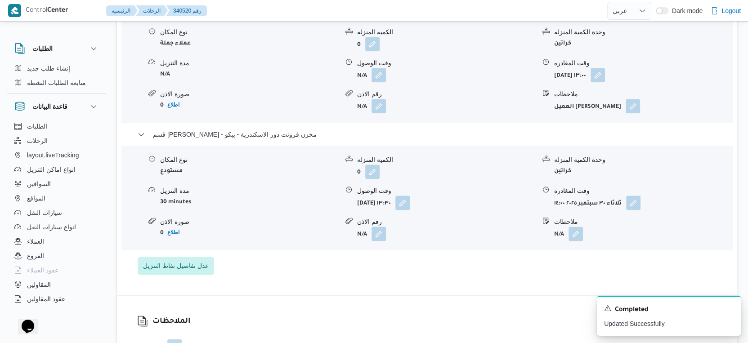
scroll to position [900, 0]
click at [410, 208] on button "button" at bounding box center [402, 201] width 14 height 14
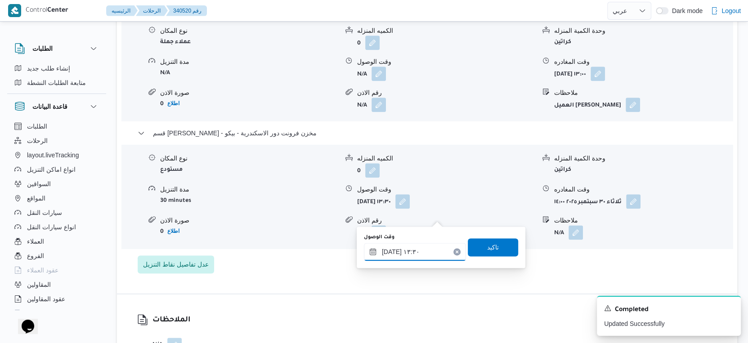
click at [420, 249] on input "٣٠/٠٩/٢٠٢٥ ١٣:٣٠" at bounding box center [415, 252] width 102 height 18
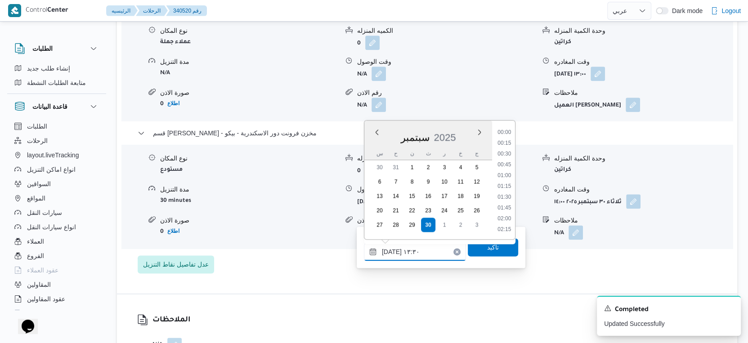
scroll to position [527, 0]
click at [506, 198] on li "13:45" at bounding box center [504, 198] width 21 height 9
type input "٣٠/٠٩/٢٠٢٥ ١٣:٤٥"
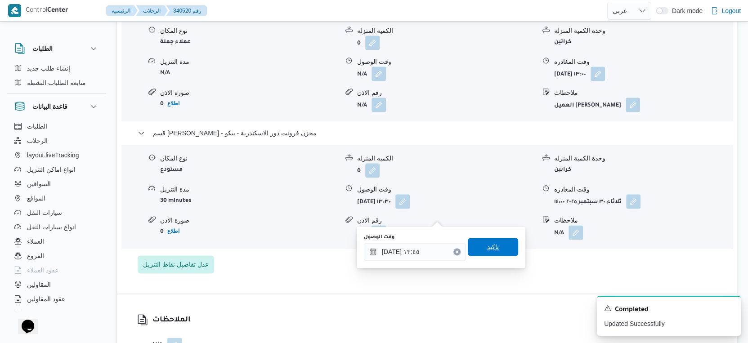
click at [492, 249] on span "تاكيد" at bounding box center [493, 247] width 50 height 18
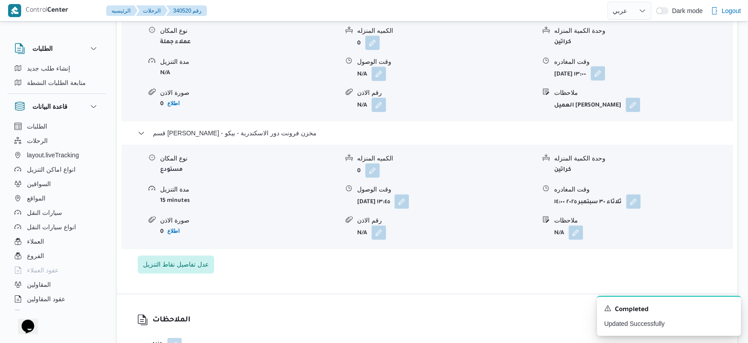
click at [605, 81] on button "button" at bounding box center [598, 73] width 14 height 14
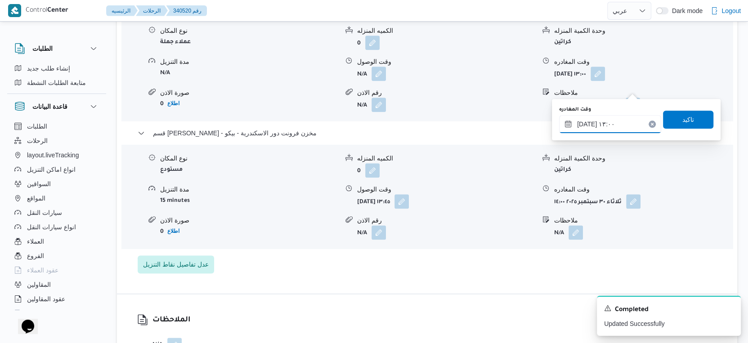
click at [616, 126] on input "٣٠/٠٩/٢٠٢٥ ١٣:٠٠" at bounding box center [610, 124] width 102 height 18
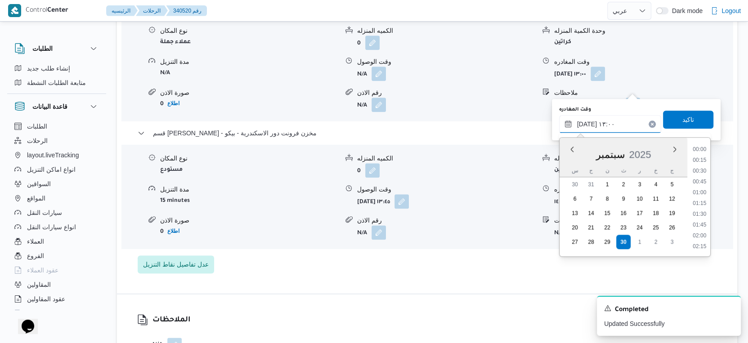
scroll to position [506, 0]
click at [704, 226] on li "13:30" at bounding box center [699, 226] width 21 height 9
type input "٣٠/٠٩/٢٠٢٥ ١٣:٣٠"
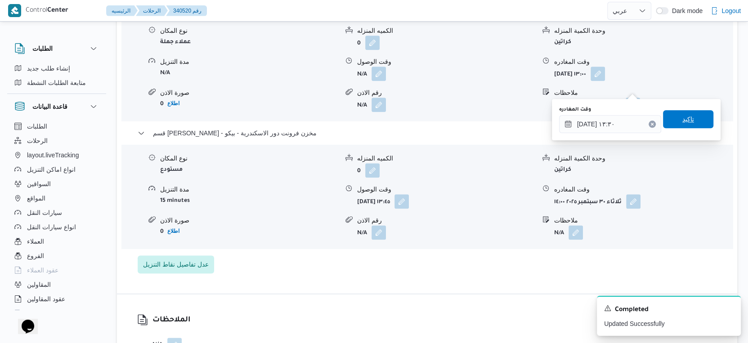
click at [697, 118] on span "تاكيد" at bounding box center [688, 119] width 50 height 18
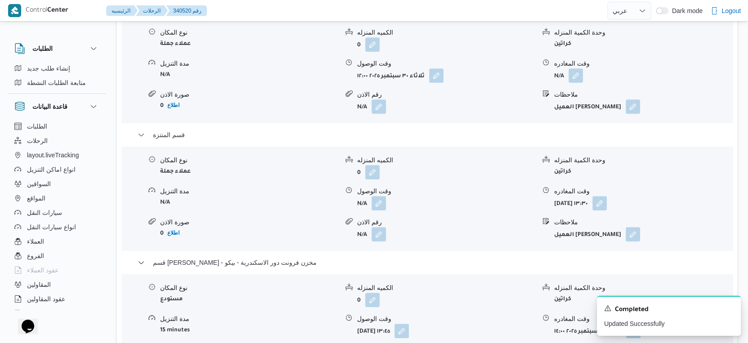
scroll to position [750, 0]
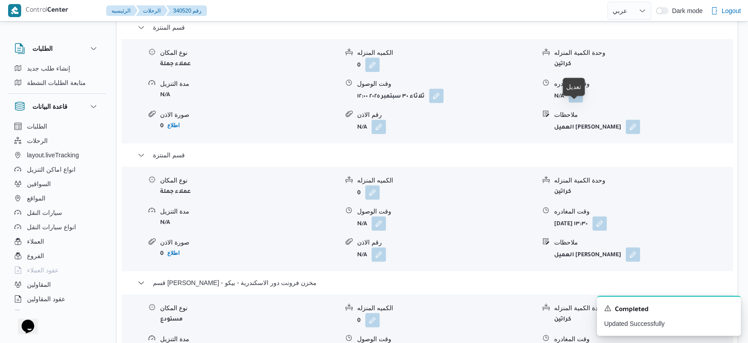
click at [577, 103] on button "button" at bounding box center [576, 95] width 14 height 14
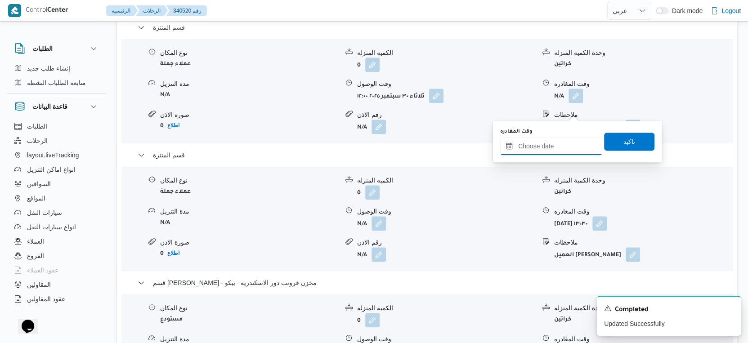
click at [552, 144] on input "وقت المغادره" at bounding box center [551, 146] width 102 height 18
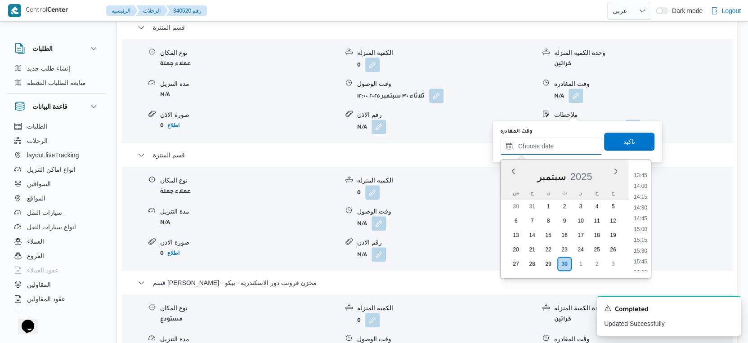
scroll to position [640, 0]
click at [681, 161] on button "قسم المنتزة" at bounding box center [427, 155] width 579 height 11
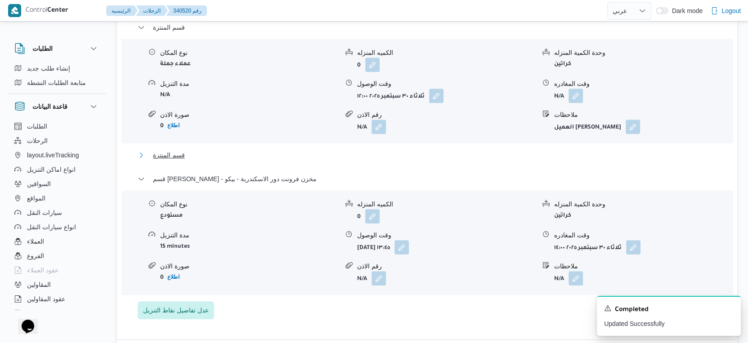
scroll to position [690, 0]
click at [677, 167] on div "قسم المنتزة" at bounding box center [427, 158] width 579 height 17
click at [235, 167] on div "قسم المنتزة" at bounding box center [427, 158] width 579 height 17
click at [237, 161] on button "قسم المنتزة" at bounding box center [427, 155] width 579 height 11
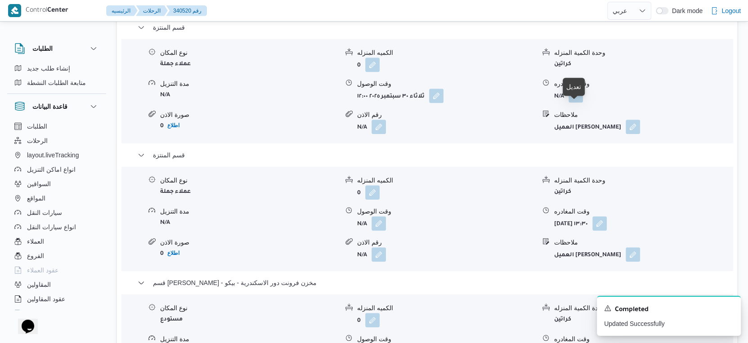
click at [578, 103] on button "button" at bounding box center [576, 95] width 14 height 14
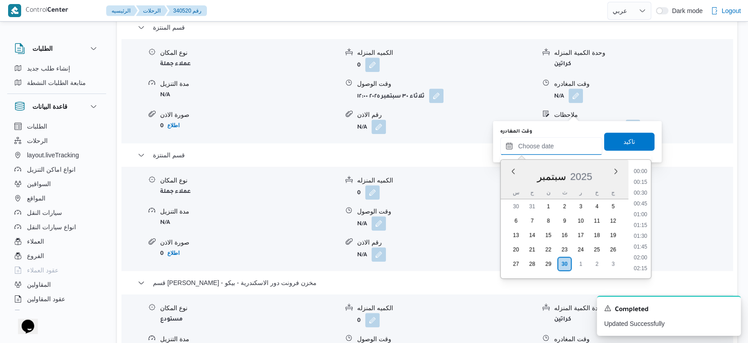
drag, startPoint x: 557, startPoint y: 142, endPoint x: 562, endPoint y: 147, distance: 6.7
click at [557, 142] on input "وقت المغادره" at bounding box center [551, 146] width 102 height 18
drag, startPoint x: 643, startPoint y: 192, endPoint x: 634, endPoint y: 167, distance: 26.3
click at [643, 192] on li "13:00" at bounding box center [640, 192] width 21 height 9
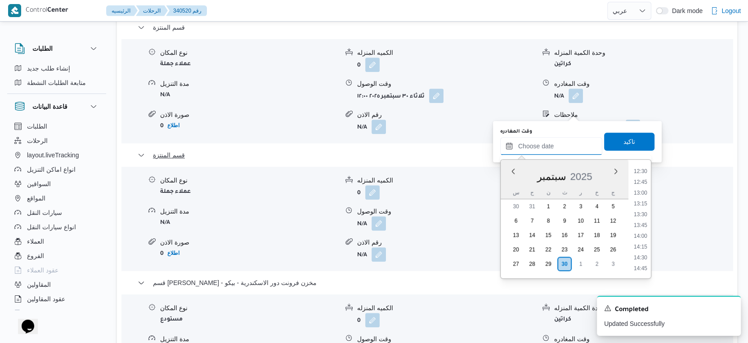
type input "٣٠/٠٩/٢٠٢٥ ١٣:٠٠"
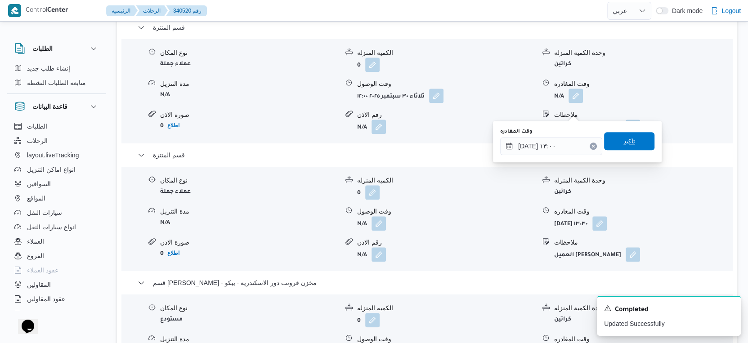
click at [632, 139] on span "تاكيد" at bounding box center [629, 141] width 50 height 18
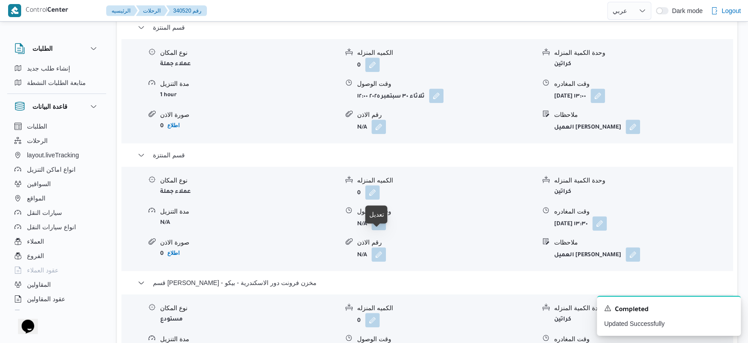
click at [375, 230] on button "button" at bounding box center [379, 223] width 14 height 14
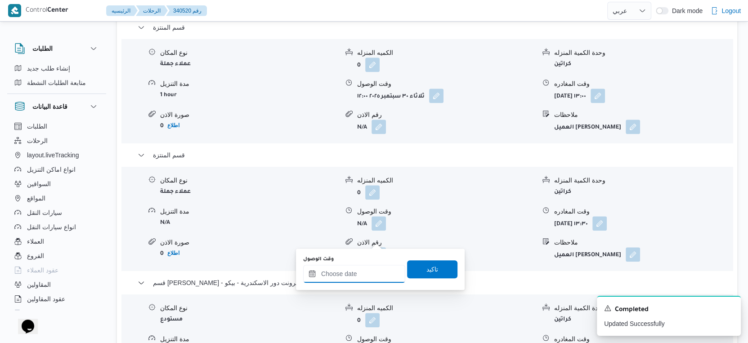
click at [366, 274] on input "وقت الوصول" at bounding box center [354, 274] width 102 height 18
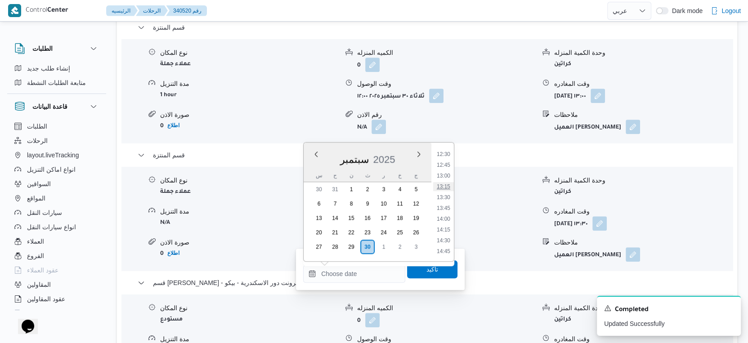
click at [445, 188] on li "13:15" at bounding box center [443, 186] width 21 height 9
type input "٣٠/٠٩/٢٠٢٥ ١٣:١٥"
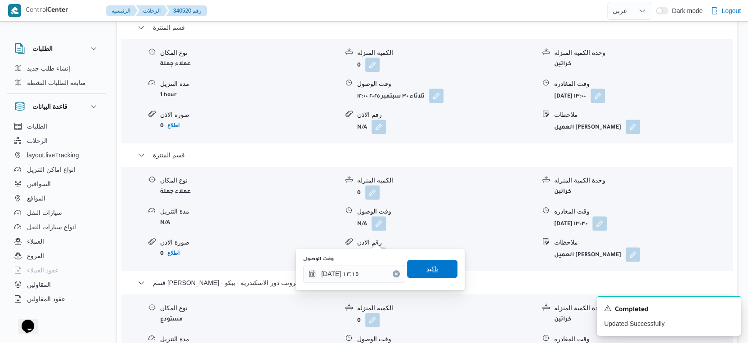
click at [439, 263] on span "تاكيد" at bounding box center [432, 269] width 50 height 18
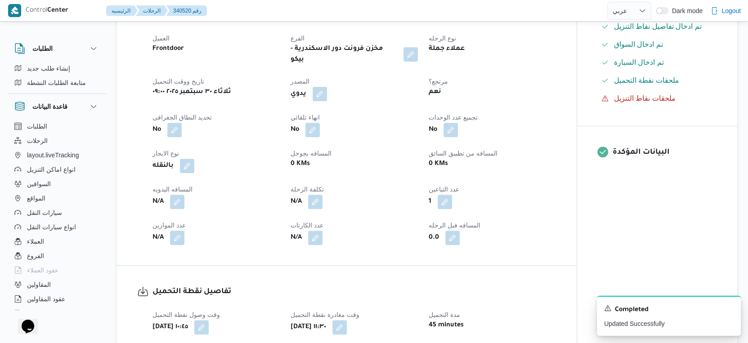
scroll to position [250, 0]
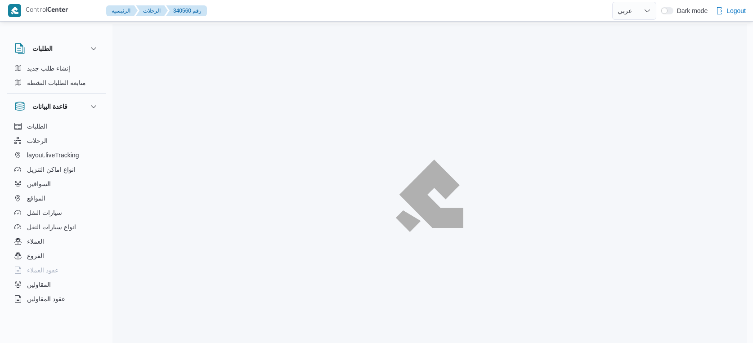
select select "ar"
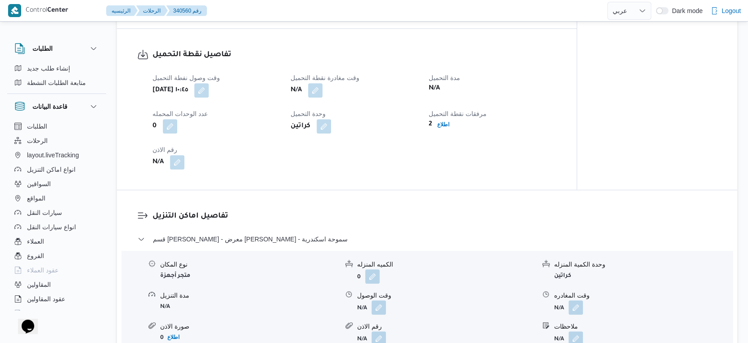
scroll to position [550, 0]
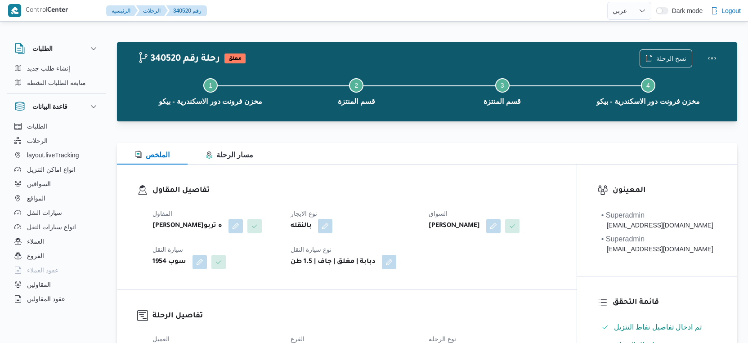
select select "ar"
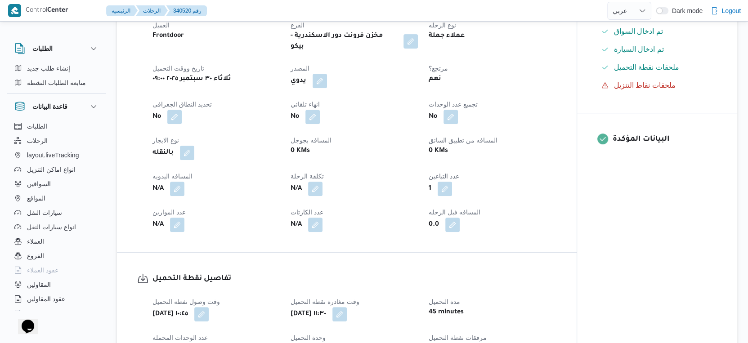
scroll to position [400, 0]
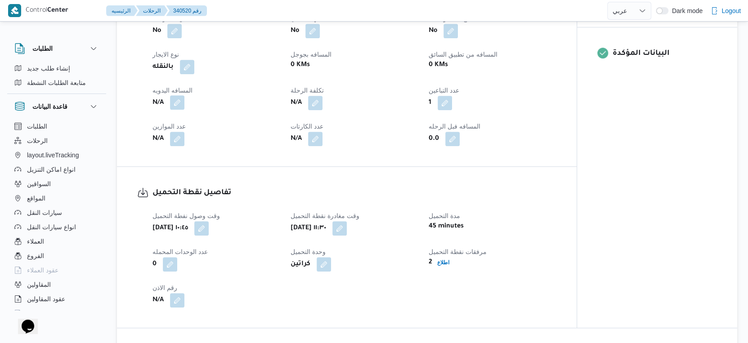
click at [184, 110] on button "button" at bounding box center [177, 102] width 14 height 14
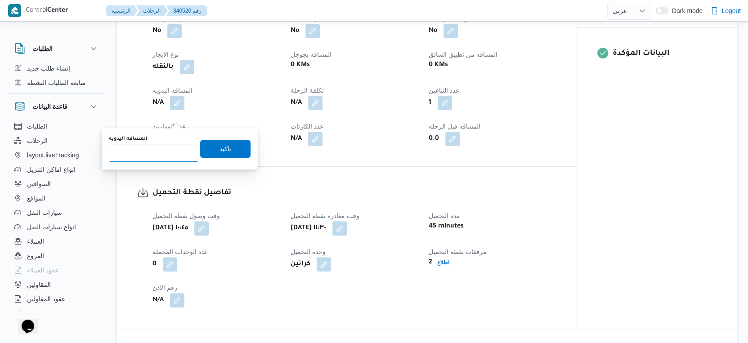
click at [145, 161] on input "المسافه اليدويه" at bounding box center [154, 153] width 90 height 18
type input "16"
click at [220, 148] on span "تاكيد" at bounding box center [226, 148] width 12 height 11
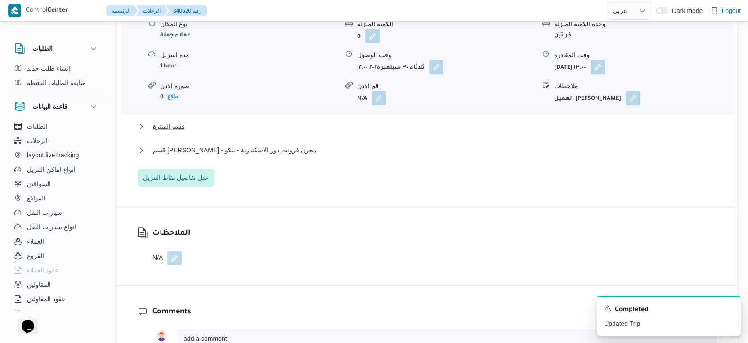
scroll to position [800, 0]
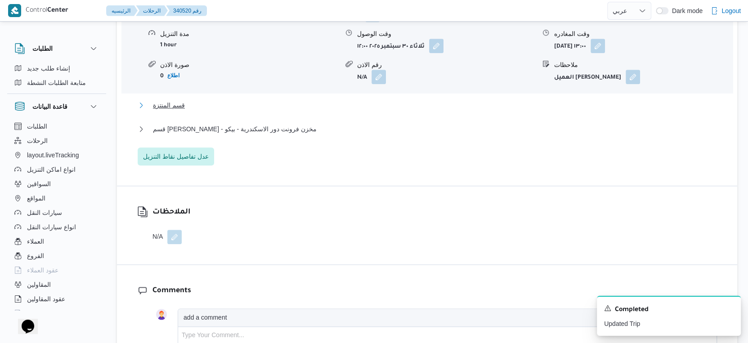
click at [190, 111] on button "قسم المنتزة" at bounding box center [427, 105] width 579 height 11
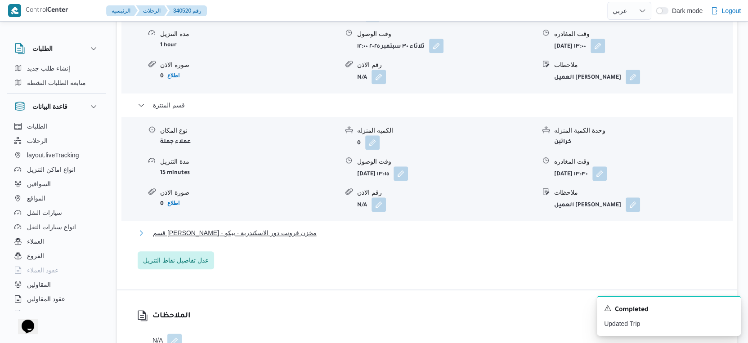
click at [293, 238] on button "قسم [PERSON_NAME] - مخزن فرونت دور الاسكندرية - بيكو" at bounding box center [427, 233] width 579 height 11
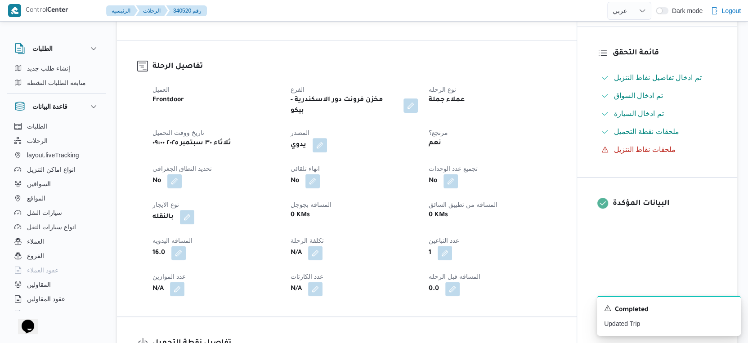
scroll to position [0, 0]
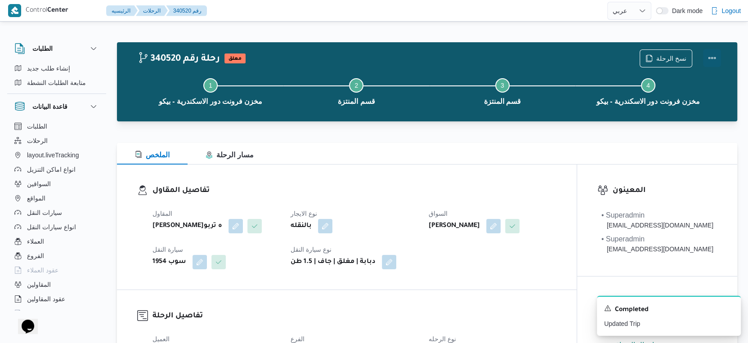
click at [712, 58] on button "Actions" at bounding box center [712, 58] width 18 height 18
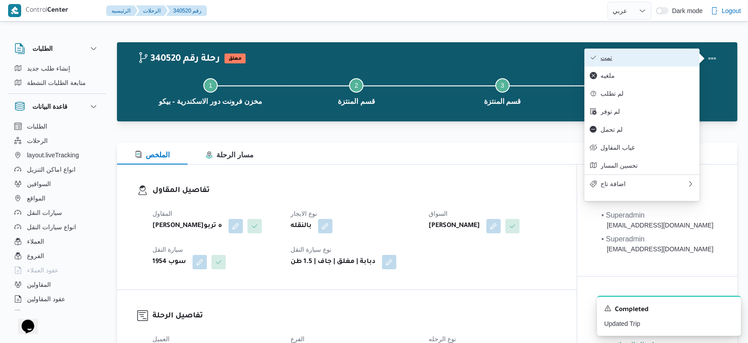
click at [653, 57] on span "تمت" at bounding box center [648, 57] width 94 height 7
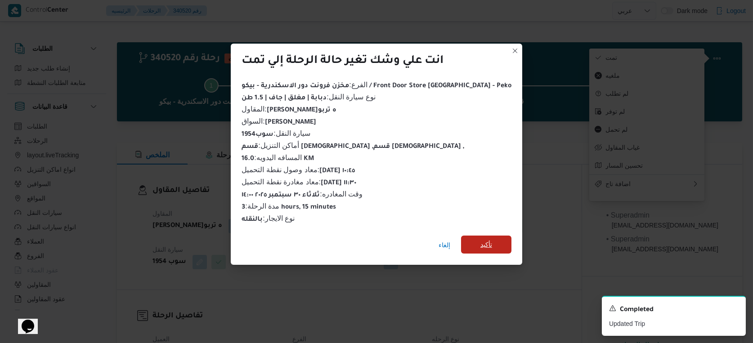
click at [479, 243] on span "تأكيد" at bounding box center [486, 245] width 50 height 18
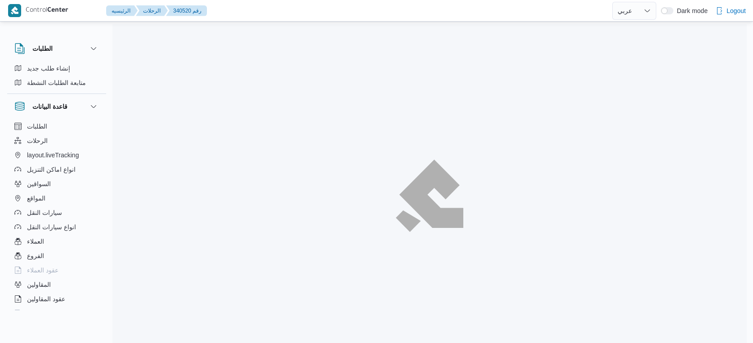
select select "ar"
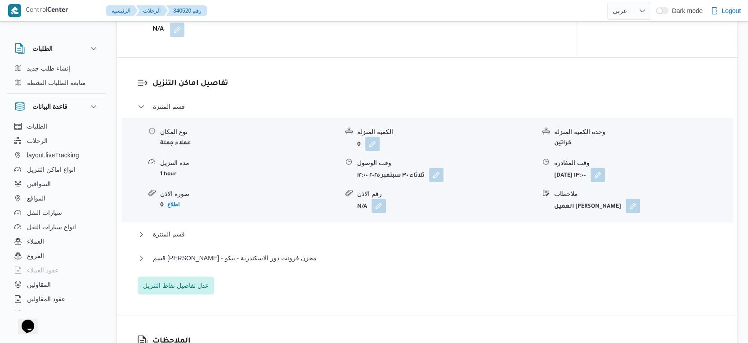
scroll to position [750, 0]
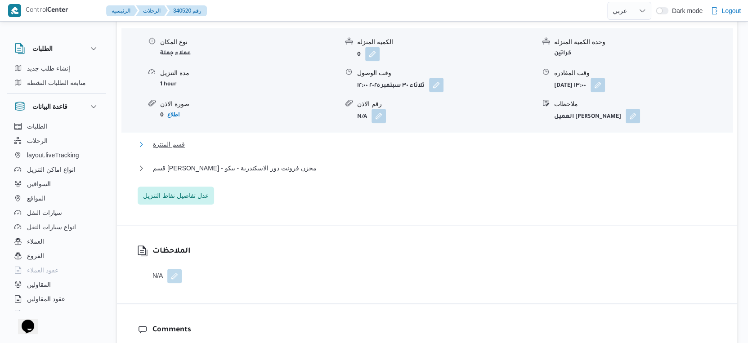
click at [202, 150] on button "قسم المنتزة" at bounding box center [427, 144] width 579 height 11
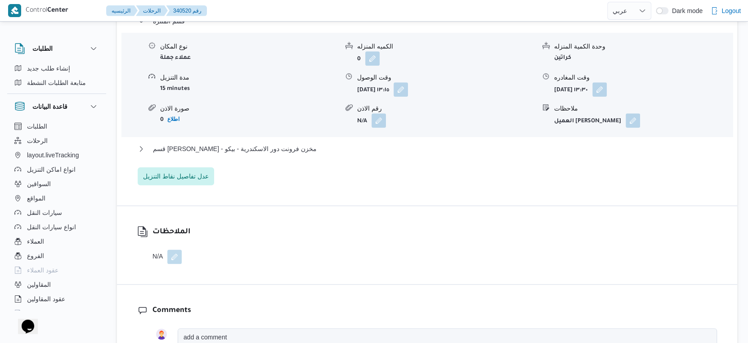
scroll to position [900, 0]
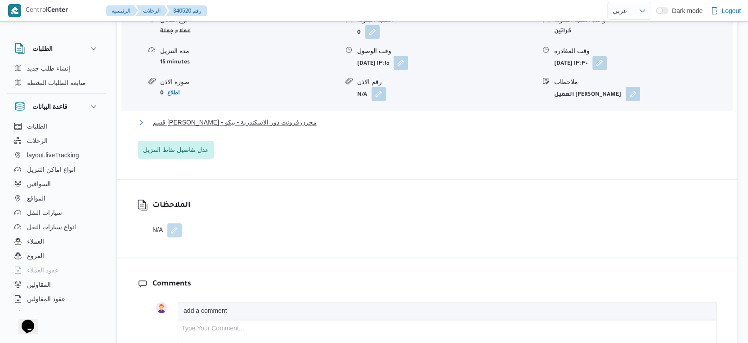
click at [268, 128] on span "قسم [PERSON_NAME] - مخزن فرونت دور الاسكندرية - بيكو" at bounding box center [235, 122] width 164 height 11
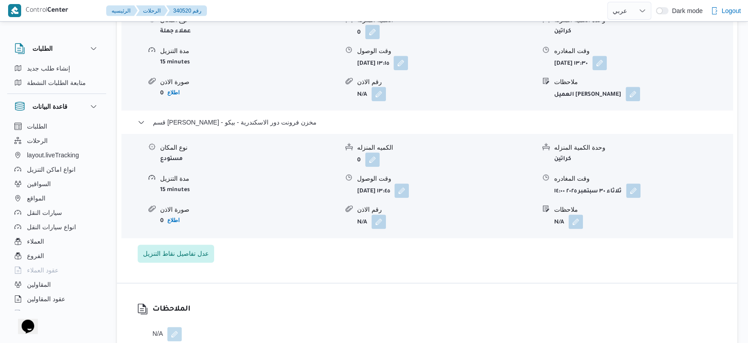
select select "ar"
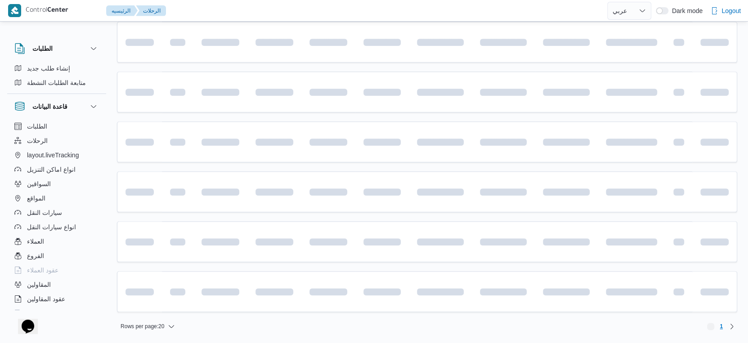
scroll to position [101, 0]
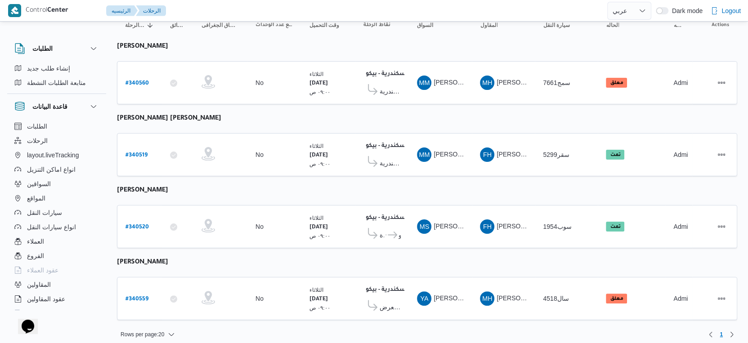
select select "ar"
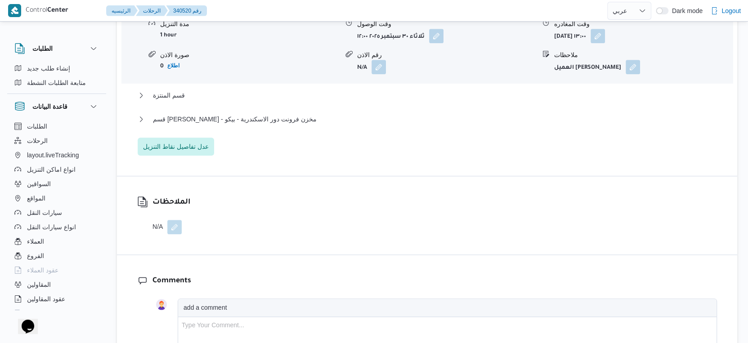
scroll to position [799, 0]
click at [278, 130] on div "قسم [PERSON_NAME] - مخزن فرونت دور الاسكندرية - بيكو" at bounding box center [427, 121] width 579 height 17
click at [279, 124] on span "قسم [PERSON_NAME] - مخزن فرونت دور الاسكندرية - بيكو" at bounding box center [235, 118] width 164 height 11
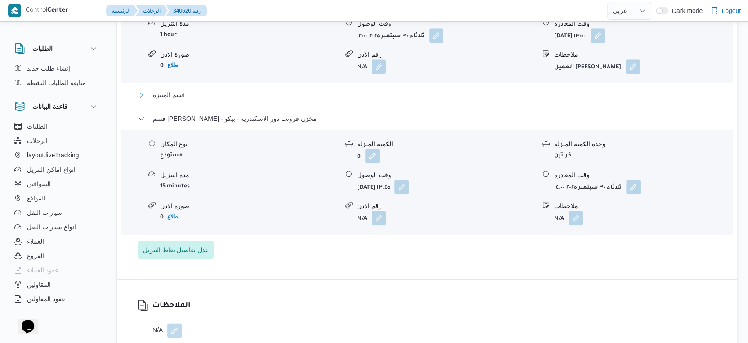
click at [178, 100] on span "قسم المنتزة" at bounding box center [169, 95] width 32 height 11
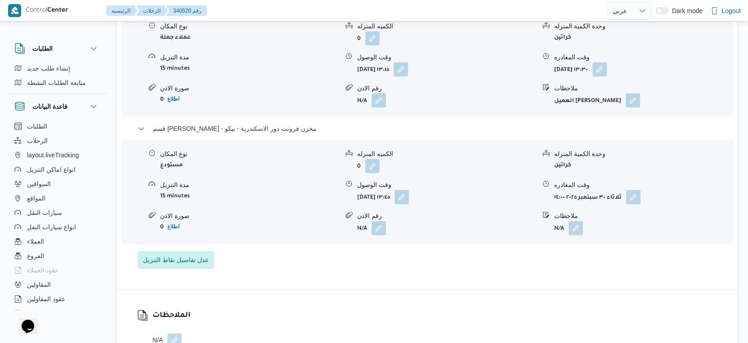
scroll to position [900, 0]
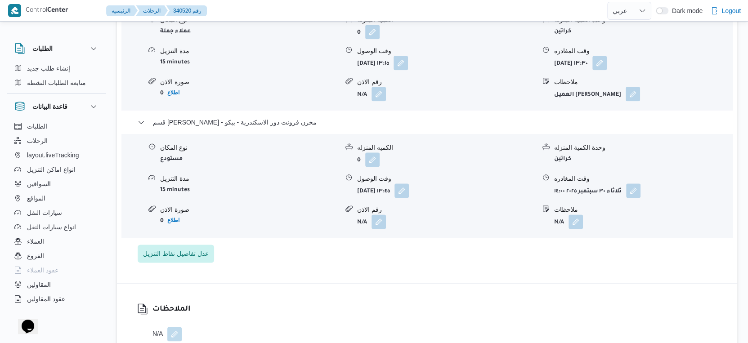
select select "ar"
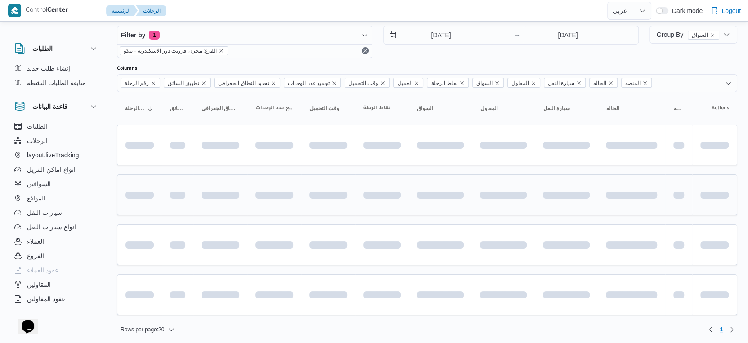
scroll to position [101, 0]
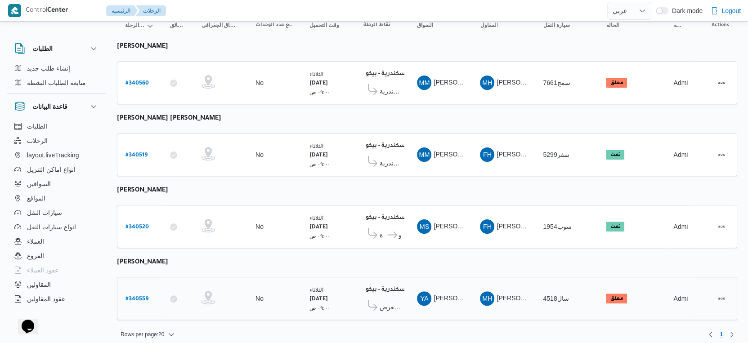
click at [386, 302] on span "معرض [PERSON_NAME] - [PERSON_NAME]" at bounding box center [390, 307] width 21 height 11
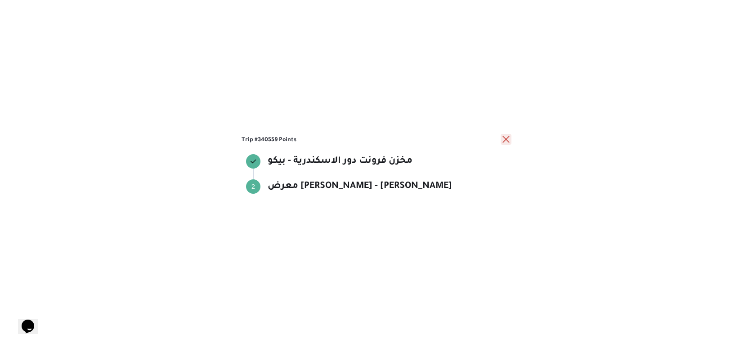
click at [502, 138] on button "close" at bounding box center [506, 139] width 11 height 11
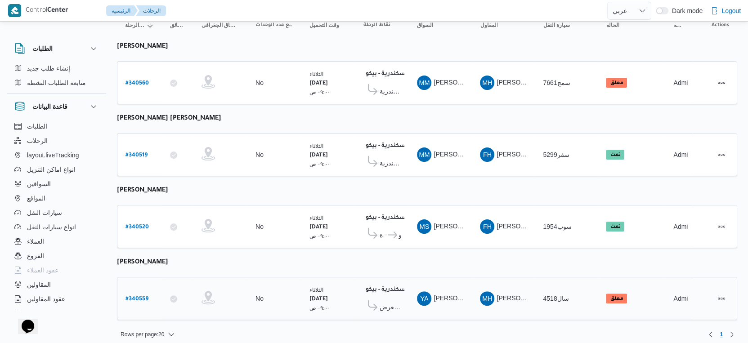
click at [139, 296] on b "# 340559" at bounding box center [136, 299] width 23 height 6
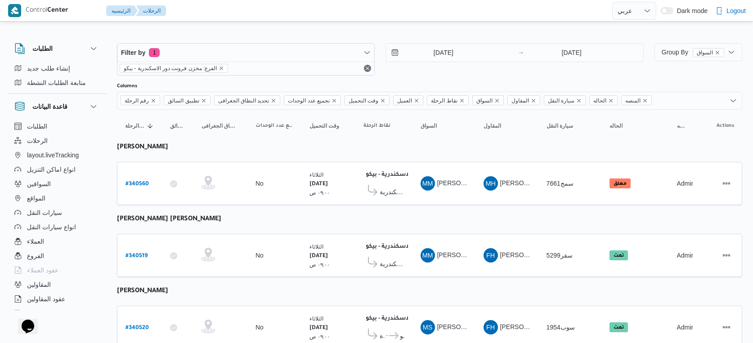
select select "ar"
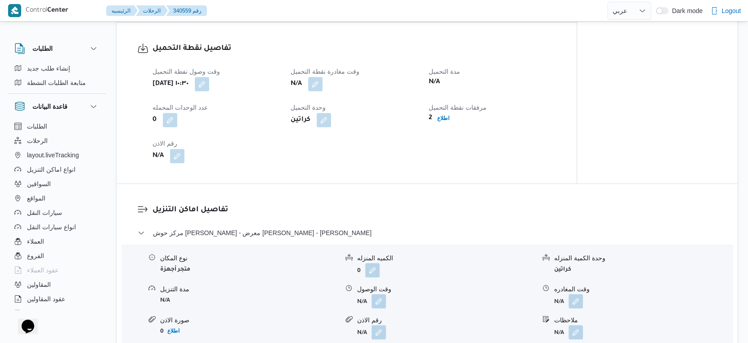
scroll to position [550, 0]
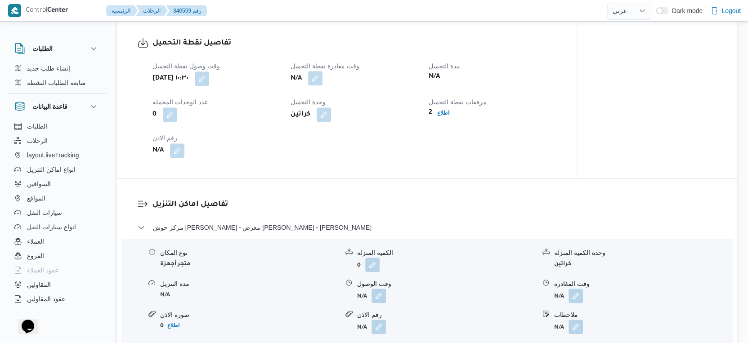
click at [314, 85] on button "button" at bounding box center [315, 78] width 14 height 14
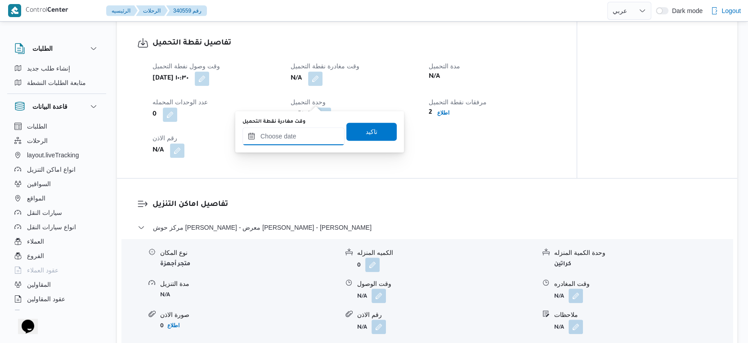
click at [298, 127] on input "وقت مغادرة نقطة التحميل" at bounding box center [293, 136] width 102 height 18
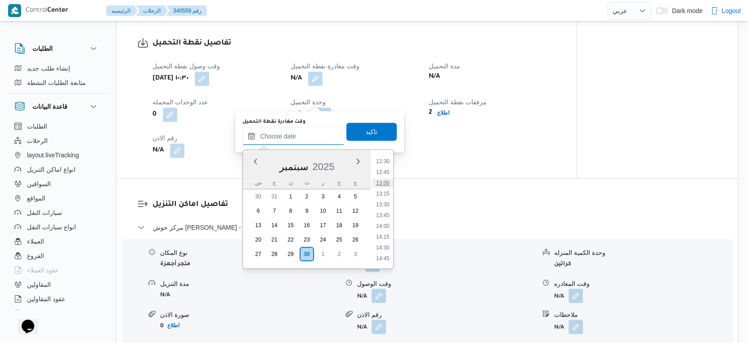
scroll to position [490, 0]
click at [383, 189] on li "12:00" at bounding box center [382, 189] width 21 height 9
type input "[DATE] ١٢:٠٠"
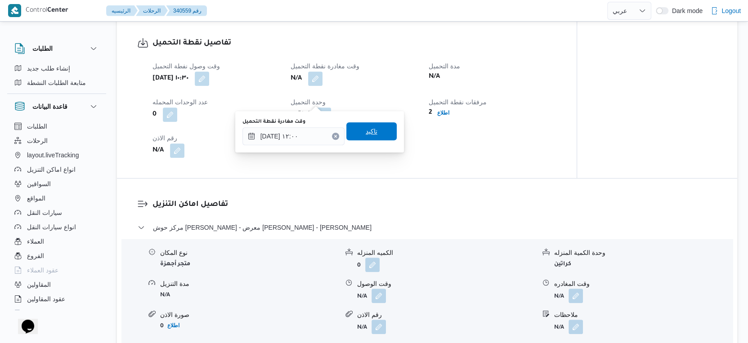
click at [375, 133] on span "تاكيد" at bounding box center [371, 131] width 50 height 18
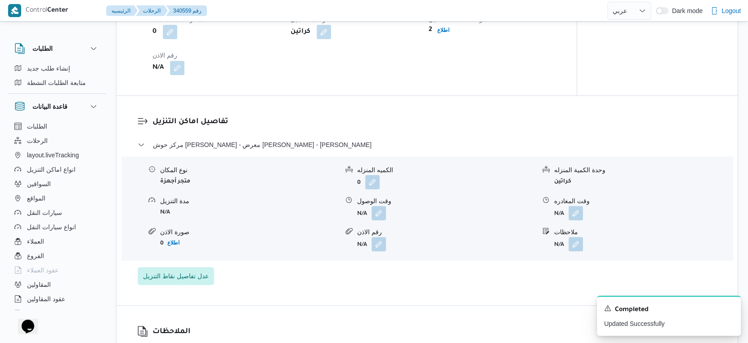
scroll to position [650, 0]
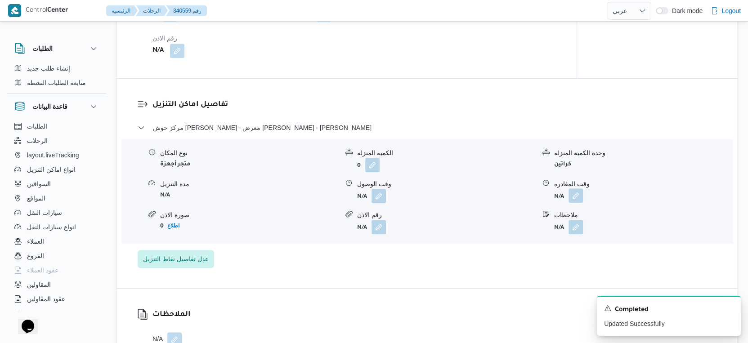
click at [579, 203] on button "button" at bounding box center [576, 195] width 14 height 14
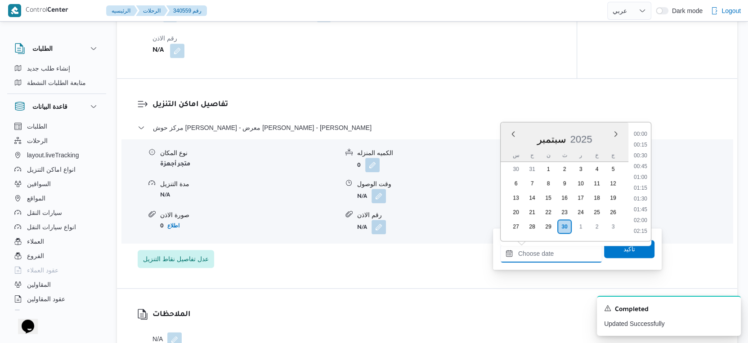
click at [563, 248] on input "وقت المغادره" at bounding box center [551, 254] width 102 height 18
click at [645, 161] on li "15:30" at bounding box center [640, 163] width 21 height 9
type input "٣٠/٠٩/٢٠٢٥ ١٥:٣٠"
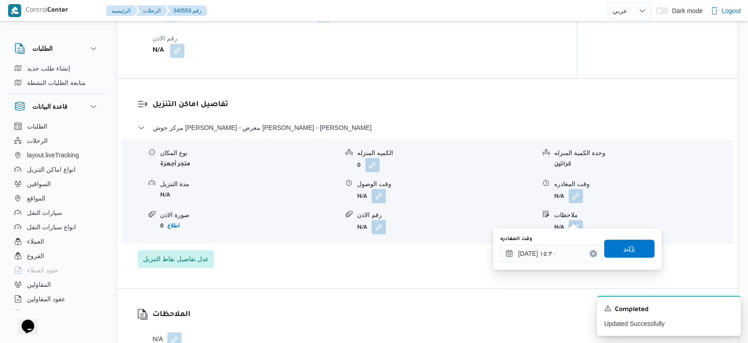
click at [629, 249] on span "تاكيد" at bounding box center [629, 249] width 50 height 18
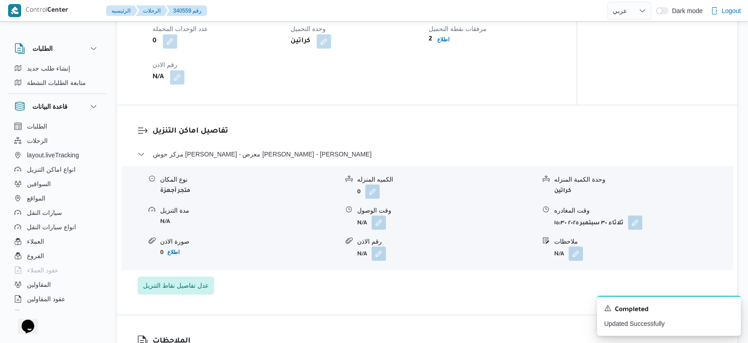
scroll to position [600, 0]
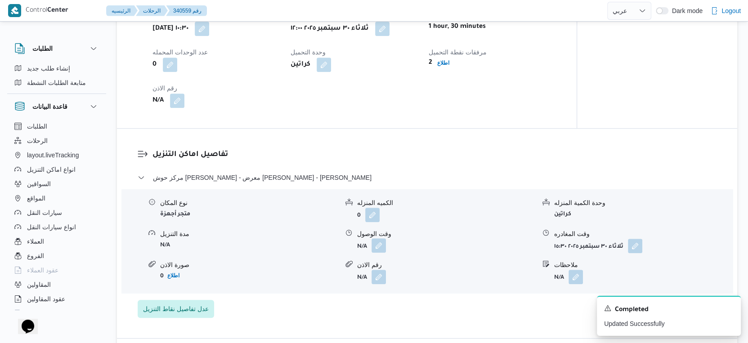
click at [382, 253] on button "button" at bounding box center [379, 245] width 14 height 14
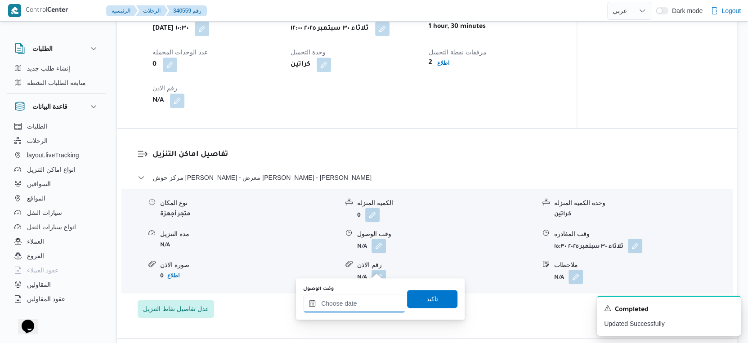
drag, startPoint x: 366, startPoint y: 301, endPoint x: 377, endPoint y: 294, distance: 13.1
click at [366, 301] on input "وقت الوصول" at bounding box center [354, 304] width 102 height 18
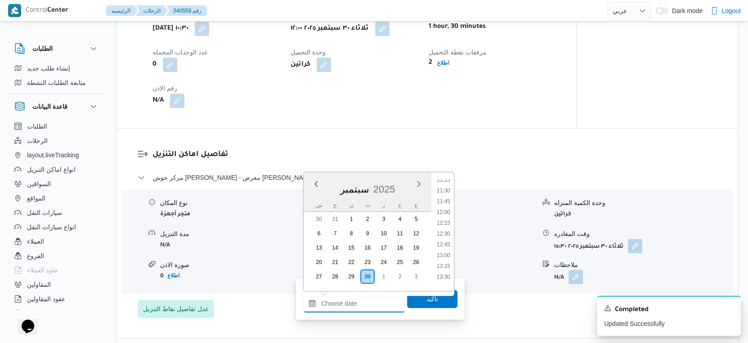
scroll to position [540, 0]
drag, startPoint x: 443, startPoint y: 248, endPoint x: 442, endPoint y: 253, distance: 4.5
click at [443, 249] on li "14:00" at bounding box center [443, 248] width 21 height 9
type input "٣٠/٠٩/٢٠٢٥ ١٤:٠٠"
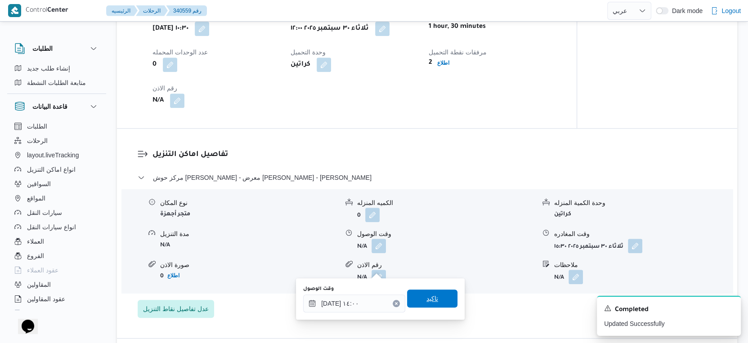
click at [436, 294] on span "تاكيد" at bounding box center [432, 299] width 50 height 18
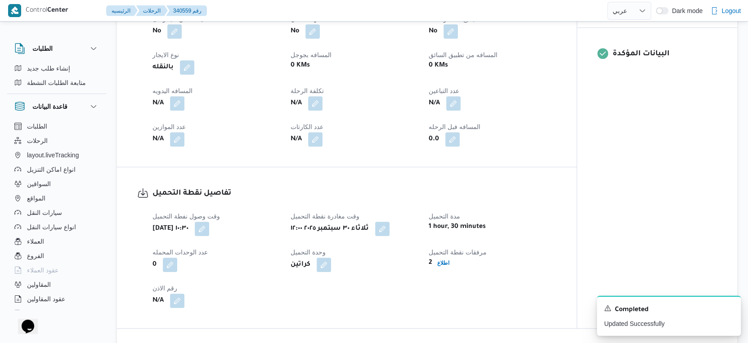
scroll to position [350, 0]
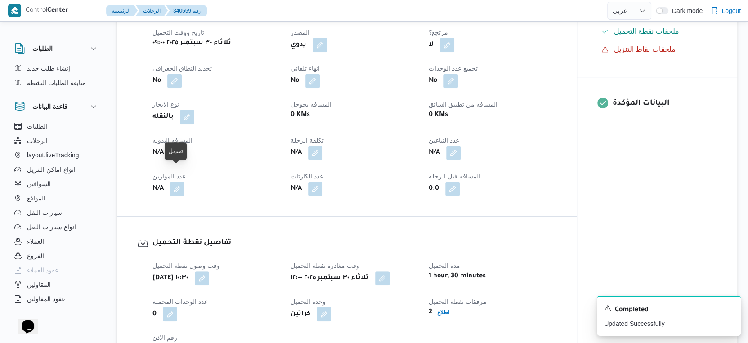
click at [173, 160] on button "button" at bounding box center [177, 152] width 14 height 14
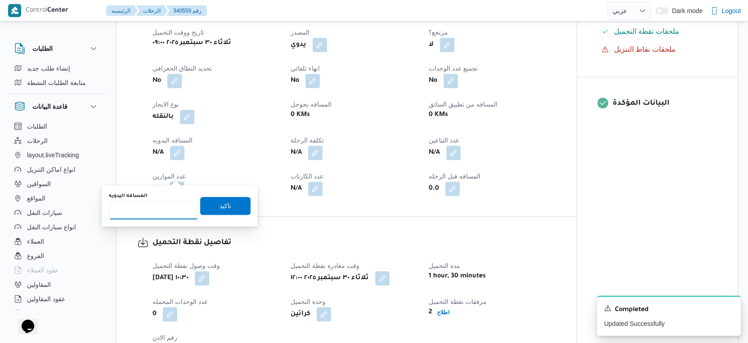
click at [158, 215] on input "المسافه اليدويه" at bounding box center [154, 211] width 90 height 18
type input "77"
click at [233, 204] on span "تاكيد" at bounding box center [225, 206] width 50 height 18
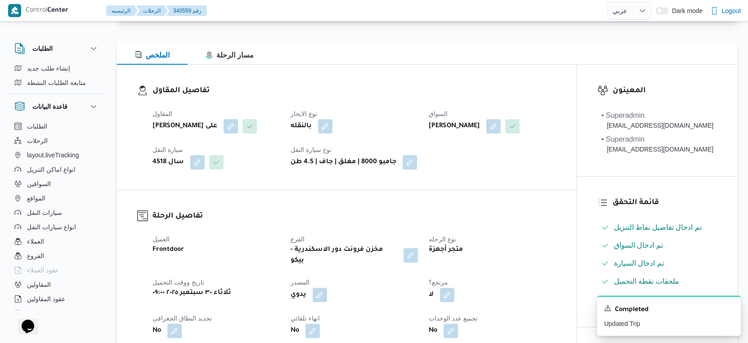
scroll to position [0, 0]
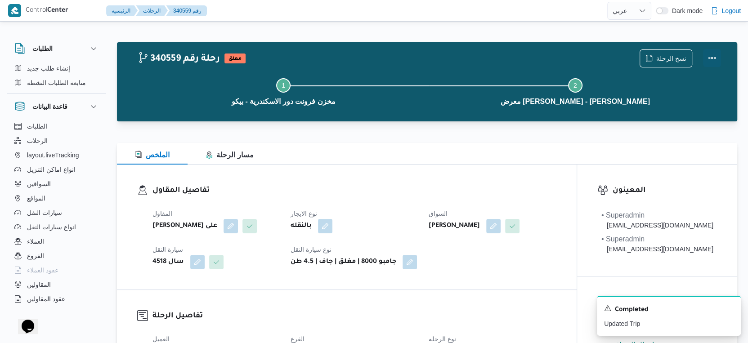
click at [716, 57] on button "Actions" at bounding box center [712, 58] width 18 height 18
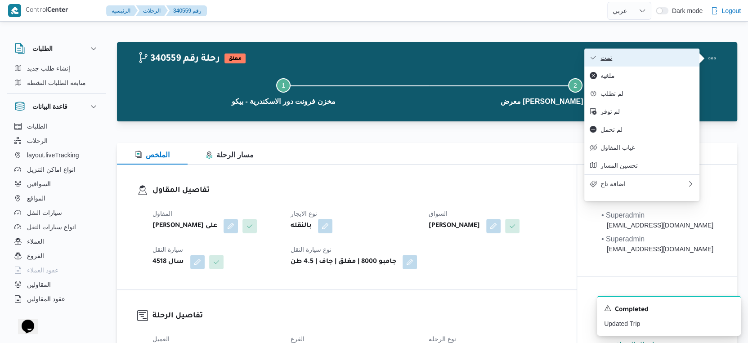
click at [640, 60] on span "تمت" at bounding box center [648, 57] width 94 height 7
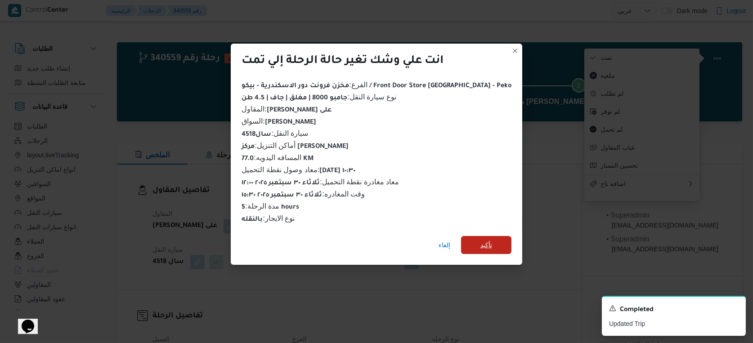
click at [461, 238] on span "تأكيد" at bounding box center [486, 245] width 50 height 18
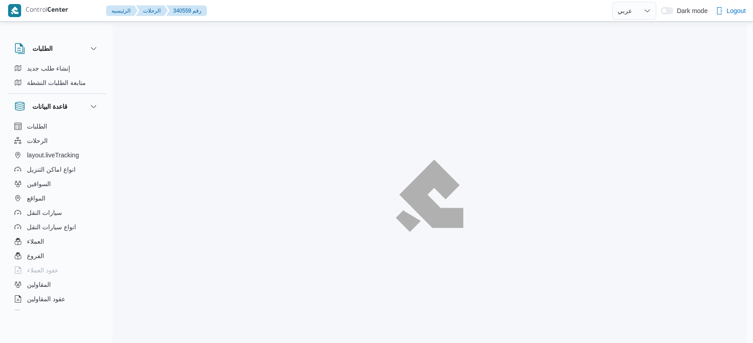
select select "ar"
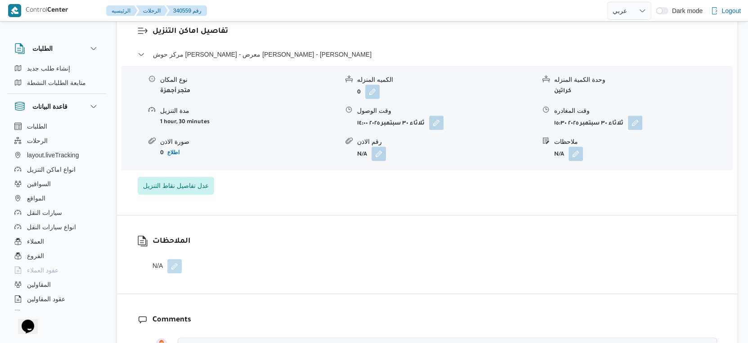
scroll to position [750, 0]
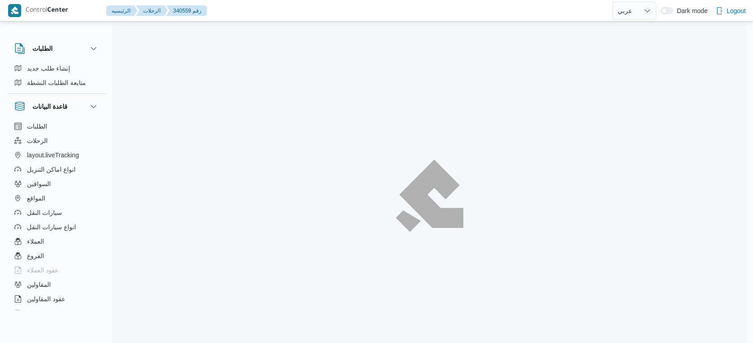
select select "ar"
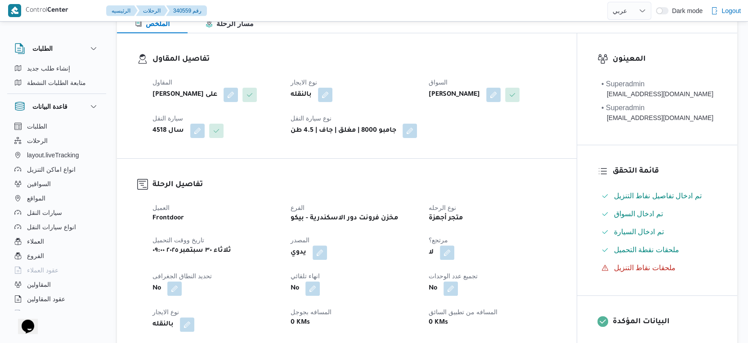
scroll to position [300, 0]
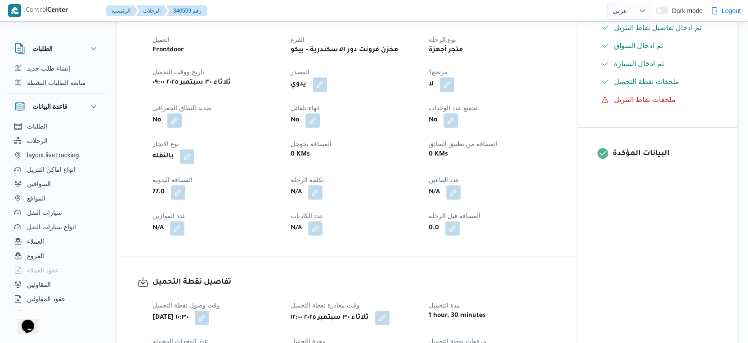
select select "ar"
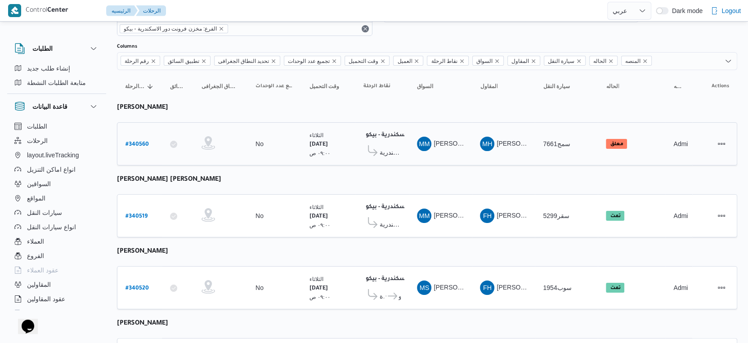
scroll to position [1, 0]
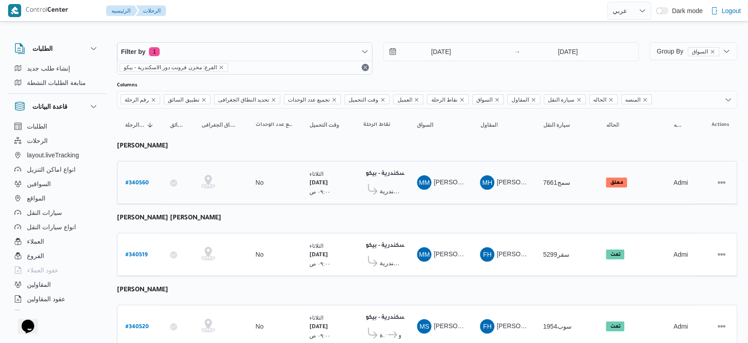
click at [394, 188] on span "معرض ايهاب سنتر - سموحة اسكندرية" at bounding box center [390, 191] width 21 height 11
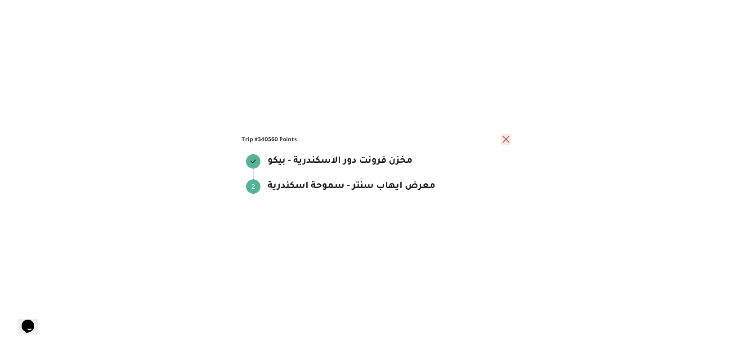
click at [505, 137] on button "close" at bounding box center [506, 139] width 11 height 11
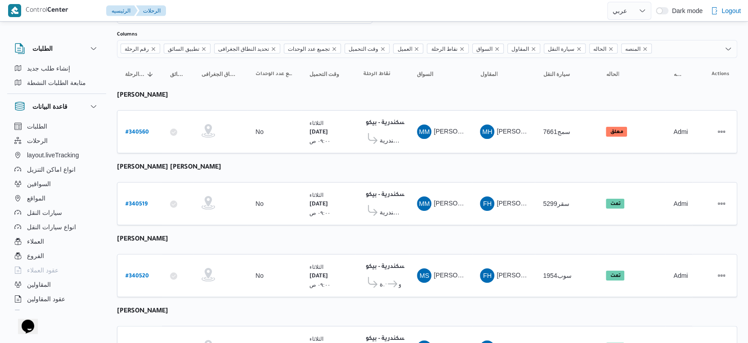
scroll to position [0, 0]
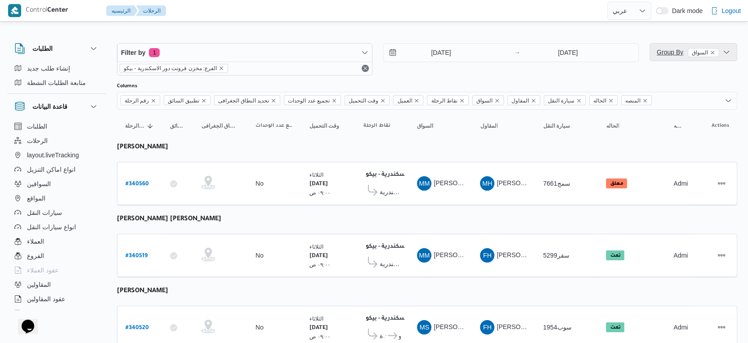
click at [662, 49] on span "Group By السواق" at bounding box center [688, 52] width 63 height 7
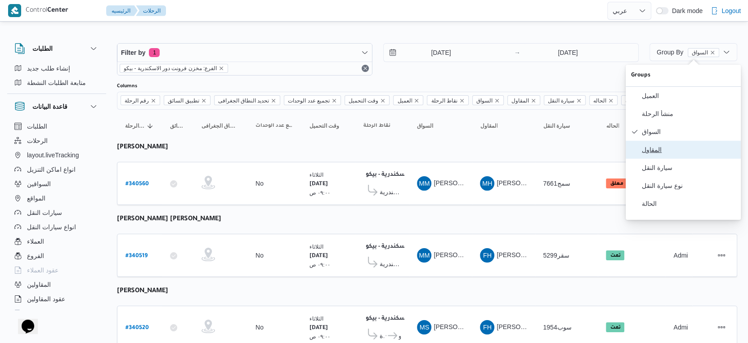
click at [667, 152] on span "المقاول" at bounding box center [689, 149] width 94 height 7
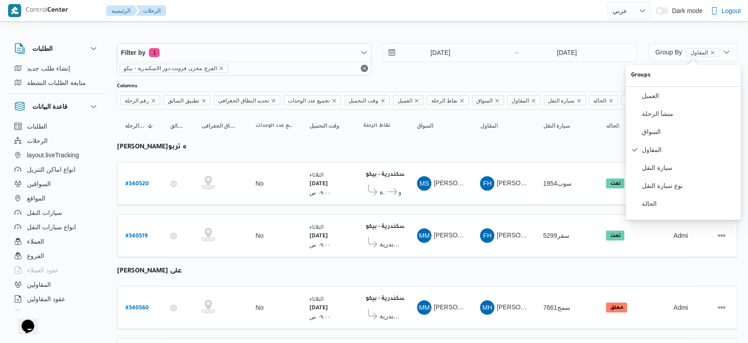
click at [399, 211] on table "رقم الرحلة Click to sort in ascending order تطبيق السائق Click to sort in ascen…" at bounding box center [427, 250] width 620 height 281
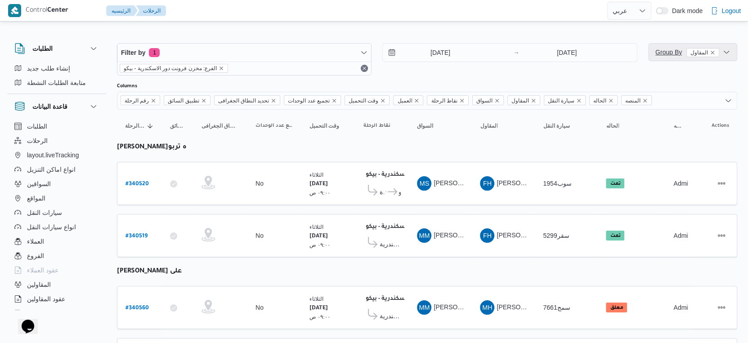
click at [665, 58] on span "Group By المقاول" at bounding box center [693, 52] width 82 height 18
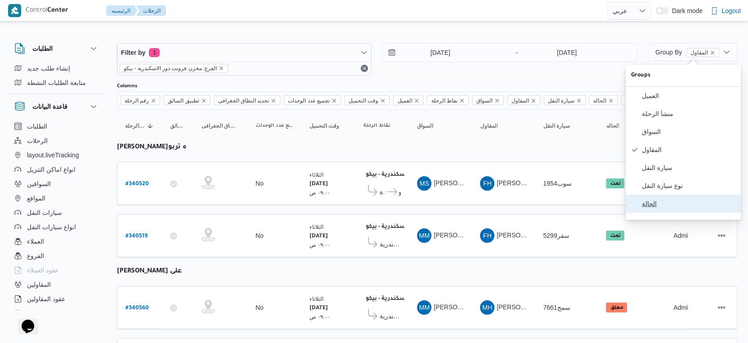
click at [663, 207] on span "الحالة" at bounding box center [689, 203] width 94 height 7
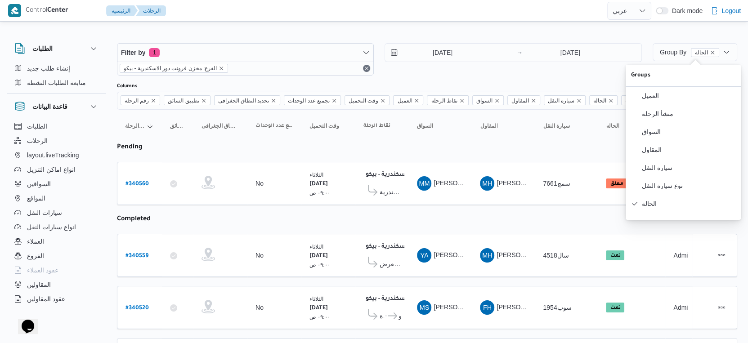
click at [455, 205] on table "رقم الرحلة Click to sort in ascending order تطبيق السائق Click to sort in ascen…" at bounding box center [427, 250] width 620 height 281
click at [143, 181] on b "# 340560" at bounding box center [136, 184] width 23 height 6
select select "ar"
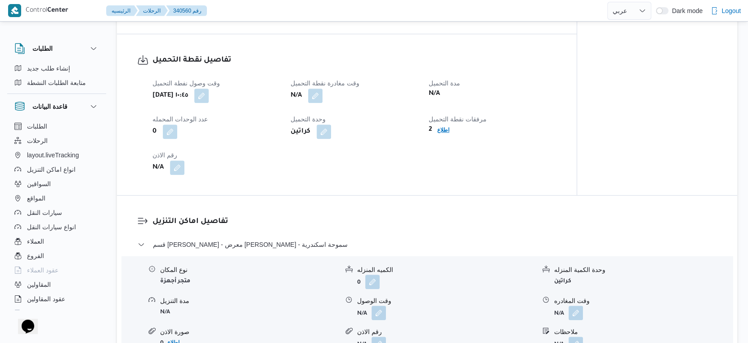
scroll to position [550, 0]
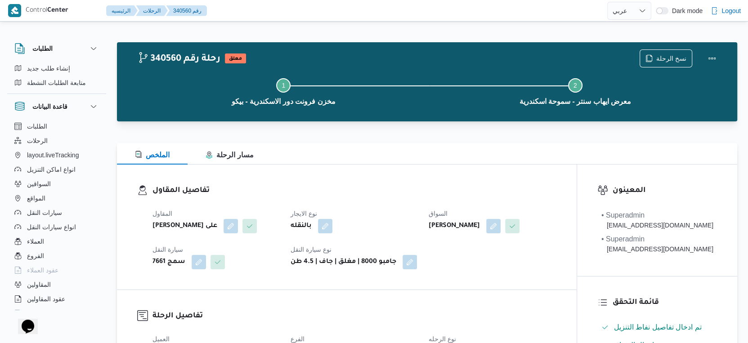
select select "ar"
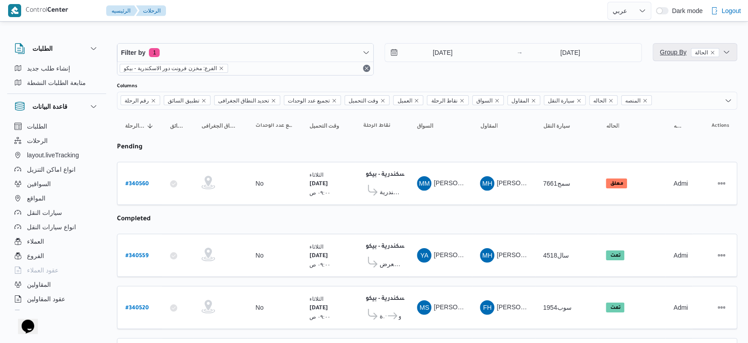
click at [666, 54] on span "Group By الحالة" at bounding box center [689, 52] width 59 height 7
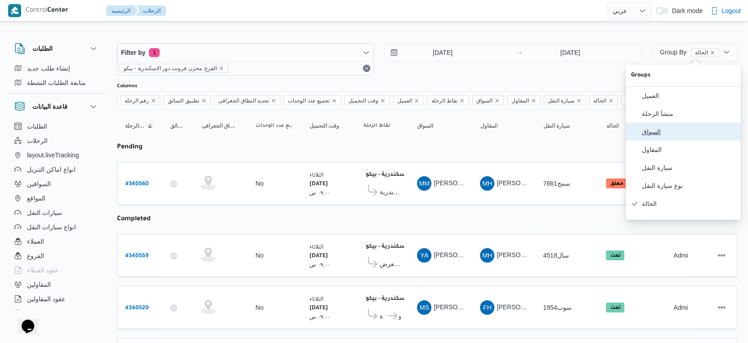
click at [671, 132] on span "السواق" at bounding box center [689, 131] width 94 height 7
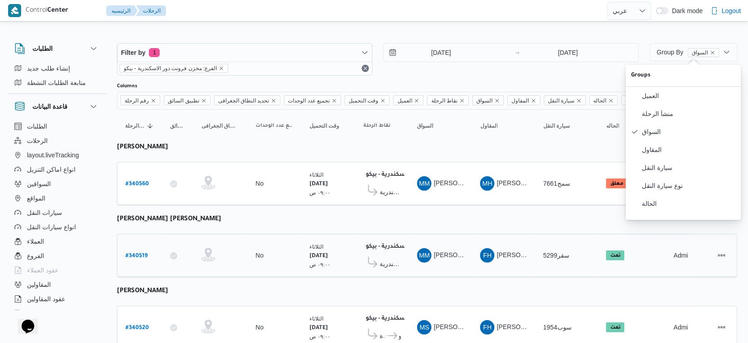
click at [368, 237] on div "مخزن فرونت دور الاسكندرية - بيكو ١١:٥٨ م معرض [PERSON_NAME] - سموحة اسكندرية" at bounding box center [382, 256] width 45 height 38
click at [143, 181] on b "# 340560" at bounding box center [136, 184] width 23 height 6
select select "ar"
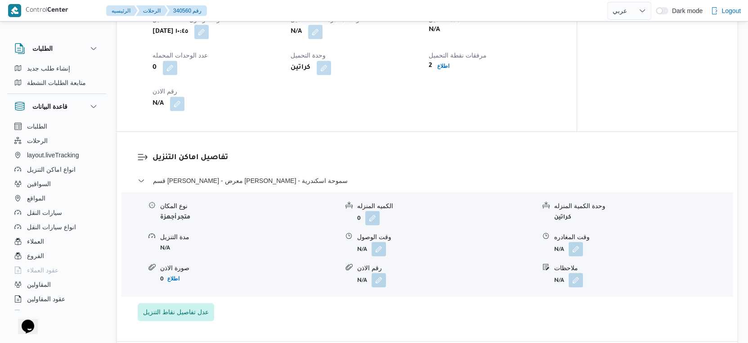
scroll to position [600, 0]
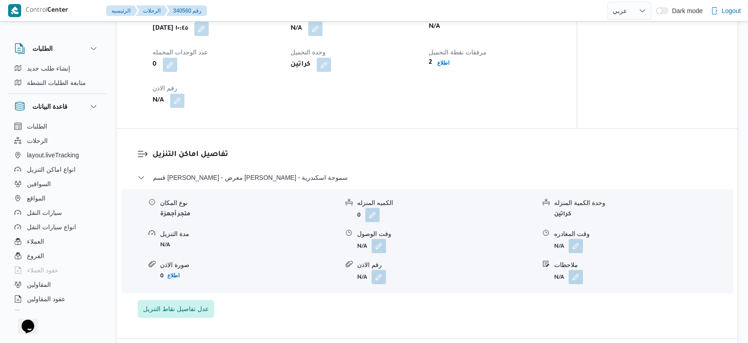
click at [372, 152] on div "تفاصيل اماكن التنزيل قسم سيدى [PERSON_NAME] - معرض [PERSON_NAME] - سموحة اسكندر…" at bounding box center [427, 234] width 620 height 210
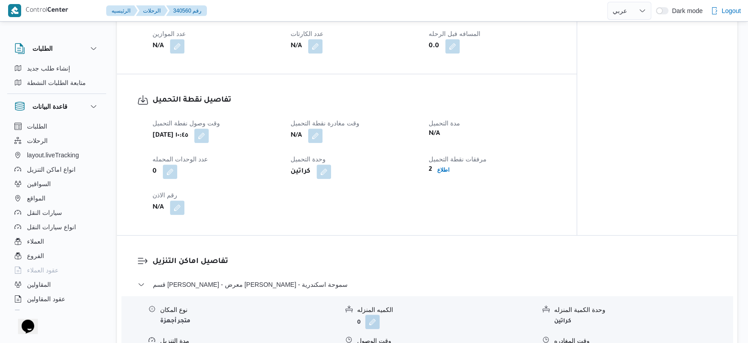
scroll to position [550, 0]
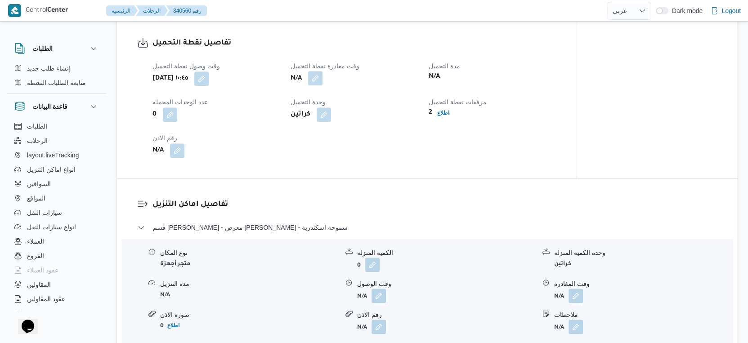
click at [319, 85] on button "button" at bounding box center [315, 78] width 14 height 14
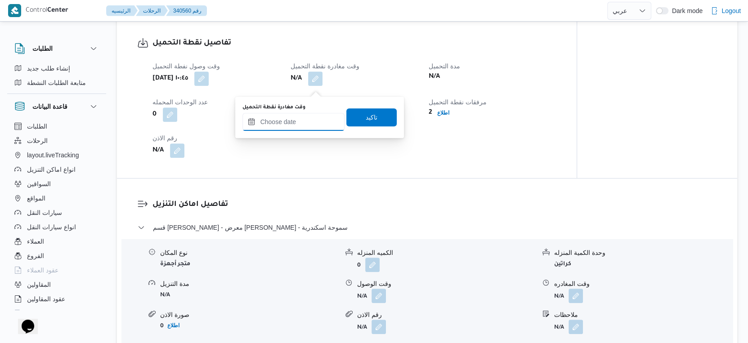
click at [300, 115] on input "وقت مغادرة نقطة التحميل" at bounding box center [293, 122] width 102 height 18
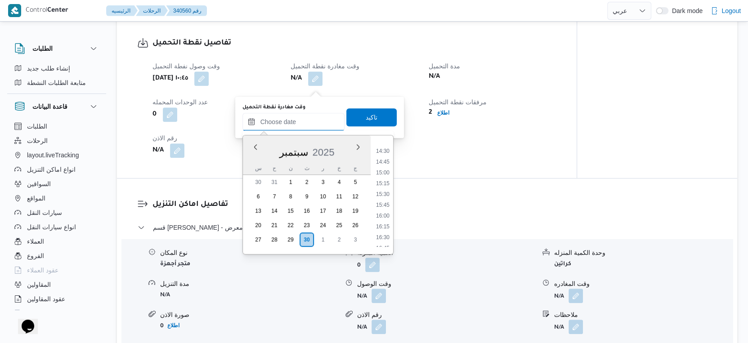
scroll to position [590, 0]
click at [480, 178] on div "تفاصيل نقطة التحميل وقت وصول نفطة التحميل ثلاثاء ٣٠ سبتمبر ٢٠٢٥ ١٠:٤٥ وقت مغادر…" at bounding box center [347, 97] width 460 height 161
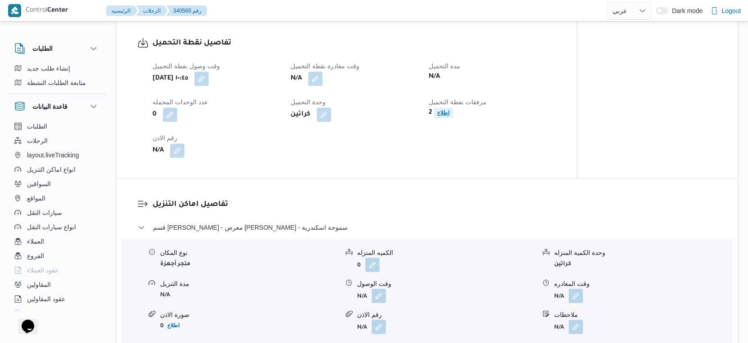
click at [448, 116] on b "اطلاع" at bounding box center [443, 113] width 12 height 6
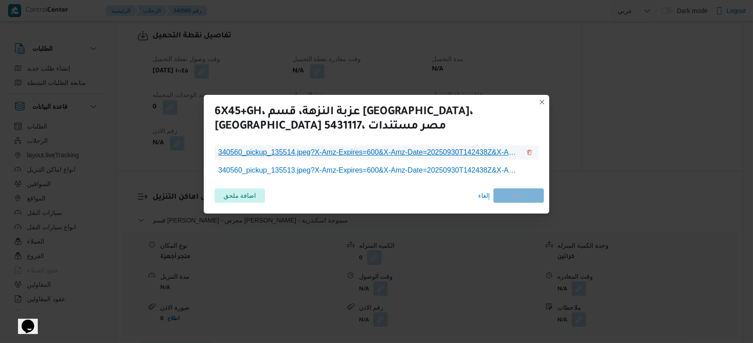
click at [400, 153] on span "340560_pickup_135514.jpeg?X-Amz-Expires=600&X-Amz-Date=20250930T142438Z&X-Amz-A…" at bounding box center [369, 152] width 302 height 11
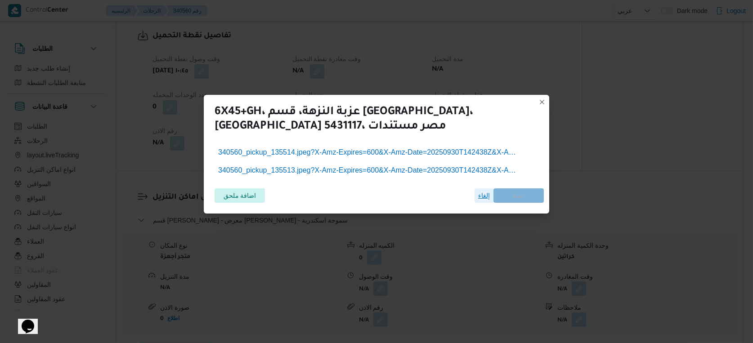
click at [484, 197] on span "إلغاء" at bounding box center [484, 195] width 12 height 11
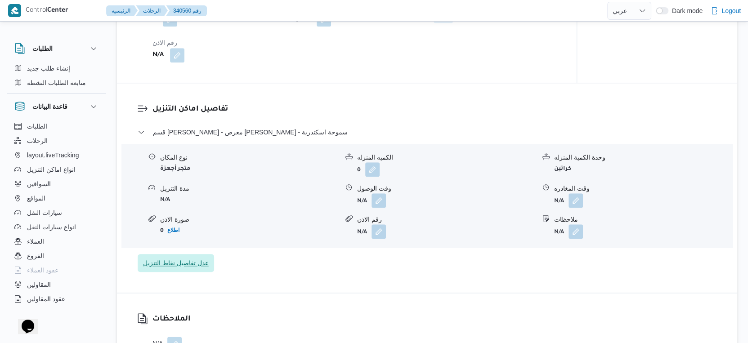
scroll to position [650, 0]
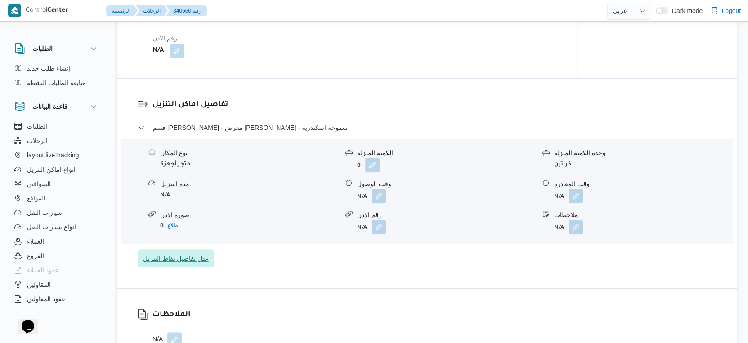
click at [170, 264] on span "عدل تفاصيل نقاط التنزيل" at bounding box center [176, 258] width 66 height 11
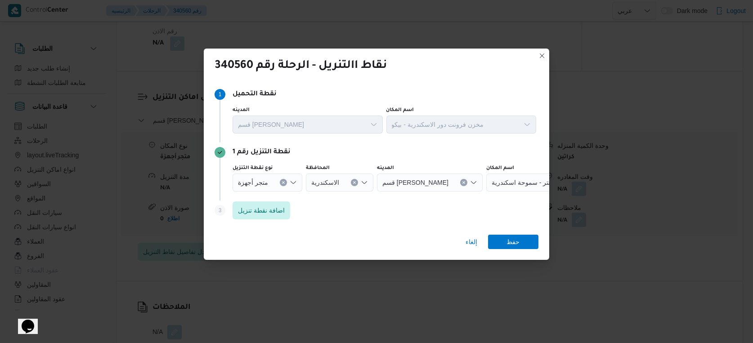
click at [282, 181] on icon "Clear input" at bounding box center [284, 183] width 4 height 4
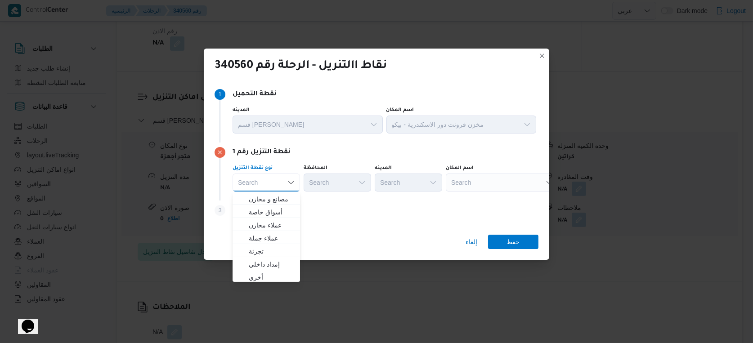
click at [499, 183] on div "Search" at bounding box center [502, 183] width 112 height 18
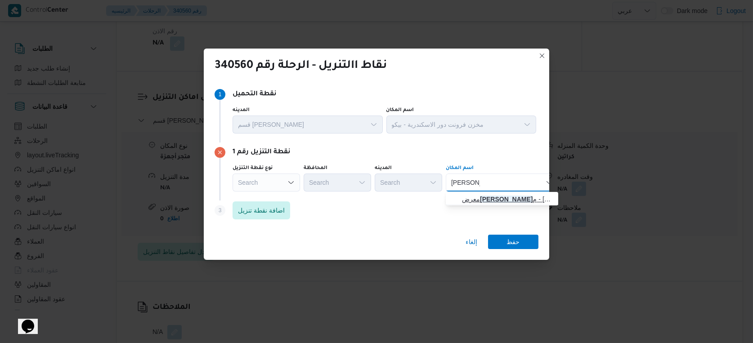
type input "عمرو قريط"
click at [493, 197] on span "معرض عمرو قريط م - حوش عيسى | عصام قريطم | القرينين" at bounding box center [507, 199] width 91 height 11
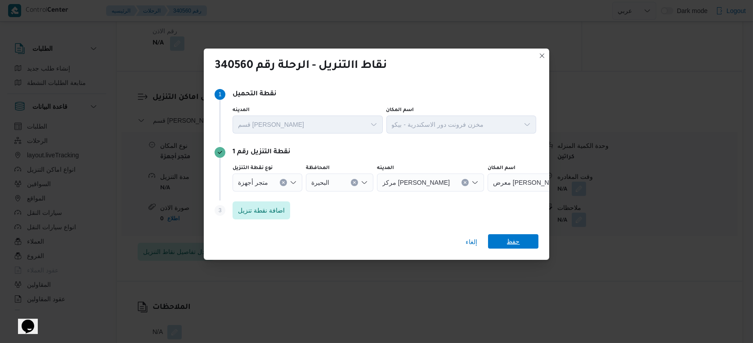
click at [511, 237] on span "حفظ" at bounding box center [513, 241] width 13 height 14
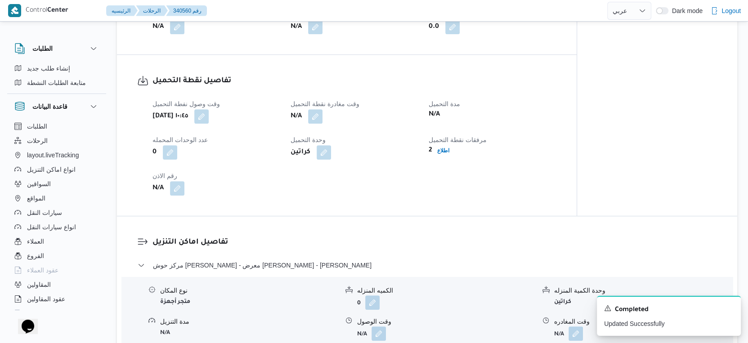
scroll to position [500, 0]
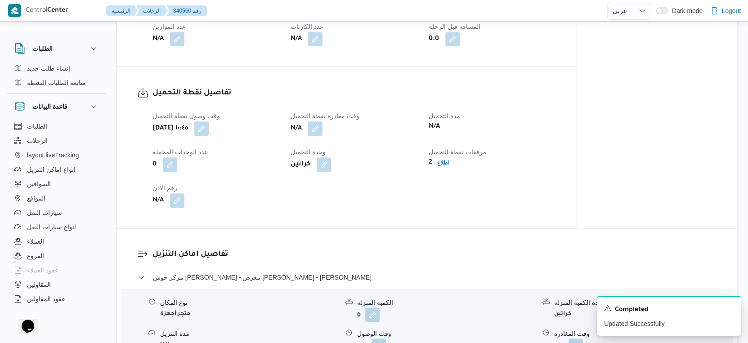
select select "ar"
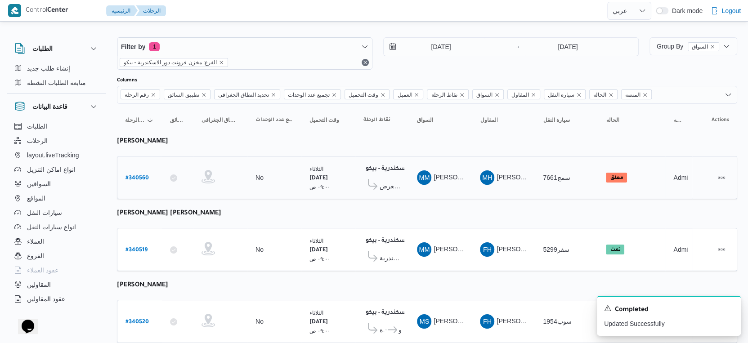
scroll to position [1, 0]
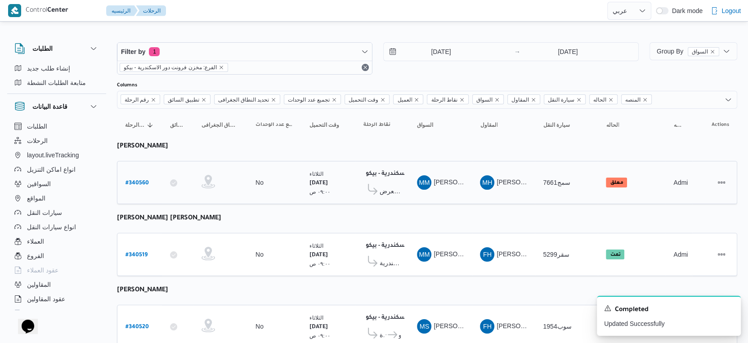
click at [146, 180] on b "# 340560" at bounding box center [136, 183] width 23 height 6
select select "ar"
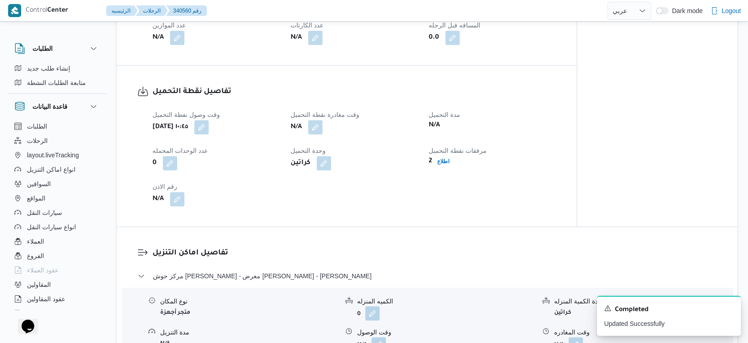
scroll to position [501, 0]
click at [317, 134] on button "button" at bounding box center [315, 127] width 14 height 14
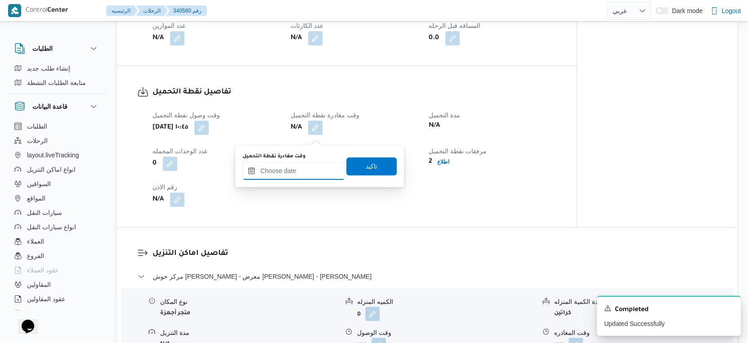
click at [309, 173] on input "وقت مغادرة نقطة التحميل" at bounding box center [293, 171] width 102 height 18
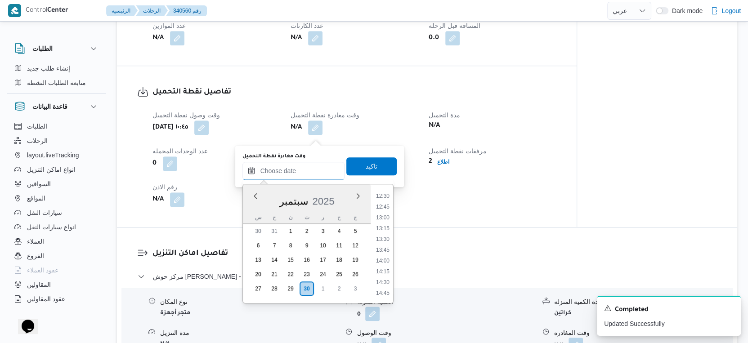
scroll to position [490, 0]
click at [387, 224] on li "12:00" at bounding box center [382, 224] width 21 height 9
type input "٣٠/٠٩/٢٠٢٥ ١٢:٠٠"
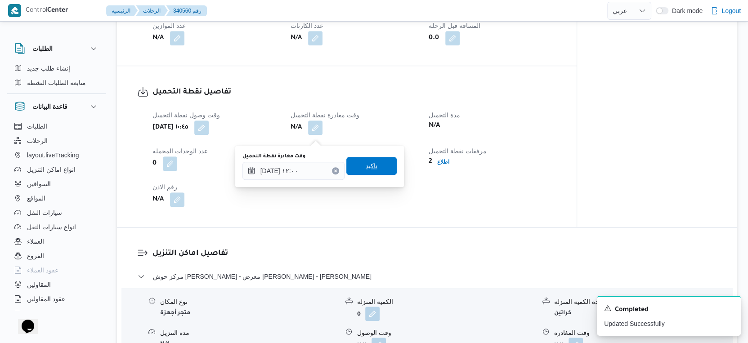
click at [371, 165] on span "تاكيد" at bounding box center [371, 166] width 50 height 18
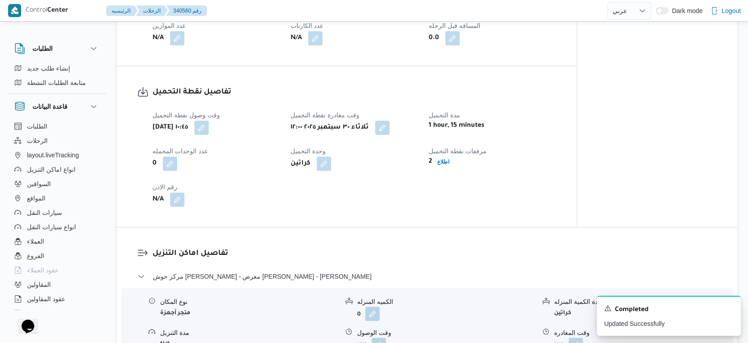
scroll to position [601, 0]
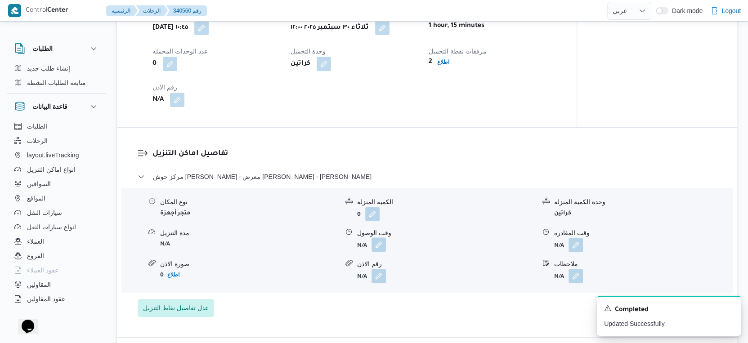
click at [378, 252] on button "button" at bounding box center [379, 245] width 14 height 14
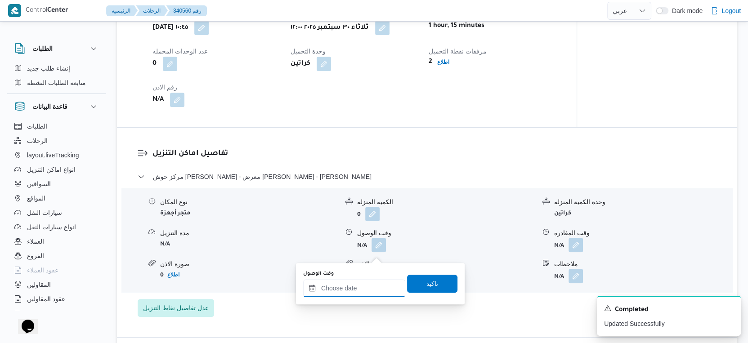
drag, startPoint x: 358, startPoint y: 288, endPoint x: 366, endPoint y: 282, distance: 10.0
click at [358, 289] on input "وقت الوصول" at bounding box center [354, 288] width 102 height 18
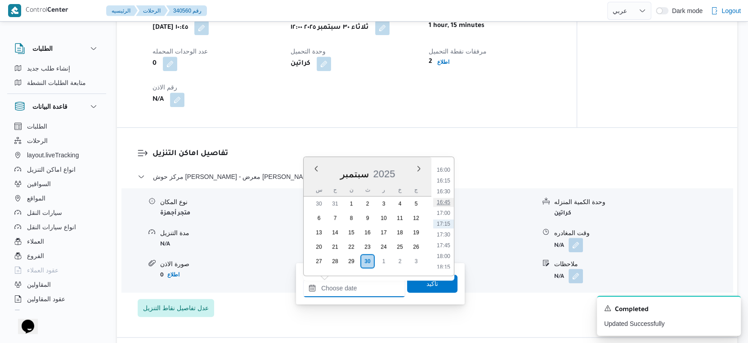
scroll to position [540, 0]
click at [445, 233] on li "14:00" at bounding box center [443, 233] width 21 height 9
type input "٣٠/٠٩/٢٠٢٥ ١٤:٠٠"
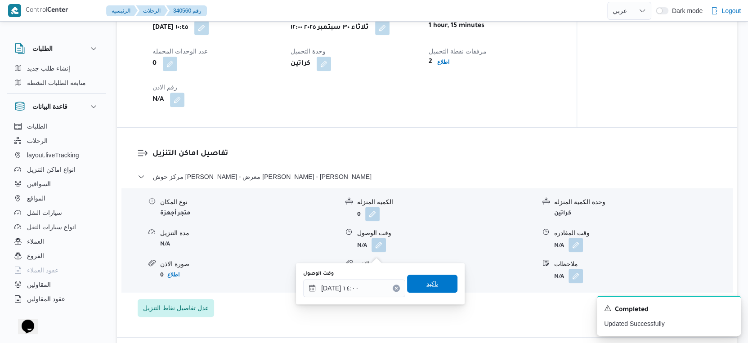
click at [438, 286] on span "تاكيد" at bounding box center [432, 284] width 50 height 18
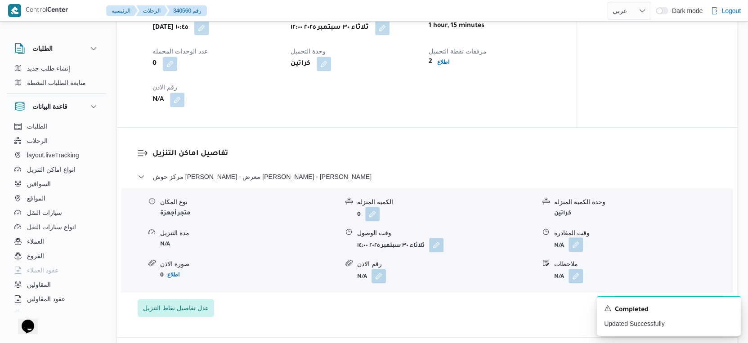
click at [577, 252] on button "button" at bounding box center [576, 245] width 14 height 14
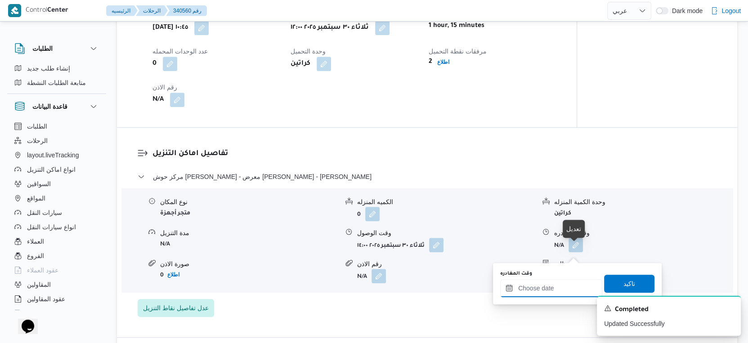
click at [560, 286] on input "وقت المغادره" at bounding box center [551, 288] width 102 height 18
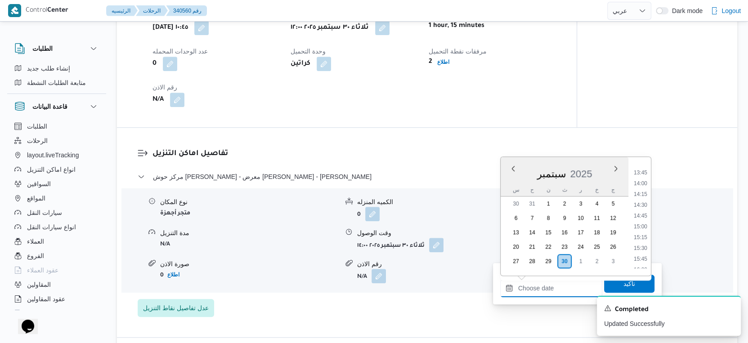
scroll to position [640, 0]
drag, startPoint x: 641, startPoint y: 194, endPoint x: 639, endPoint y: 216, distance: 21.6
click at [641, 194] on li "15:30" at bounding box center [640, 197] width 21 height 9
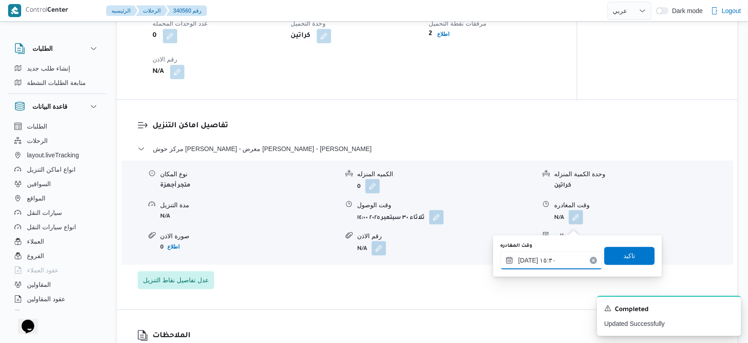
scroll to position [651, 0]
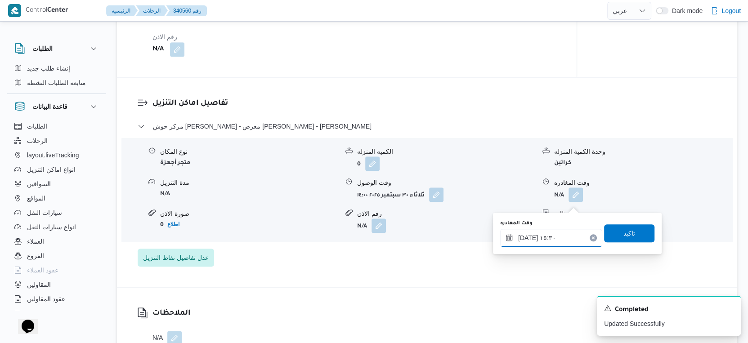
click at [551, 236] on input "٣٠/٠٩/٢٠٢٥ ١٥:٣٠" at bounding box center [551, 238] width 102 height 18
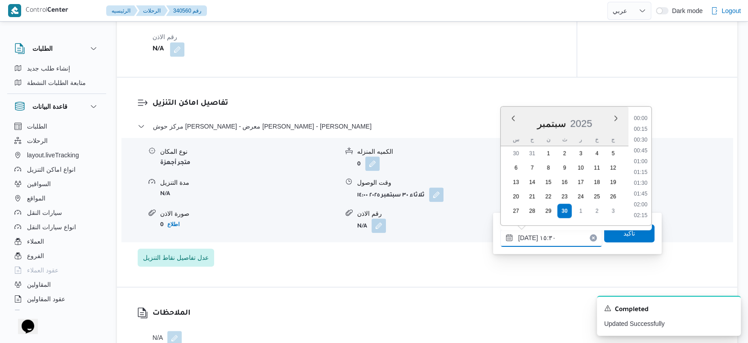
scroll to position [614, 0]
click at [640, 194] on li "16:00" at bounding box center [640, 195] width 21 height 9
type input "٣٠/٠٩/٢٠٢٥ ١٦:٠٠"
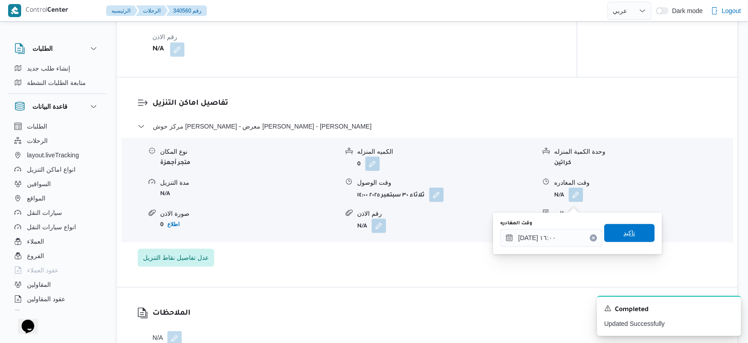
click at [634, 227] on span "تاكيد" at bounding box center [629, 233] width 50 height 18
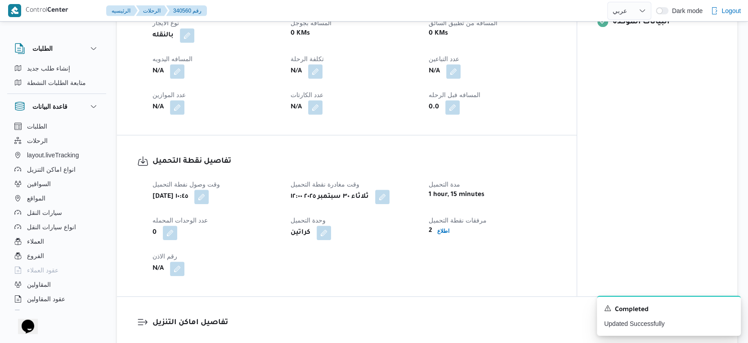
scroll to position [351, 0]
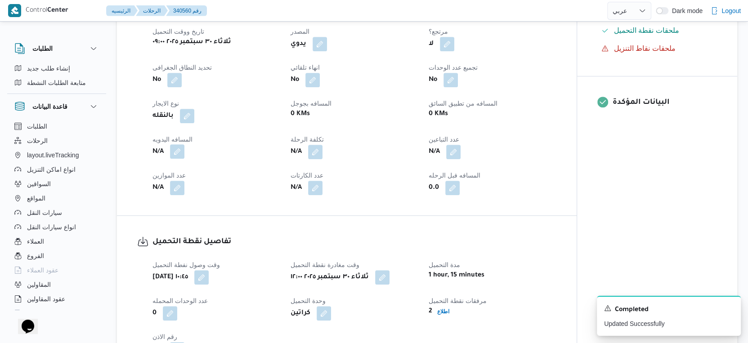
click at [179, 157] on button "button" at bounding box center [177, 151] width 14 height 14
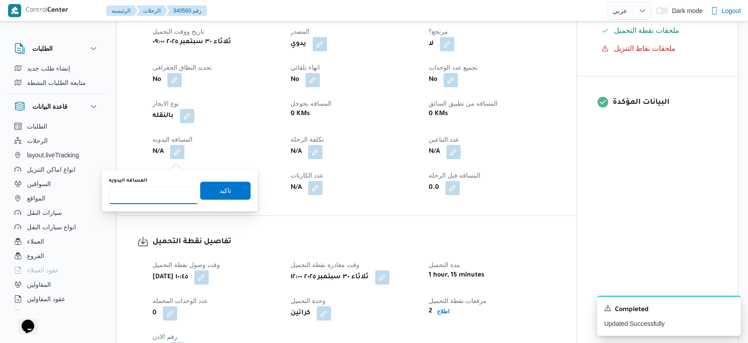
click at [161, 194] on input "المسافه اليدويه" at bounding box center [154, 195] width 90 height 18
type input "77"
click at [217, 195] on span "تاكيد" at bounding box center [225, 190] width 50 height 18
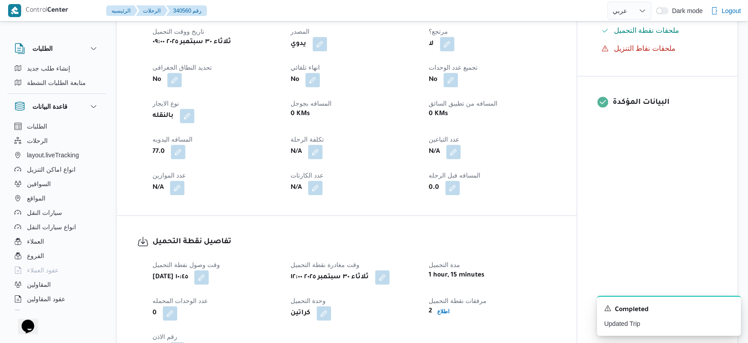
scroll to position [1, 0]
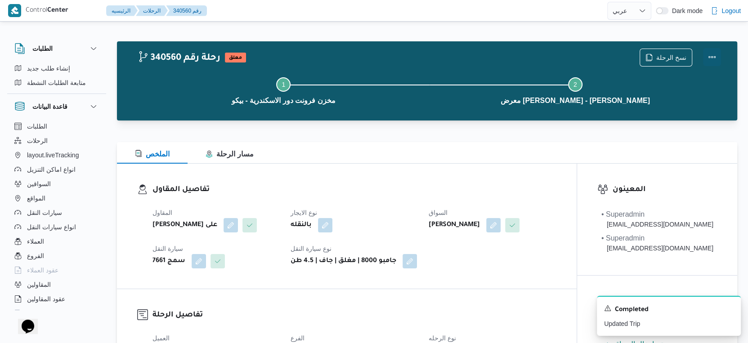
click at [715, 56] on button "Actions" at bounding box center [712, 57] width 18 height 18
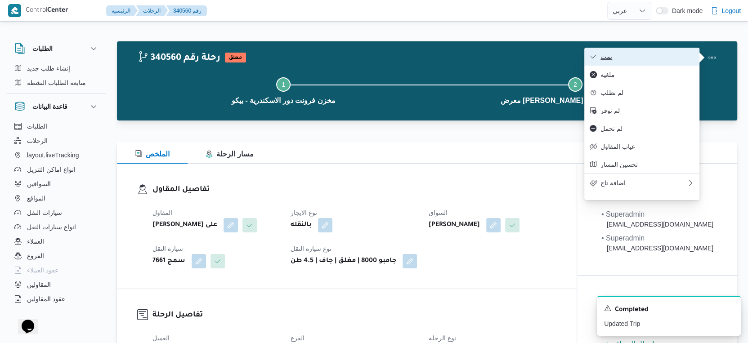
click at [630, 55] on span "تمت" at bounding box center [648, 56] width 94 height 7
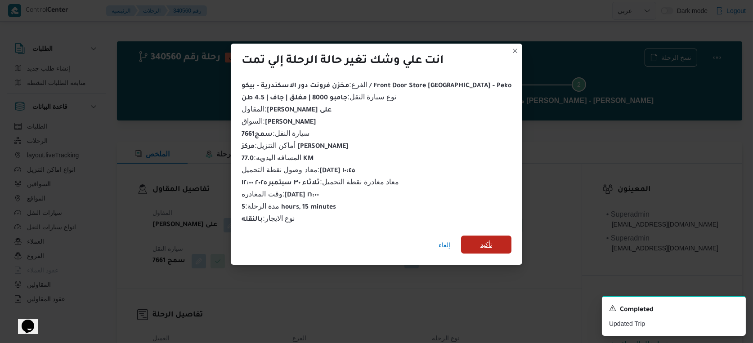
click at [480, 239] on span "تأكيد" at bounding box center [486, 244] width 12 height 11
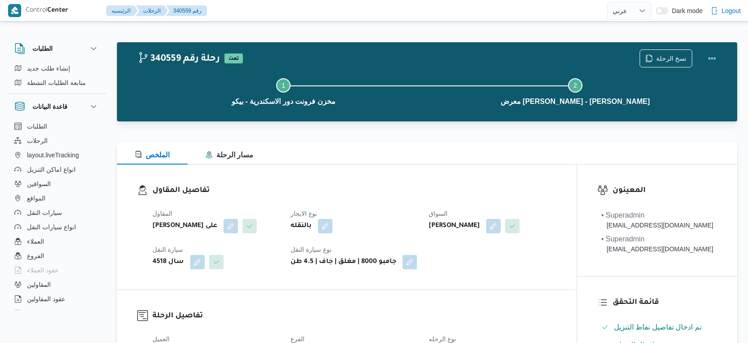
select select "ar"
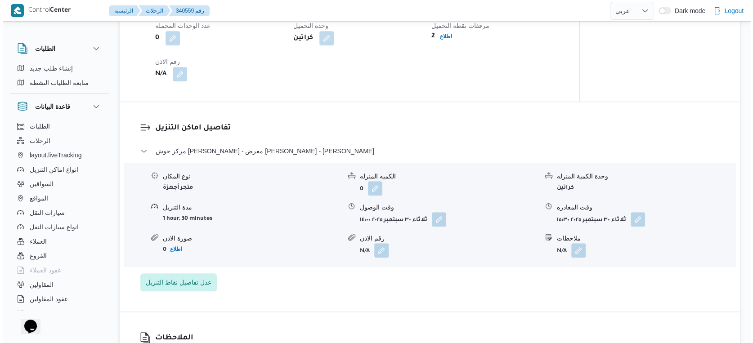
scroll to position [550, 0]
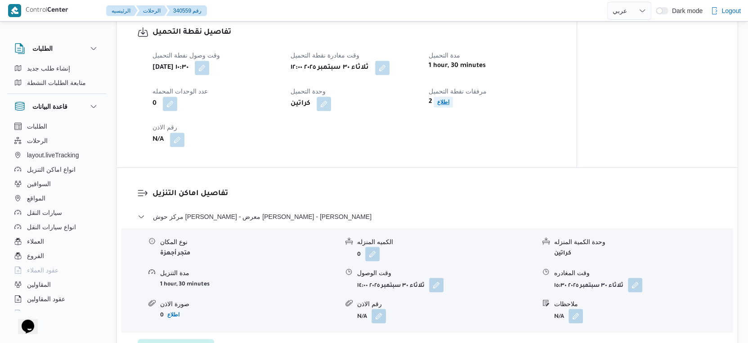
click at [446, 105] on b "اطلاع" at bounding box center [443, 102] width 12 height 6
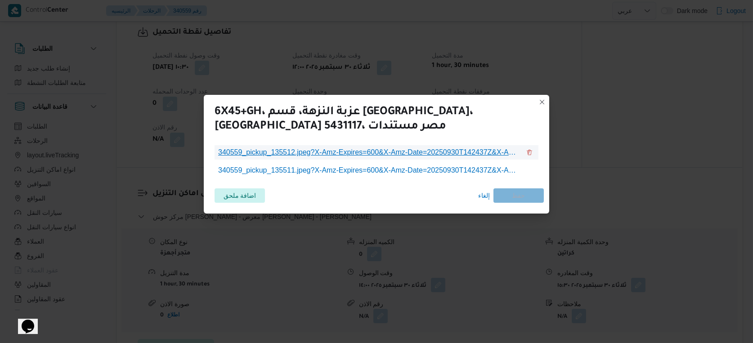
click at [405, 154] on span "340559_pickup_135512.jpeg?X-Amz-Expires=600&X-Amz-Date=20250930T142437Z&X-Amz-A…" at bounding box center [369, 152] width 302 height 11
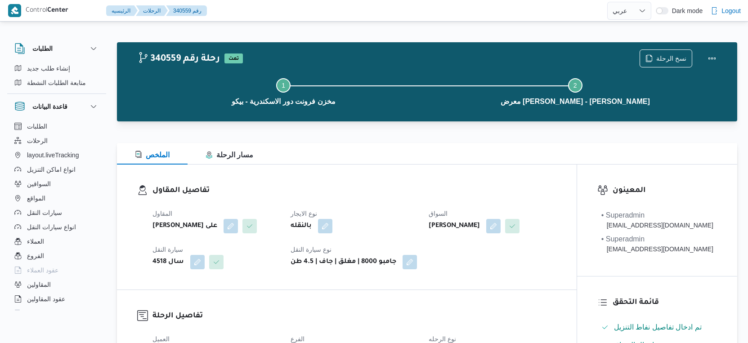
select select "ar"
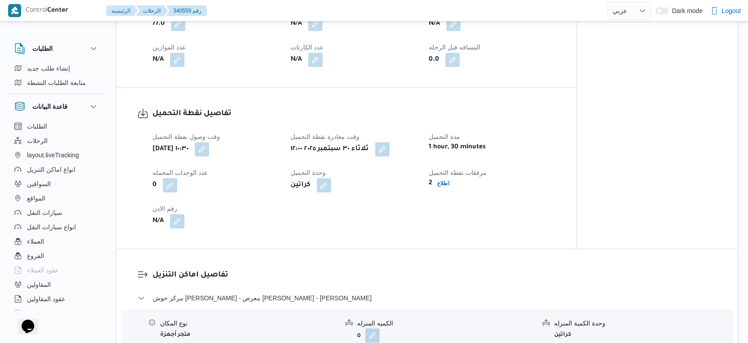
scroll to position [500, 0]
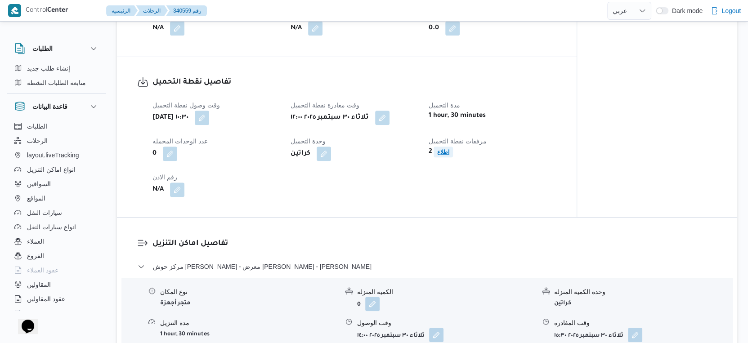
click at [439, 157] on span "اطلاع" at bounding box center [443, 152] width 19 height 11
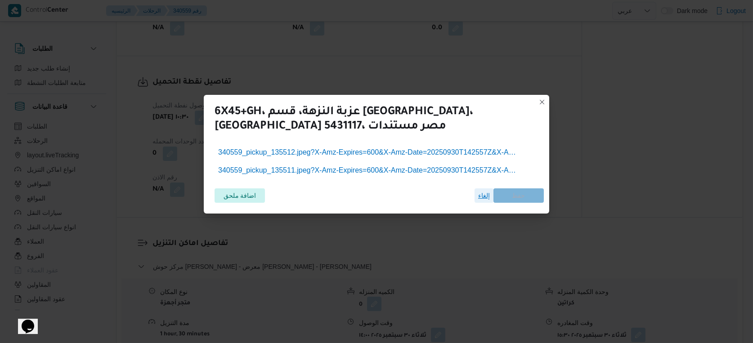
click at [484, 196] on span "إلغاء" at bounding box center [484, 195] width 12 height 11
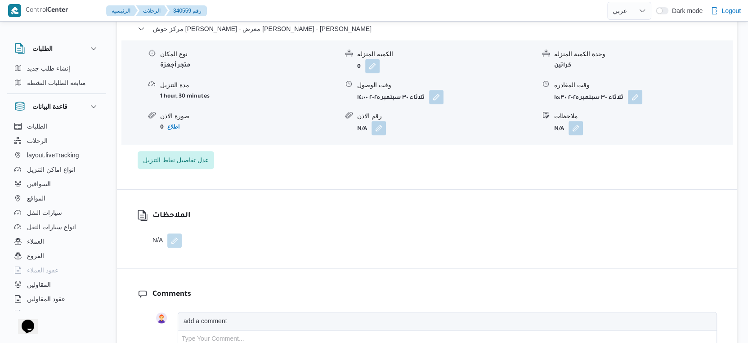
scroll to position [699, 0]
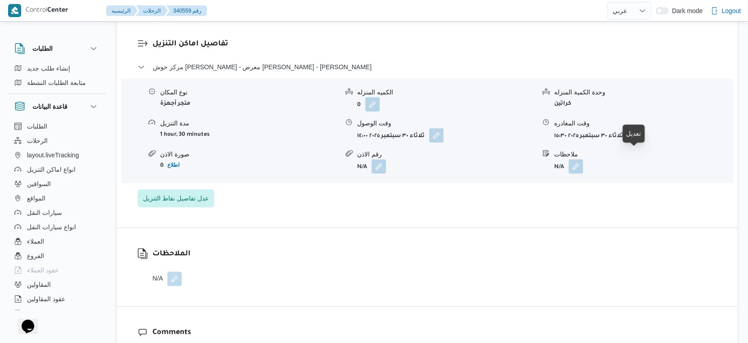
click at [641, 142] on button "button" at bounding box center [635, 135] width 14 height 14
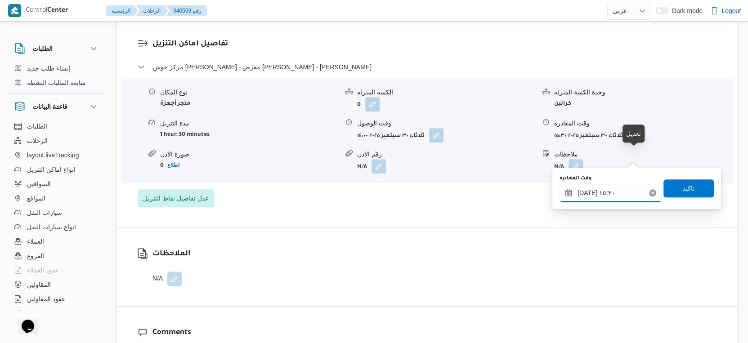
click at [622, 185] on input "٣٠/٠٩/٢٠٢٥ ١٥:٣٠" at bounding box center [611, 193] width 102 height 18
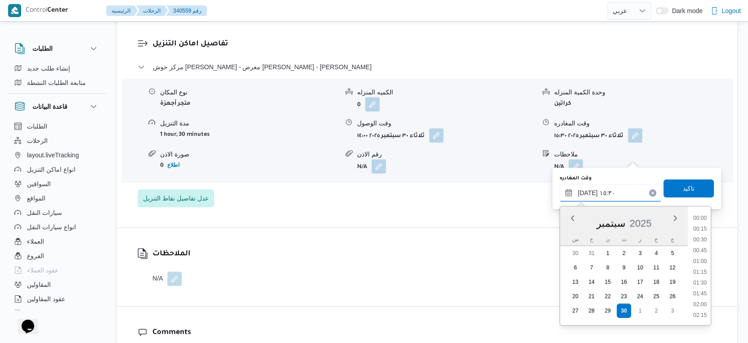
scroll to position [614, 0]
click at [704, 291] on li "16:00" at bounding box center [700, 295] width 21 height 9
type input "٣٠/٠٩/٢٠٢٥ ١٦:٠٠"
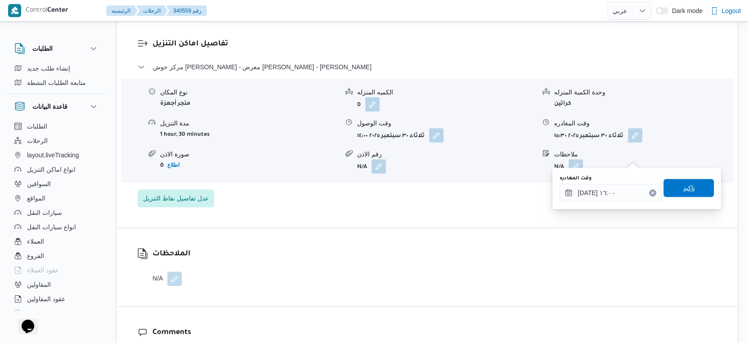
click at [684, 179] on div "وقت المغادره ٣٠/٠٩/٢٠٢٥ ١٦:٠٠ تاكيد" at bounding box center [637, 188] width 156 height 29
click at [683, 184] on span "تاكيد" at bounding box center [689, 188] width 12 height 11
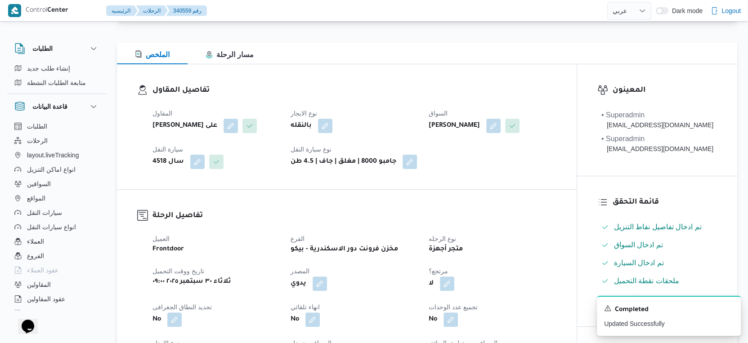
scroll to position [250, 0]
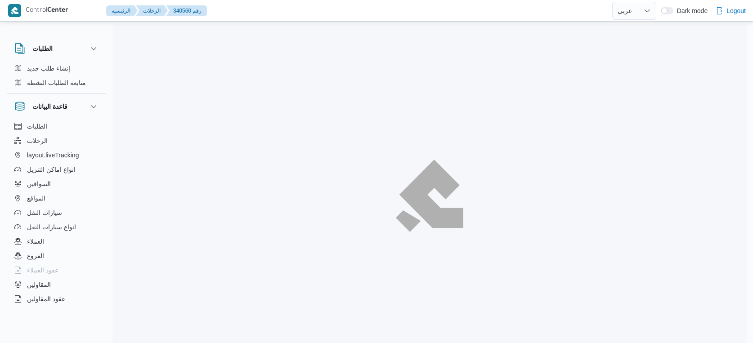
select select "ar"
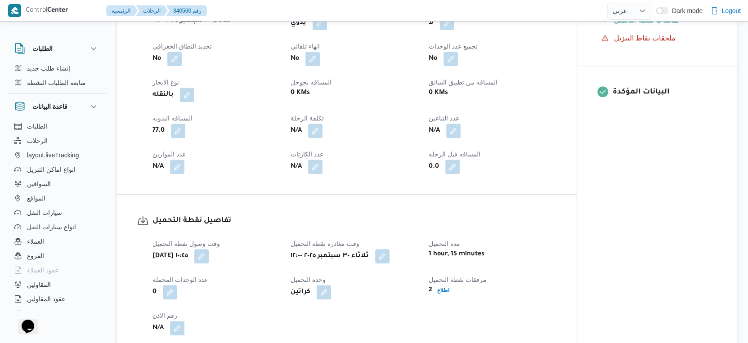
scroll to position [550, 0]
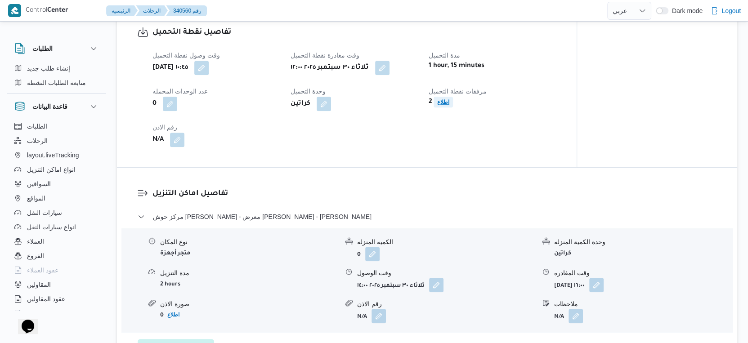
click at [439, 108] on span "اطلاع" at bounding box center [443, 102] width 19 height 11
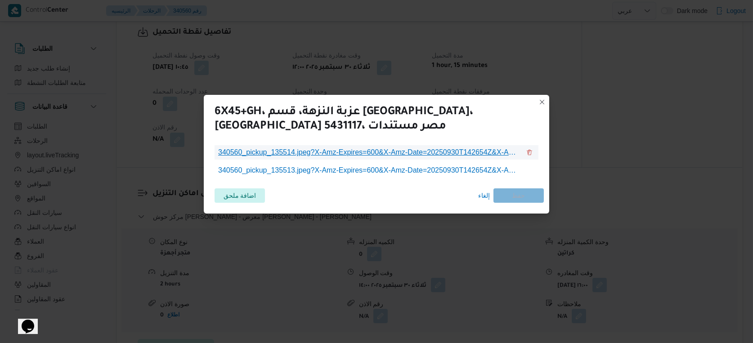
click at [404, 151] on span "340560_pickup_135514.jpeg?X-Amz-Expires=600&X-Amz-Date=20250930T142654Z&X-Amz-A…" at bounding box center [369, 152] width 302 height 11
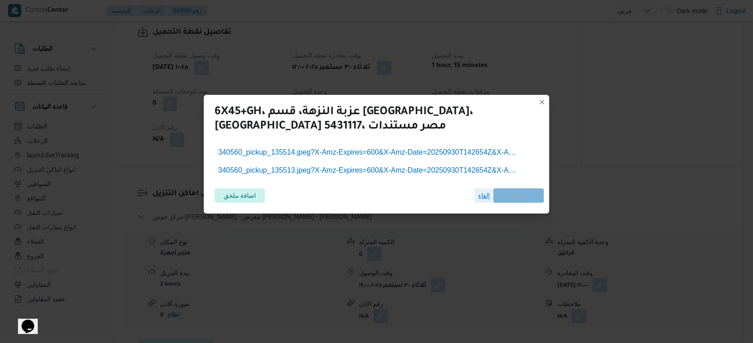
click at [488, 197] on span "إلغاء" at bounding box center [484, 195] width 12 height 11
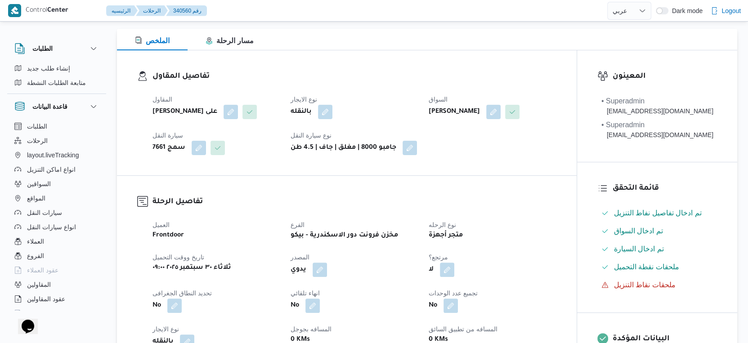
scroll to position [300, 0]
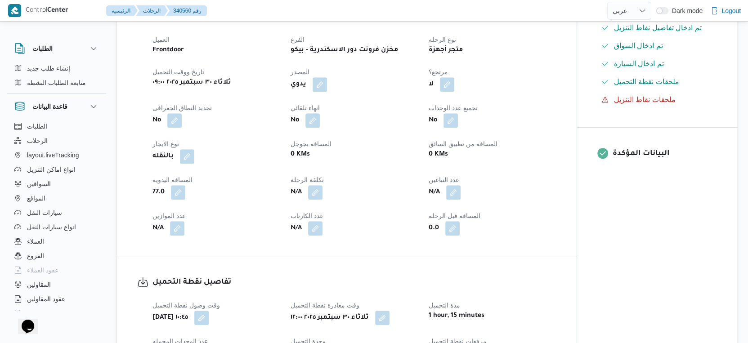
select select "ar"
